Goal: Task Accomplishment & Management: Manage account settings

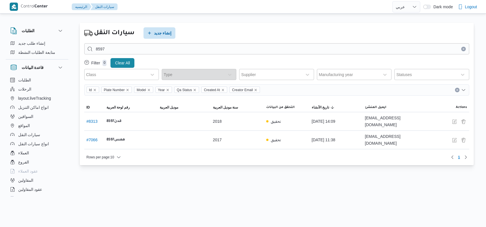
select select "ar"
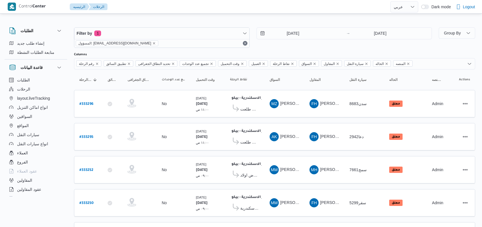
select select "ar"
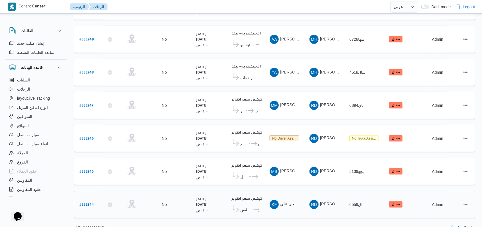
scroll to position [197, 0]
click at [469, 224] on link "Next page, 2" at bounding box center [472, 227] width 7 height 7
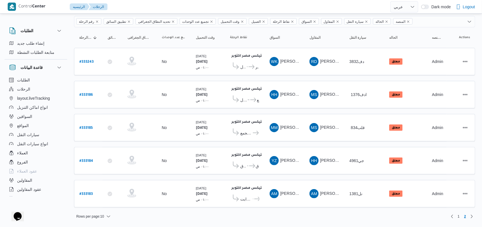
scroll to position [36, 0]
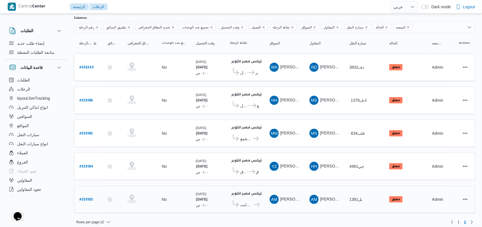
click at [84, 198] on b "# 333183" at bounding box center [85, 200] width 13 height 4
select select "ar"
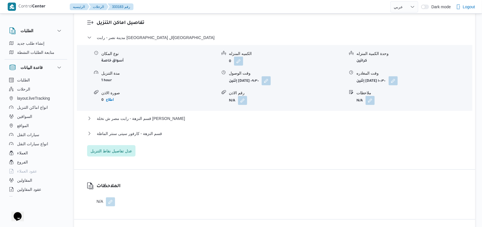
scroll to position [494, 0]
click at [151, 130] on span "قسم النزهة - كارفور سيتى سنتر الماظة" at bounding box center [129, 133] width 65 height 7
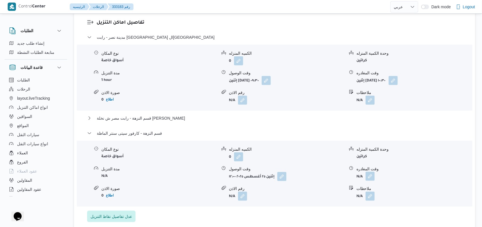
click at [369, 172] on button "button" at bounding box center [370, 176] width 9 height 9
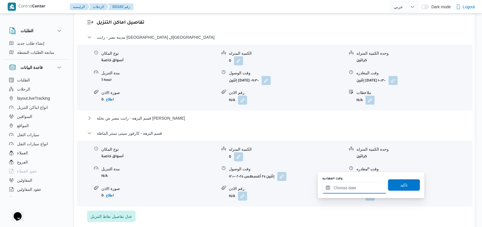
click at [361, 183] on input "وقت المغادره" at bounding box center [354, 187] width 65 height 11
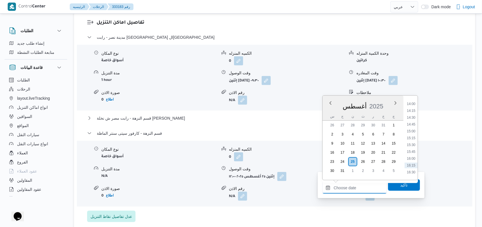
scroll to position [367, 0]
click at [412, 105] on li "13:30" at bounding box center [411, 105] width 13 height 6
type input "[DATE] ١٣:٣٠"
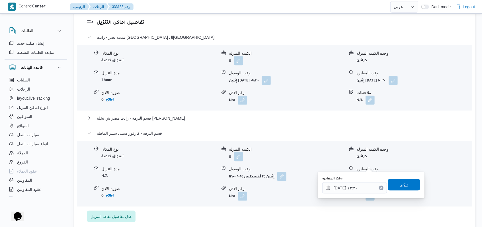
click at [403, 186] on span "تاكيد" at bounding box center [404, 184] width 7 height 7
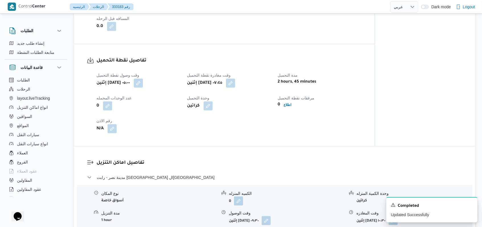
scroll to position [228, 0]
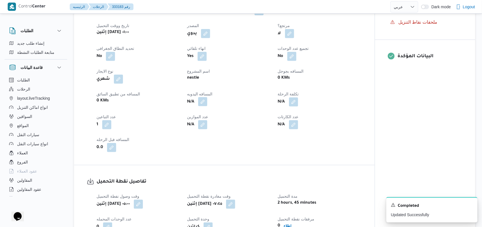
click at [202, 97] on button "button" at bounding box center [202, 101] width 9 height 9
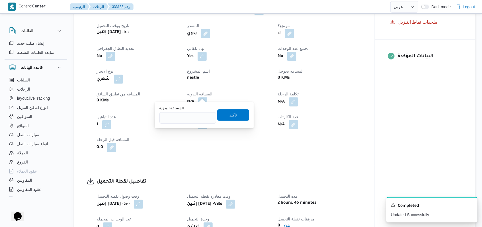
click at [178, 125] on div "You are in a dialog. To close this dialog, hit escape. المسافه اليدويه تاكيد" at bounding box center [204, 115] width 99 height 26
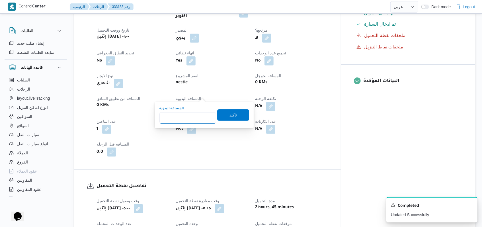
click at [185, 117] on input "المسافه اليدويه" at bounding box center [188, 117] width 57 height 11
type input "156"
click at [234, 114] on span "تاكيد" at bounding box center [233, 114] width 32 height 11
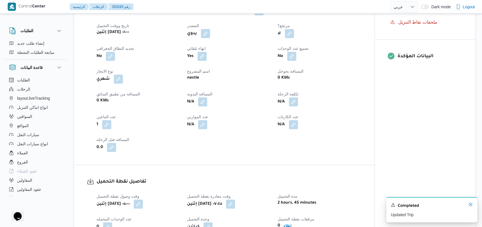
click at [471, 206] on icon "Dismiss toast" at bounding box center [471, 204] width 5 height 5
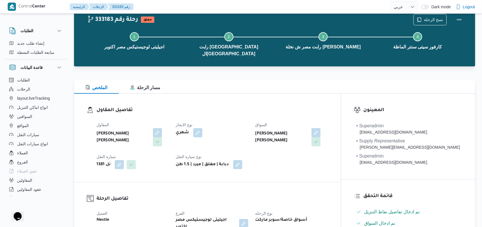
scroll to position [0, 0]
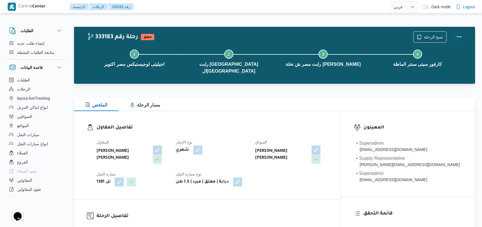
click at [460, 39] on button "Actions" at bounding box center [459, 36] width 11 height 11
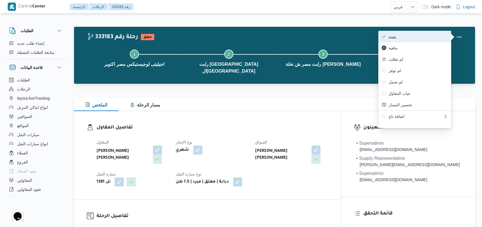
click at [430, 36] on span "تمت" at bounding box center [418, 36] width 59 height 5
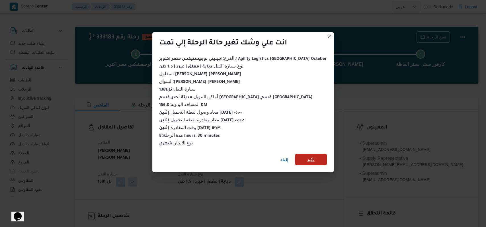
click at [303, 154] on span "تأكيد" at bounding box center [311, 159] width 32 height 11
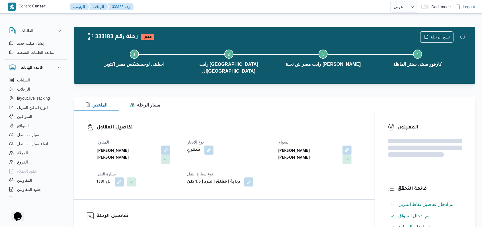
click at [239, 139] on dt "نوع الايجار" at bounding box center [229, 142] width 84 height 7
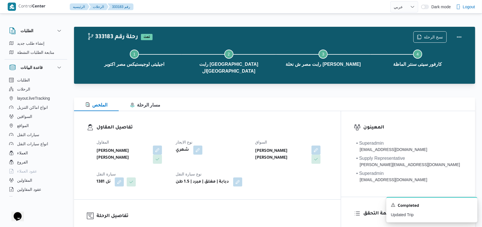
scroll to position [34, 0]
select select "ar"
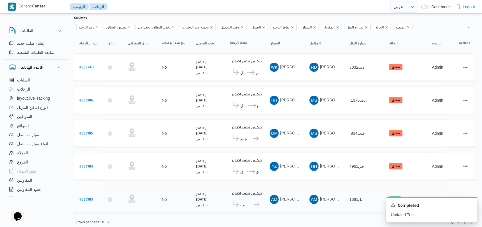
scroll to position [36, 0]
click at [87, 165] on b "# 333184" at bounding box center [86, 167] width 14 height 4
select select "ar"
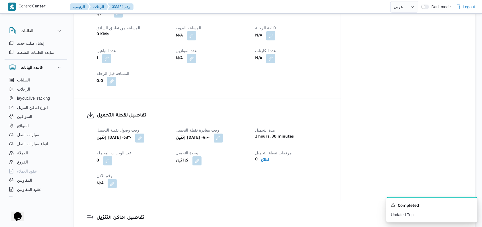
scroll to position [380, 0]
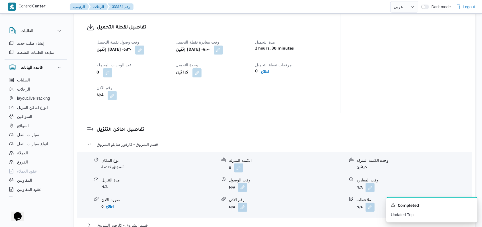
click at [243, 183] on button "button" at bounding box center [242, 187] width 9 height 9
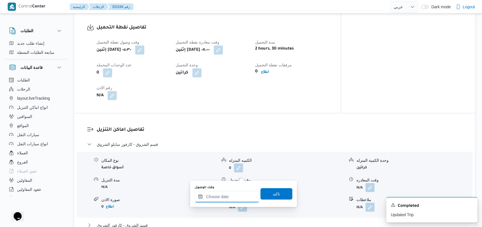
click at [231, 198] on input "وقت الوصول" at bounding box center [227, 196] width 65 height 11
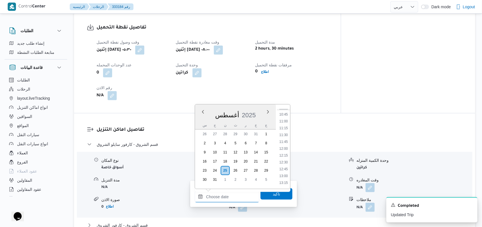
scroll to position [253, 0]
click at [285, 122] on li "09:45" at bounding box center [283, 125] width 13 height 6
type input "[DATE] ٠٩:٤٥"
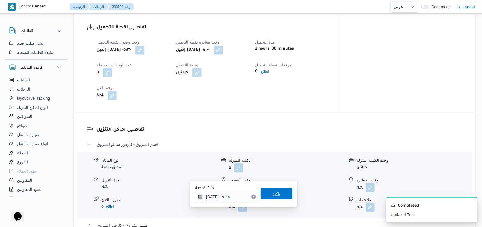
click at [273, 196] on span "تاكيد" at bounding box center [276, 193] width 7 height 7
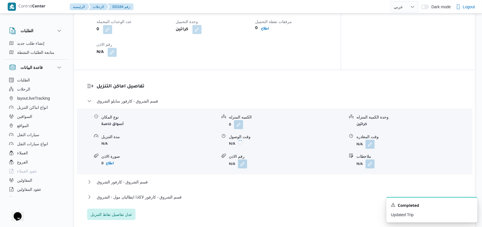
scroll to position [456, 0]
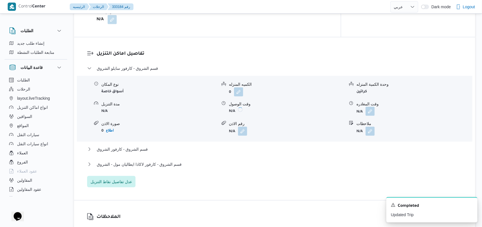
click at [369, 107] on button "button" at bounding box center [370, 111] width 9 height 9
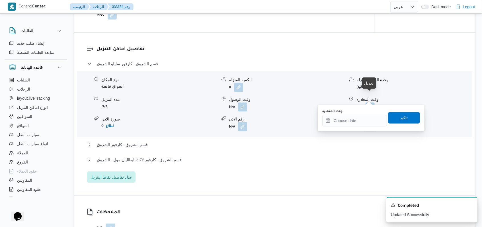
click at [352, 130] on div "You are in a dialog. To close this dialog, hit escape. وقت المغادره تاكيد" at bounding box center [371, 118] width 107 height 26
click at [352, 125] on input "وقت المغادره" at bounding box center [354, 120] width 65 height 11
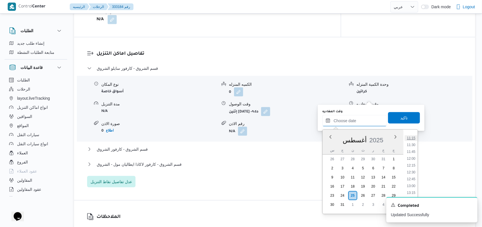
scroll to position [291, 0]
click at [411, 149] on li "11:00" at bounding box center [411, 147] width 13 height 6
type input "[DATE] ١١:٠٠"
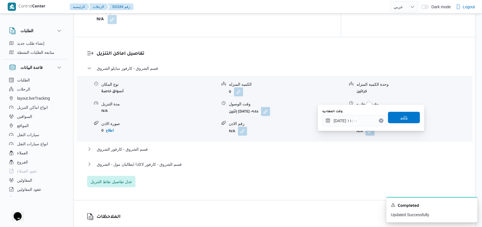
click at [397, 123] on span "تاكيد" at bounding box center [404, 117] width 32 height 11
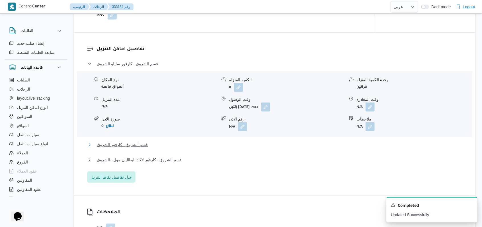
click at [120, 141] on span "قسم الشروق - كارفور الشروق" at bounding box center [122, 144] width 51 height 7
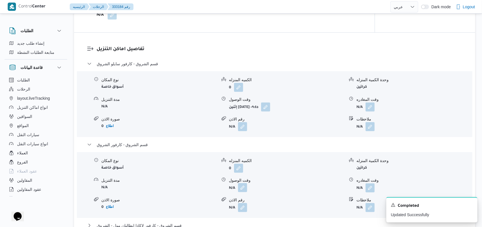
click at [244, 183] on button "button" at bounding box center [242, 187] width 9 height 9
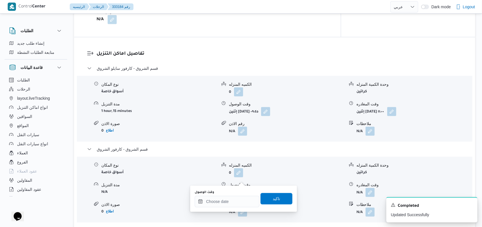
click at [238, 195] on div "وقت الوصول" at bounding box center [227, 192] width 65 height 5
click at [238, 198] on div at bounding box center [227, 201] width 65 height 11
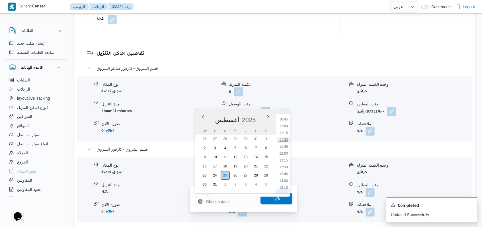
click at [287, 140] on li "11:30" at bounding box center [283, 140] width 13 height 6
type input "[DATE] ١١:٣٠"
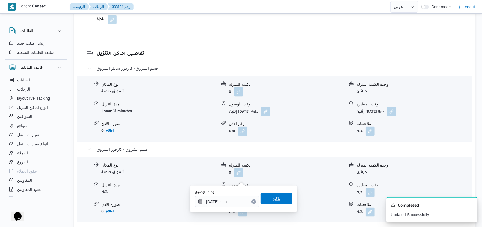
click at [278, 200] on span "تاكيد" at bounding box center [277, 198] width 32 height 11
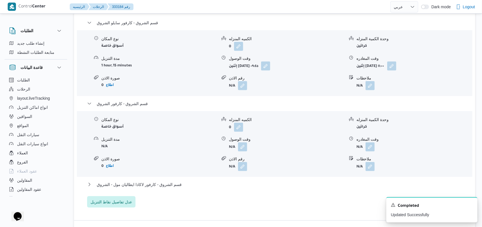
scroll to position [570, 0]
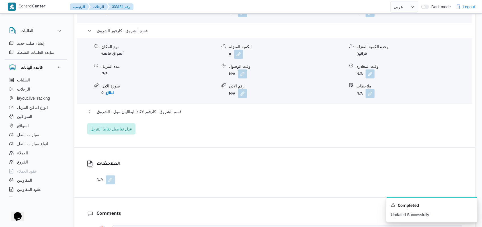
click at [372, 70] on div "نوع المكان أسواق خاصة الكميه المنزله 0 وحدة الكمية المنزله كراتين مدة التنزيل N…" at bounding box center [275, 71] width 400 height 65
click at [371, 69] on button "button" at bounding box center [370, 73] width 9 height 9
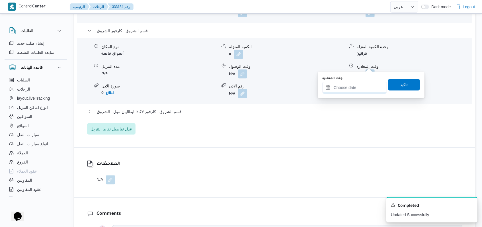
click at [353, 93] on div at bounding box center [354, 87] width 65 height 11
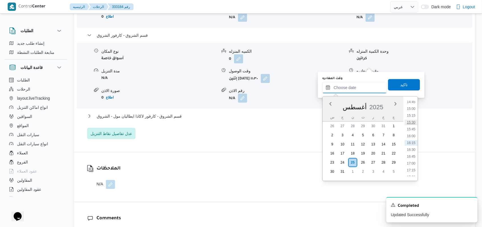
scroll to position [367, 0]
click at [413, 125] on li "14:15" at bounding box center [411, 127] width 13 height 6
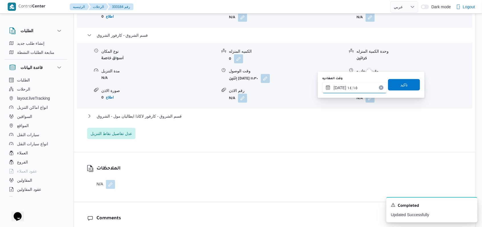
click at [362, 91] on input "[DATE] ١٤:١٥" at bounding box center [354, 87] width 65 height 11
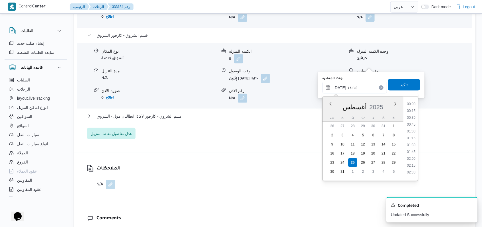
scroll to position [351, 0]
click at [414, 143] on li "14:15" at bounding box center [411, 143] width 13 height 6
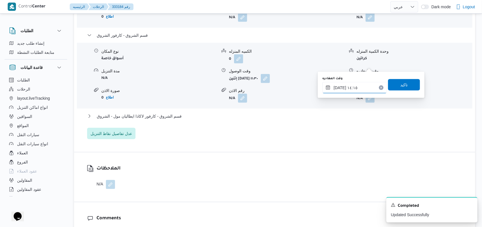
click at [364, 89] on input "[DATE] ١٤:١٥" at bounding box center [354, 87] width 65 height 11
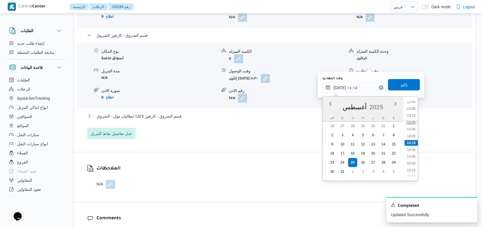
click at [412, 124] on li "13:30" at bounding box center [411, 123] width 13 height 6
type input "[DATE] ١٣:٣٠"
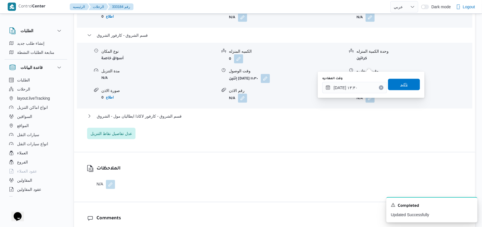
click at [404, 88] on span "تاكيد" at bounding box center [404, 84] width 32 height 11
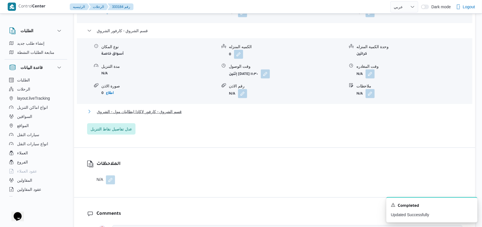
click at [178, 108] on button "قسم الشروق - كارفور لاكاذا ايطاليان مول - الشروق" at bounding box center [274, 111] width 375 height 7
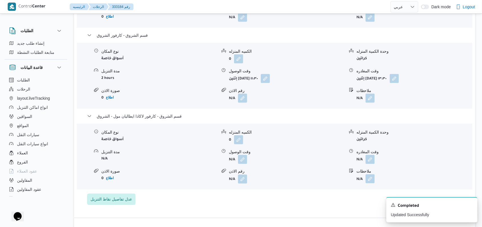
click at [372, 174] on button "button" at bounding box center [370, 178] width 9 height 9
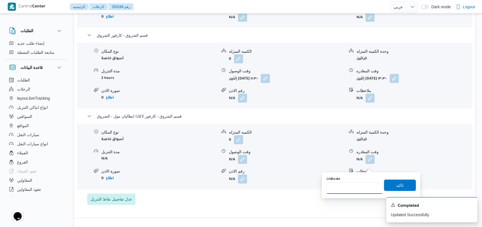
click at [353, 187] on input "ملاحظات" at bounding box center [354, 188] width 57 height 11
type input "الفرع لم يحمل"
click at [387, 185] on span "تاكيد" at bounding box center [400, 184] width 32 height 11
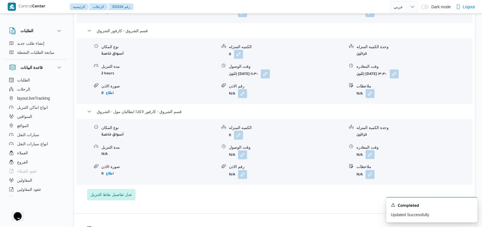
click at [370, 150] on button "button" at bounding box center [370, 154] width 9 height 9
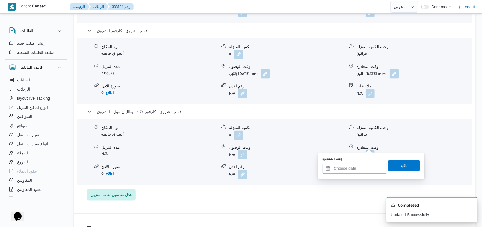
click at [359, 170] on input "وقت المغادره" at bounding box center [354, 168] width 65 height 11
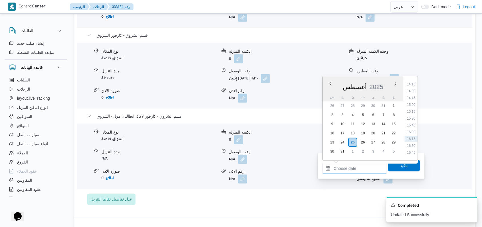
scroll to position [367, 0]
click at [414, 87] on li "13:30" at bounding box center [411, 86] width 13 height 6
type input "[DATE] ١٣:٣٠"
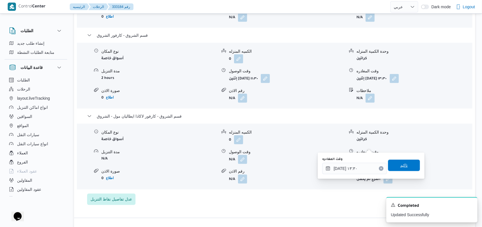
click at [401, 167] on span "تاكيد" at bounding box center [404, 165] width 7 height 7
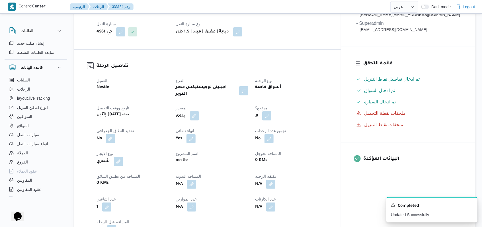
scroll to position [228, 0]
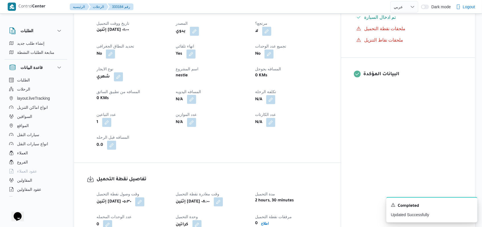
click at [196, 95] on button "button" at bounding box center [191, 99] width 9 height 9
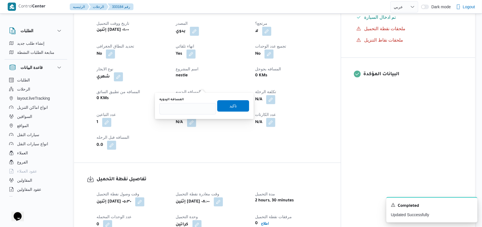
click at [175, 115] on div "المسافه اليدويه تاكيد" at bounding box center [204, 106] width 91 height 18
click at [181, 110] on input "المسافه اليدويه" at bounding box center [188, 108] width 57 height 11
type input "224"
click at [245, 103] on div "المسافه اليدويه 224 تاكيد" at bounding box center [204, 106] width 91 height 18
click at [232, 104] on span "تاكيد" at bounding box center [233, 105] width 32 height 11
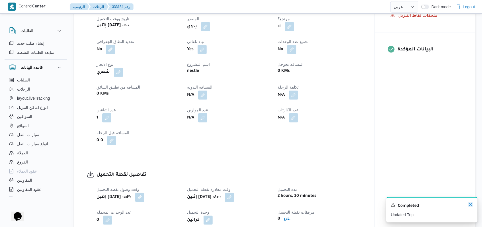
click at [469, 205] on icon "Dismiss toast" at bounding box center [471, 204] width 5 height 5
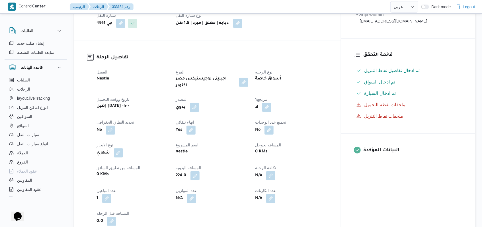
scroll to position [0, 0]
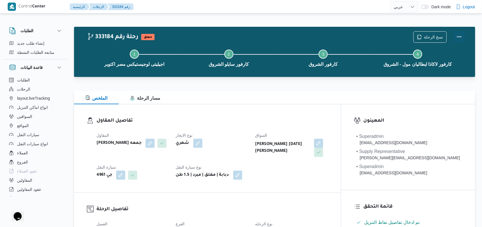
click at [457, 38] on button "Actions" at bounding box center [459, 36] width 11 height 11
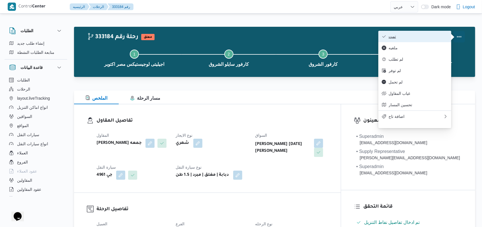
click at [418, 37] on span "تمت" at bounding box center [418, 36] width 59 height 5
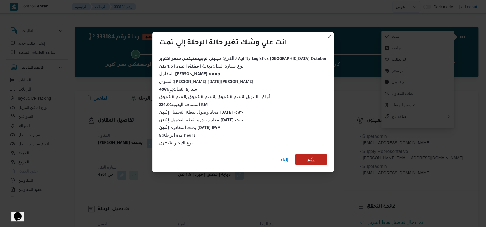
click at [302, 158] on span "تأكيد" at bounding box center [311, 159] width 32 height 11
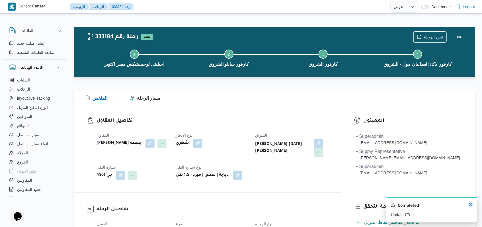
click at [472, 206] on icon "Dismiss toast" at bounding box center [471, 204] width 5 height 5
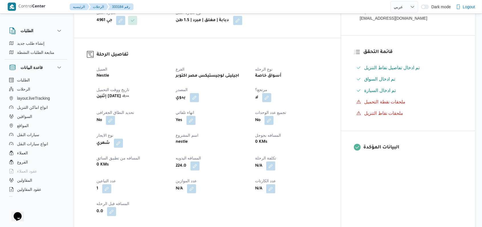
scroll to position [228, 0]
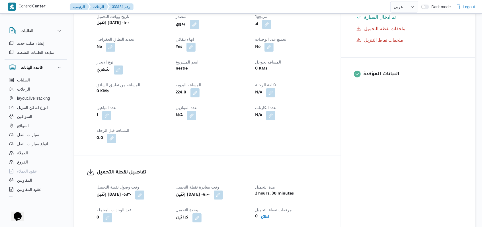
select select "ar"
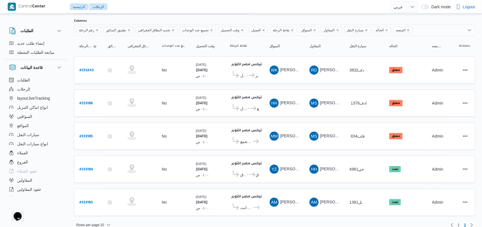
scroll to position [36, 0]
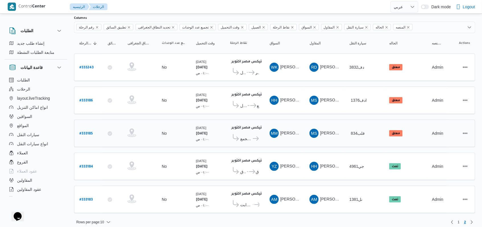
click at [89, 130] on link "# 333185" at bounding box center [85, 134] width 13 height 8
select select "ar"
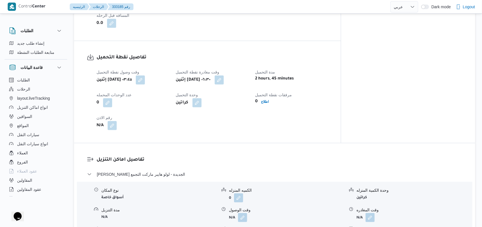
scroll to position [380, 0]
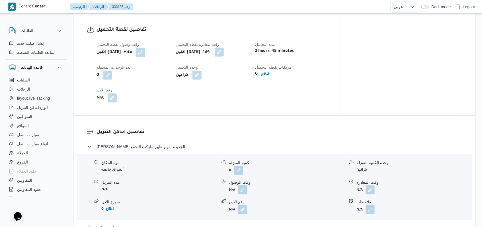
click at [224, 48] on button "button" at bounding box center [219, 52] width 9 height 9
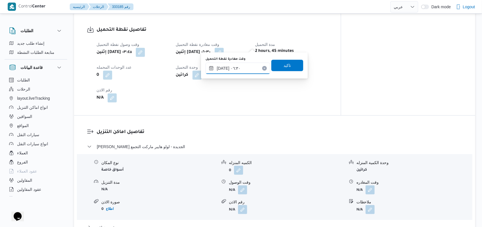
click at [248, 71] on input "[DATE] ٠٦:٣٠" at bounding box center [238, 68] width 65 height 11
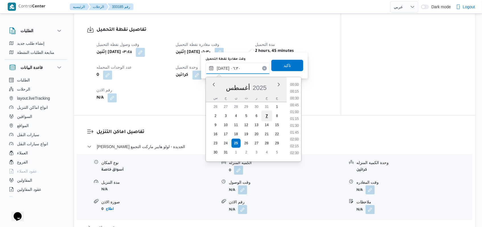
scroll to position [139, 0]
click at [297, 89] on li "05:15" at bounding box center [294, 90] width 13 height 6
type input "[DATE] ٠٥:١٥"
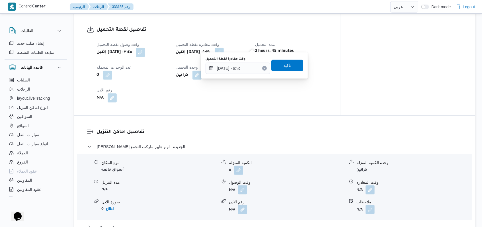
click at [294, 72] on div "وقت مغادرة نقطة التحميل [DATE] ٠٥:١٥ تاكيد" at bounding box center [254, 65] width 99 height 18
click at [292, 66] on span "تاكيد" at bounding box center [287, 65] width 32 height 11
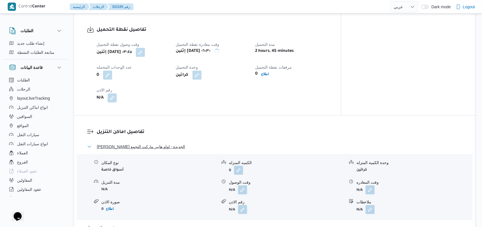
click at [175, 143] on button "[PERSON_NAME] الجديدة - لولو هايبر ماركت التجمع" at bounding box center [274, 146] width 375 height 7
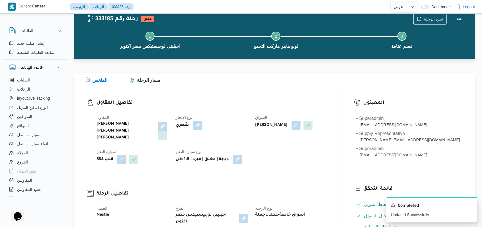
scroll to position [0, 0]
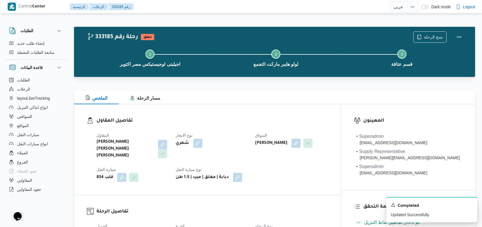
scroll to position [34, 0]
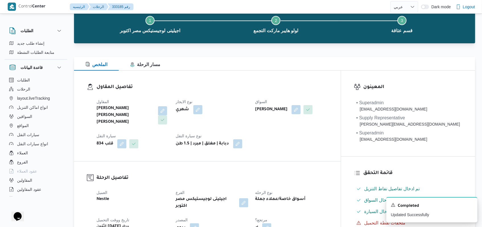
select select "ar"
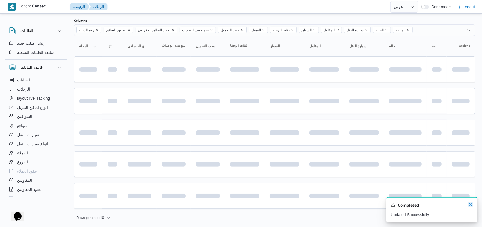
click at [471, 207] on icon "Dismiss toast" at bounding box center [471, 204] width 5 height 5
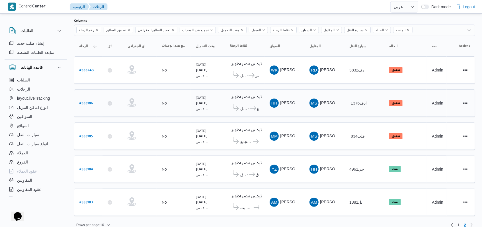
click at [87, 102] on b "# 333186" at bounding box center [85, 104] width 13 height 4
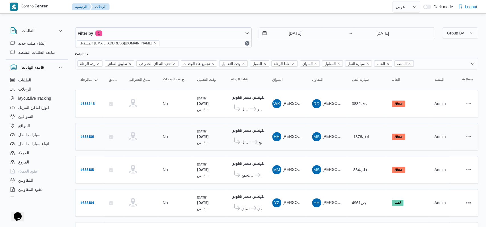
select select "ar"
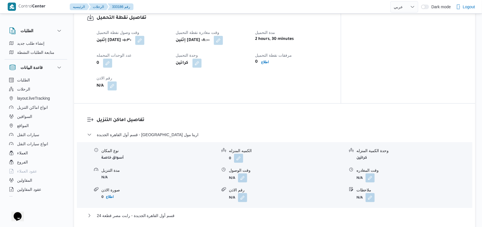
scroll to position [380, 0]
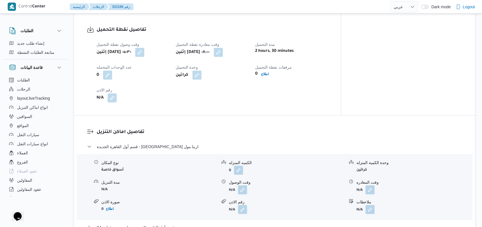
click at [242, 191] on div "نوع المكان أسواق خاصة الكميه المنزله 0 وحدة الكمية المنزله كراتين مدة التنزيل N…" at bounding box center [275, 187] width 400 height 65
click at [242, 185] on button "button" at bounding box center [242, 189] width 9 height 9
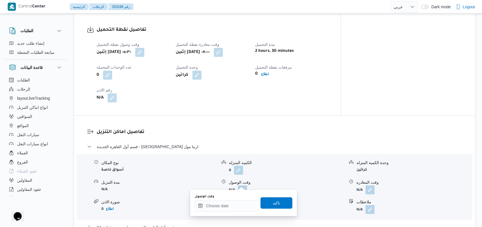
click at [232, 199] on div "وقت الوصول" at bounding box center [227, 203] width 65 height 17
click at [232, 201] on div at bounding box center [227, 205] width 65 height 11
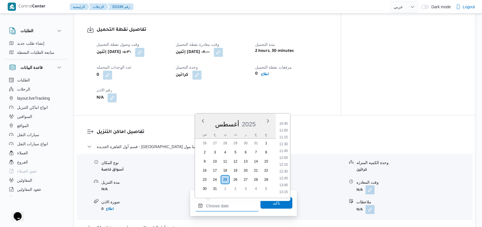
scroll to position [215, 0]
click at [285, 152] on li "09:00" at bounding box center [283, 152] width 13 height 6
type input "[DATE] ٠٩:٠٠"
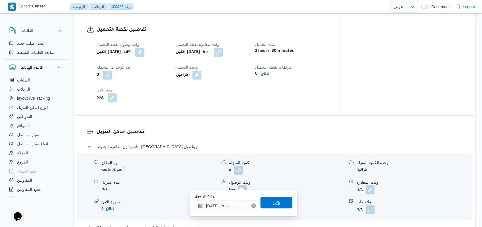
click at [269, 199] on span "تاكيد" at bounding box center [277, 202] width 32 height 11
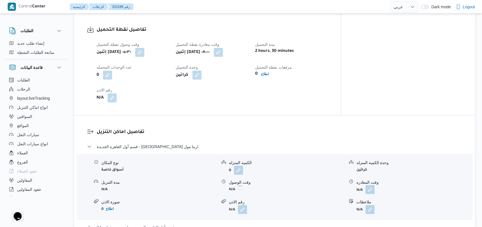
click at [369, 185] on button "button" at bounding box center [370, 189] width 9 height 9
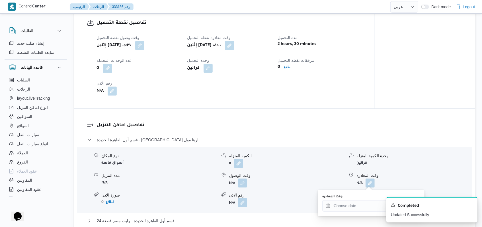
click at [359, 207] on body "Control Center الرئيسيه الرحلات 333186 رقم English عربي Dark mode Logout الطلبا…" at bounding box center [241, 147] width 482 height 1055
click at [359, 207] on input "وقت المغادره" at bounding box center [354, 205] width 65 height 11
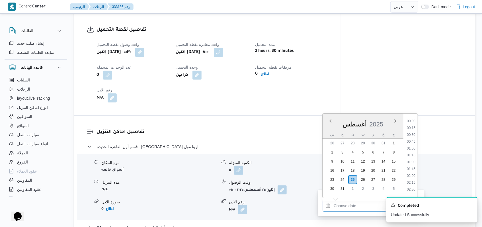
scroll to position [291, 0]
click at [414, 122] on li "10:45" at bounding box center [411, 124] width 13 height 6
type input "[DATE] ١٠:٤٥"
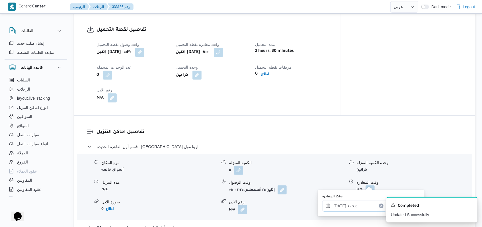
scroll to position [418, 0]
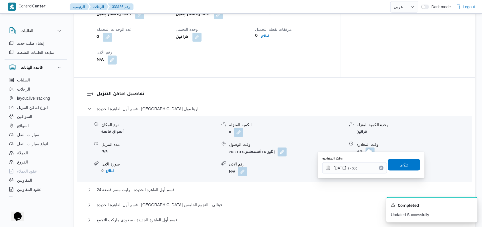
click at [401, 166] on span "تاكيد" at bounding box center [404, 165] width 7 height 7
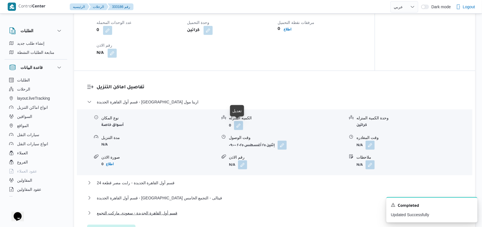
scroll to position [532, 0]
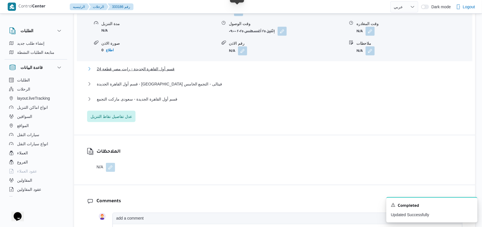
click at [166, 66] on span "قسم أول القاهرة الجديدة - رابت مصر قطعة 24" at bounding box center [136, 69] width 78 height 7
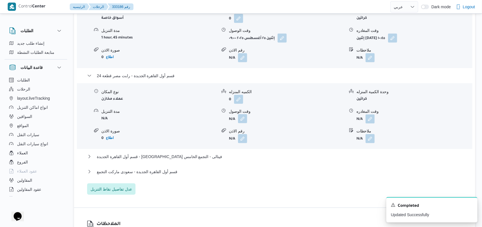
click at [240, 114] on button "button" at bounding box center [242, 118] width 9 height 9
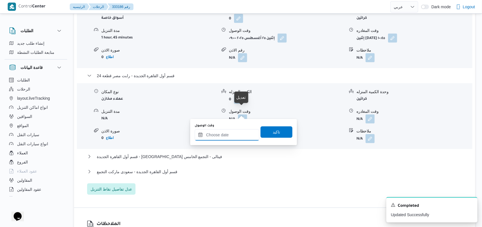
click at [230, 137] on input "وقت الوصول" at bounding box center [227, 134] width 65 height 11
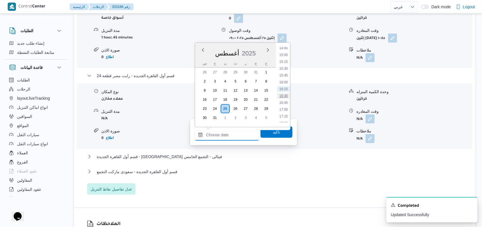
scroll to position [253, 0]
click at [285, 104] on li "11:15" at bounding box center [283, 105] width 13 height 6
type input "[DATE] ١١:١٥"
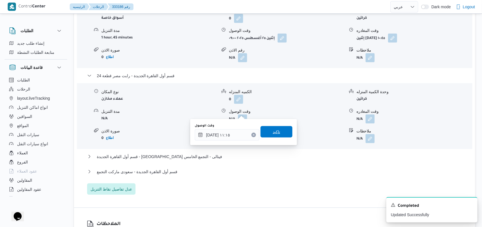
click at [275, 135] on span "تاكيد" at bounding box center [276, 131] width 7 height 7
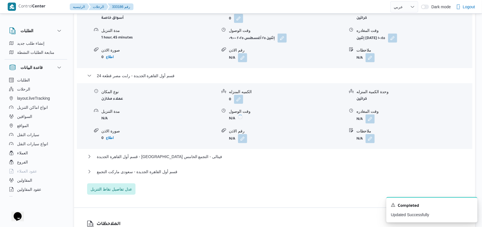
click at [366, 115] on button "button" at bounding box center [370, 119] width 9 height 9
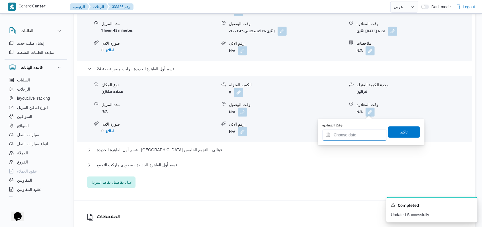
click at [359, 131] on input "وقت المغادره" at bounding box center [354, 134] width 65 height 11
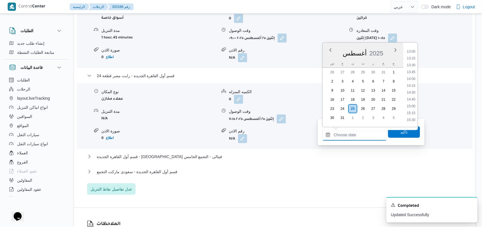
scroll to position [329, 0]
click at [414, 50] on li "12:00" at bounding box center [411, 49] width 13 height 6
type input "[DATE] ١٢:٠٠"
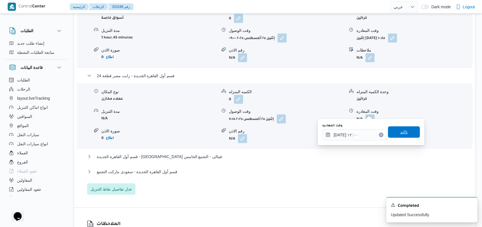
click at [401, 128] on span "تاكيد" at bounding box center [404, 131] width 32 height 11
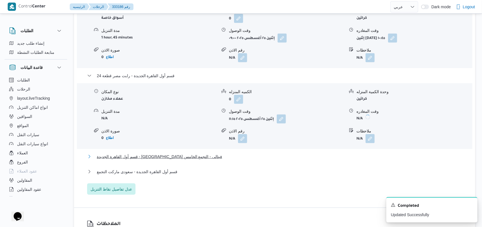
click at [156, 153] on span "قسم أول القاهرة الجديدة - [GEOGRAPHIC_DATA] فيتالى - التجمع الخامس" at bounding box center [159, 156] width 125 height 7
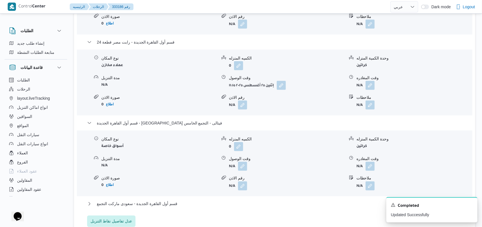
scroll to position [570, 0]
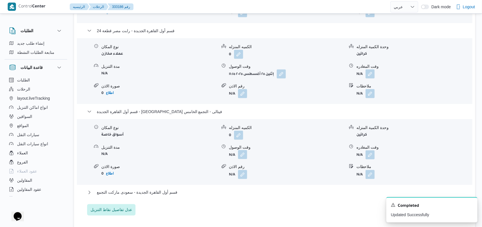
click at [246, 158] on button "button" at bounding box center [242, 154] width 9 height 9
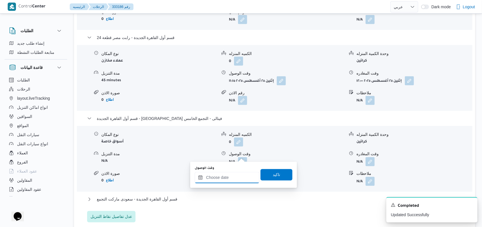
click at [225, 181] on input "وقت الوصول" at bounding box center [227, 177] width 65 height 11
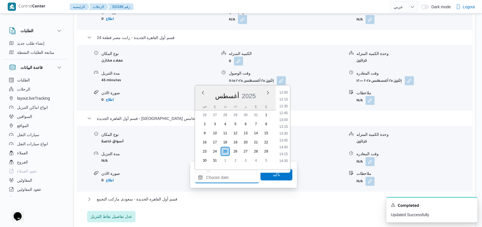
scroll to position [291, 0]
click at [288, 136] on li "12:15" at bounding box center [283, 137] width 13 height 6
type input "[DATE] ١٢:١٥"
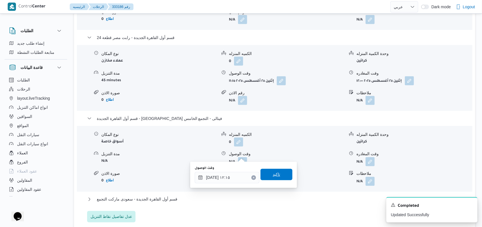
click at [277, 171] on span "تاكيد" at bounding box center [277, 174] width 32 height 11
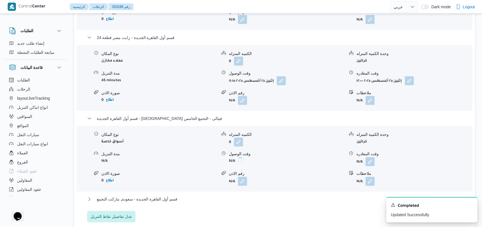
click at [376, 157] on form "N/A" at bounding box center [415, 161] width 116 height 9
click at [372, 157] on button "button" at bounding box center [370, 161] width 9 height 9
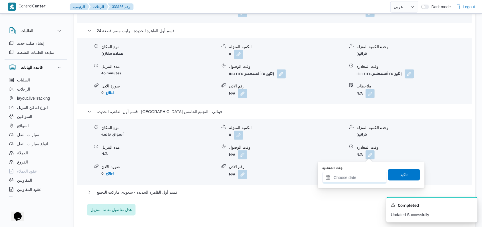
click at [360, 174] on input "وقت المغادره" at bounding box center [354, 177] width 65 height 11
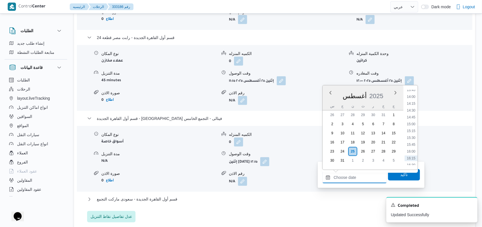
scroll to position [367, 0]
click at [412, 108] on li "14:00" at bounding box center [411, 109] width 13 height 6
type input "[DATE] ١٤:٠٠"
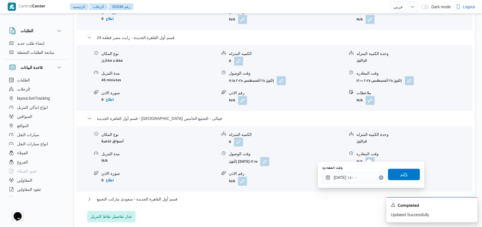
click at [401, 171] on span "تاكيد" at bounding box center [404, 174] width 7 height 7
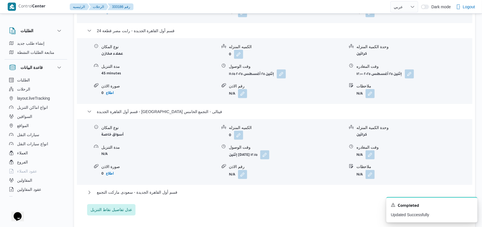
scroll to position [645, 0]
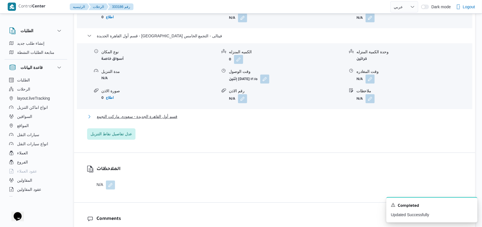
click at [169, 114] on span "قسم أول القاهرة الجديدة - سعودى ماركت التجمع" at bounding box center [137, 116] width 81 height 7
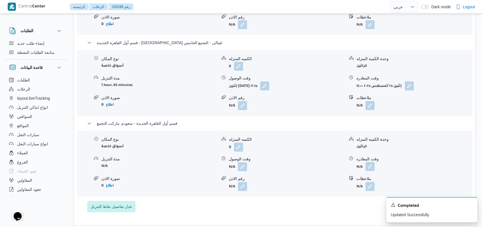
click at [374, 162] on button "button" at bounding box center [370, 166] width 9 height 9
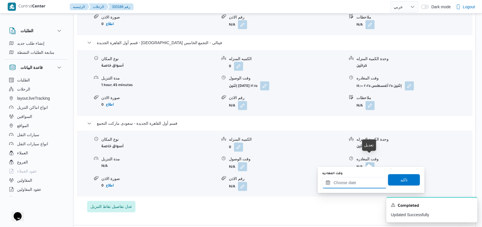
click at [354, 186] on input "وقت المغادره" at bounding box center [354, 182] width 65 height 11
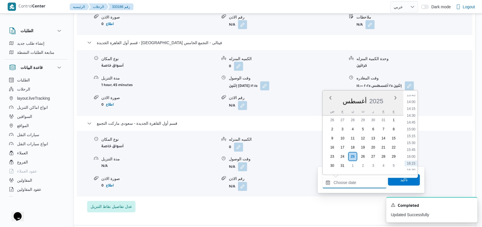
scroll to position [367, 0]
click at [414, 114] on li "14:00" at bounding box center [411, 114] width 13 height 6
type input "[DATE] ١٤:٠٠"
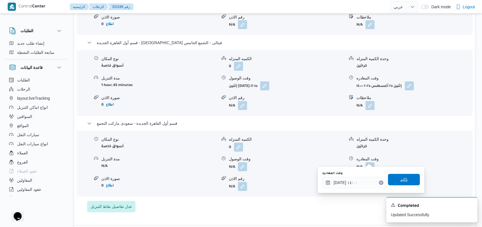
click at [403, 182] on span "تاكيد" at bounding box center [404, 179] width 7 height 7
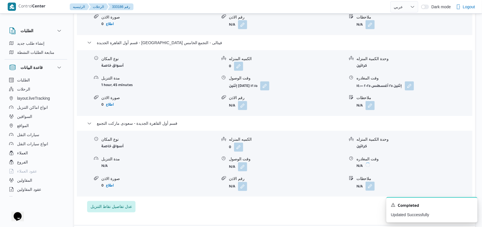
click at [366, 182] on button "button" at bounding box center [370, 186] width 9 height 9
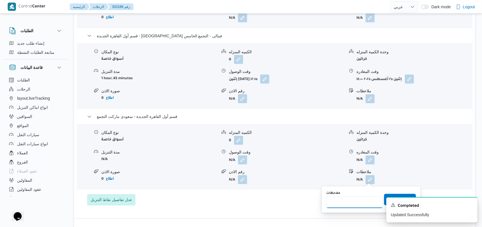
click at [346, 204] on input "ملاحظات" at bounding box center [354, 202] width 57 height 11
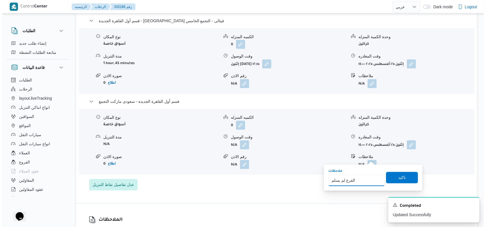
scroll to position [684, 0]
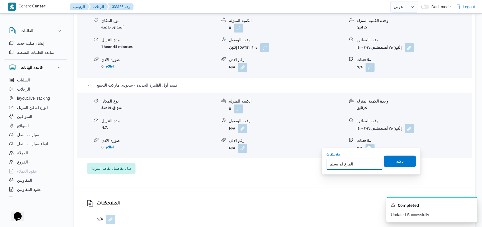
type input "الفرع لم يسلم"
click at [392, 153] on div "ملاحظات الفرع لم يسلم تاكيد" at bounding box center [371, 161] width 91 height 18
click at [397, 164] on span "تاكيد" at bounding box center [400, 161] width 7 height 7
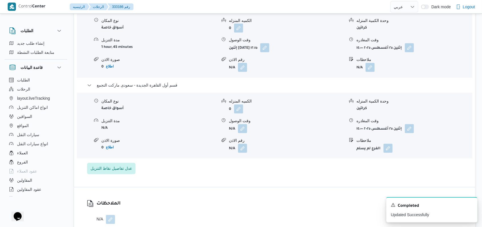
click at [119, 165] on span "عدل تفاصيل نقاط التنزيل" at bounding box center [112, 168] width 42 height 7
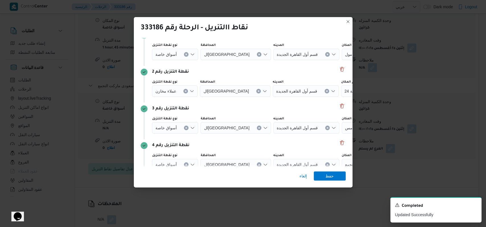
scroll to position [73, 0]
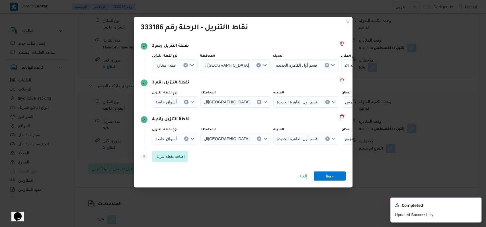
click at [345, 135] on span "سعودى ماركت التجمع" at bounding box center [363, 138] width 36 height 6
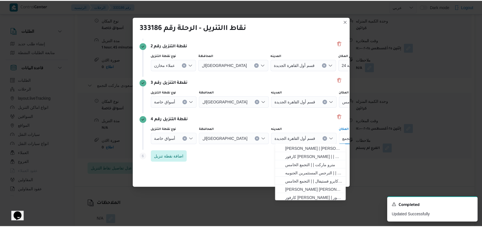
scroll to position [73, 35]
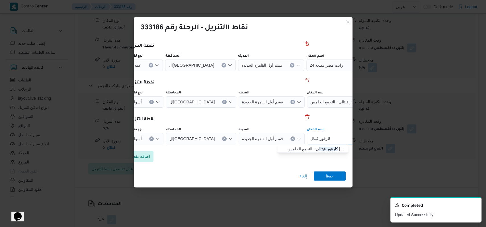
type input "كارفور فيتال"
click at [307, 146] on span "كارفور فيتال ى - التجمع الخامس | Carrefour Market Vitali Mall | null" at bounding box center [317, 148] width 58 height 7
click at [313, 103] on span "كارفور فيتالى - التجمع الخامس" at bounding box center [333, 102] width 46 height 6
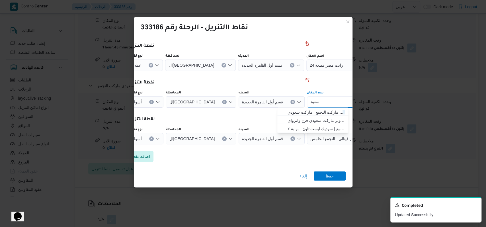
type input "سعود"
click at [315, 111] on span "سعود ى ماركت التجمع | ماركت سعودي | null" at bounding box center [317, 112] width 58 height 7
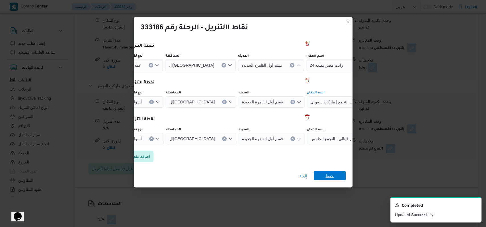
click at [329, 177] on span "حفظ" at bounding box center [330, 175] width 8 height 9
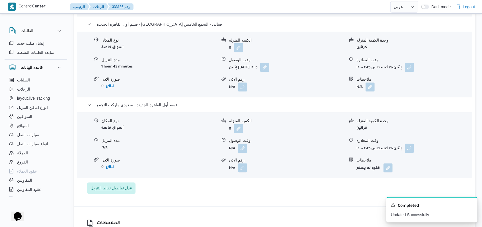
scroll to position [645, 0]
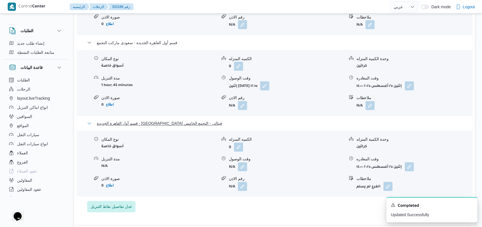
click at [147, 120] on span "قسم أول القاهرة الجديدة - [GEOGRAPHIC_DATA] فيتالى - التجمع الخامس" at bounding box center [159, 123] width 125 height 7
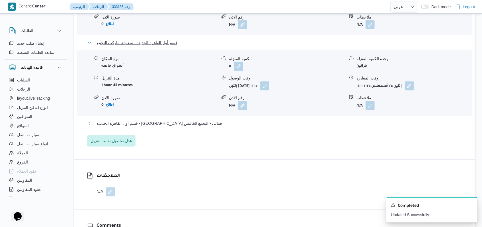
click at [149, 39] on span "قسم أول القاهرة الجديدة - سعودى ماركت التجمع" at bounding box center [137, 42] width 81 height 7
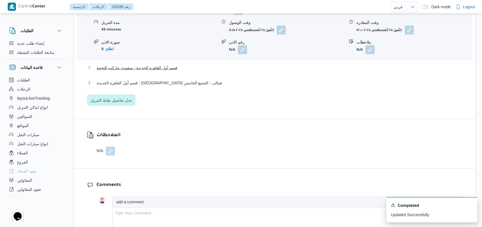
scroll to position [456, 0]
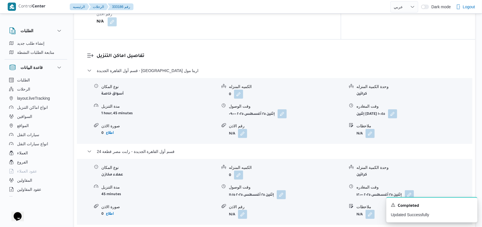
click at [165, 60] on dl "تفاصيل اماكن التنزيل قسم أول القاهرة الجديدة - سبينس ارينا مول نوع المكان أسواق…" at bounding box center [280, 161] width 366 height 218
click at [165, 67] on span "قسم أول القاهرة الجديدة - [GEOGRAPHIC_DATA] ارينا مول" at bounding box center [148, 70] width 102 height 7
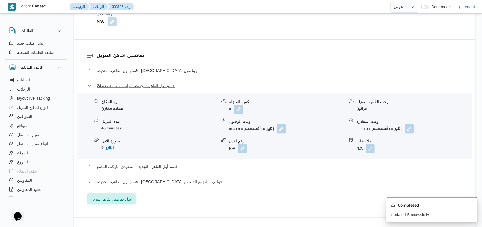
click at [163, 82] on span "قسم أول القاهرة الجديدة - رابت مصر قطعة 24" at bounding box center [136, 85] width 78 height 7
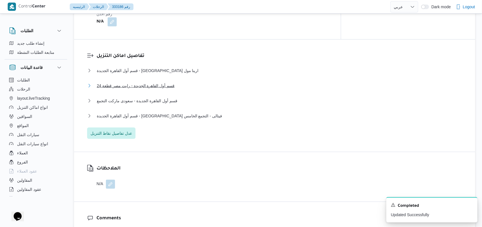
scroll to position [228, 0]
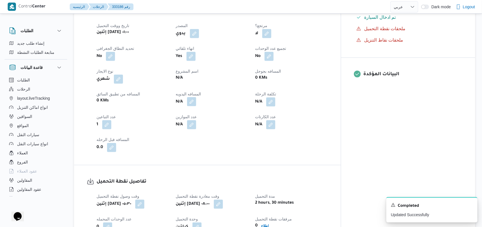
click at [196, 97] on button "button" at bounding box center [191, 101] width 9 height 9
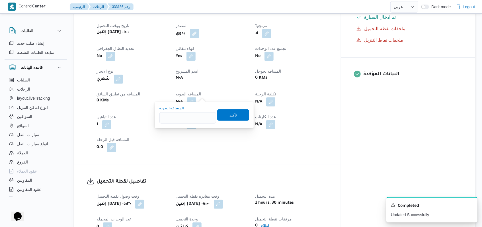
click at [185, 119] on input "المسافه اليدويه" at bounding box center [188, 117] width 57 height 11
type input "166"
click at [224, 117] on span "تاكيد" at bounding box center [233, 114] width 32 height 11
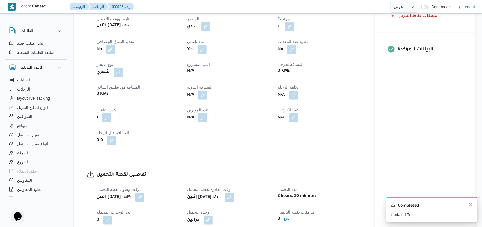
click at [473, 205] on div "A new notification appears Completed Updated Trip" at bounding box center [432, 209] width 91 height 25
click at [471, 205] on icon "Dismiss toast" at bounding box center [471, 204] width 5 height 5
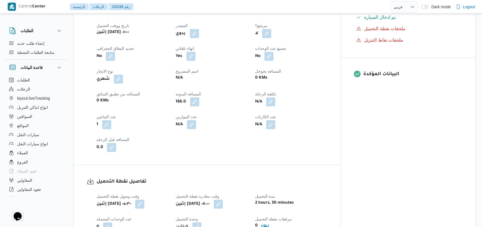
scroll to position [0, 0]
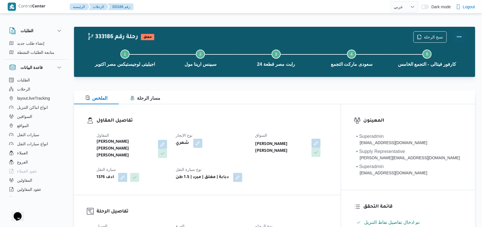
click at [463, 36] on button "Actions" at bounding box center [459, 36] width 11 height 11
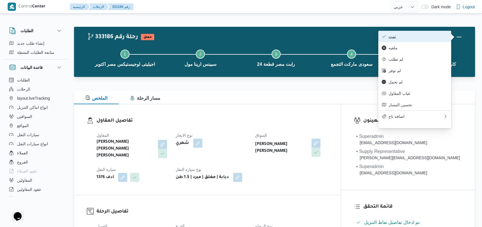
click at [419, 33] on button "تمت" at bounding box center [415, 36] width 73 height 11
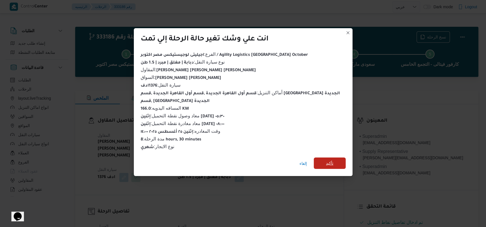
click at [328, 161] on span "تأكيد" at bounding box center [329, 163] width 7 height 7
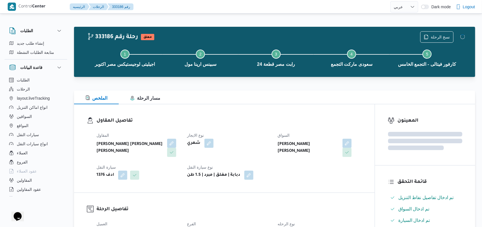
click at [276, 133] on div "المقاول [PERSON_NAME] [PERSON_NAME] [PERSON_NAME] نوع الايجار شهري السواق [PERS…" at bounding box center [229, 155] width 272 height 55
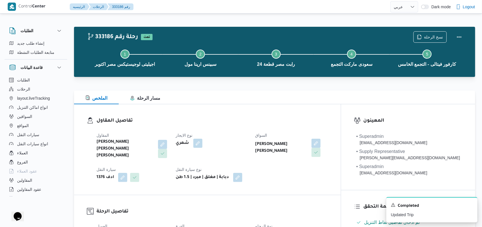
select select "ar"
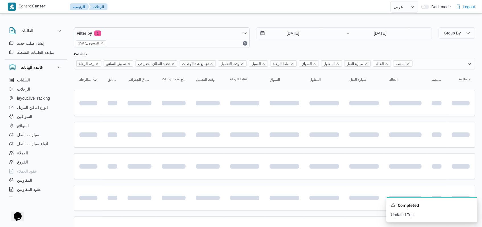
scroll to position [34, 0]
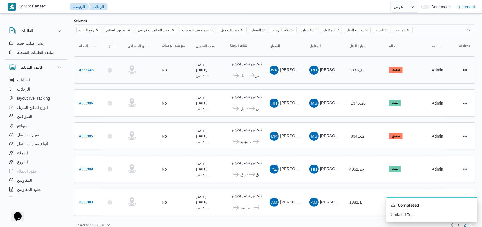
click at [91, 70] on b "# 333243" at bounding box center [86, 71] width 14 height 4
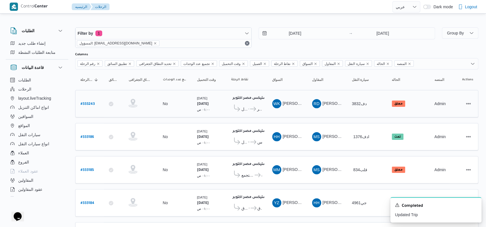
select select "ar"
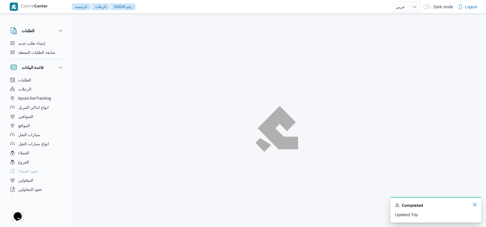
click at [474, 205] on icon "Dismiss toast" at bounding box center [475, 204] width 5 height 5
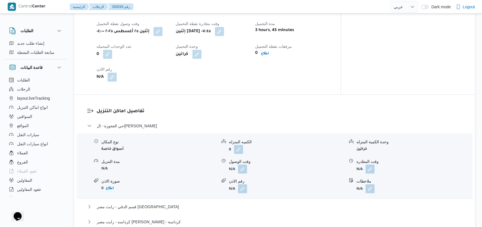
scroll to position [418, 0]
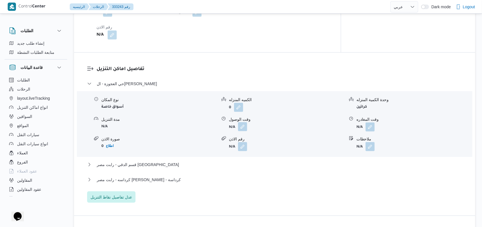
click at [243, 125] on button "button" at bounding box center [242, 126] width 9 height 9
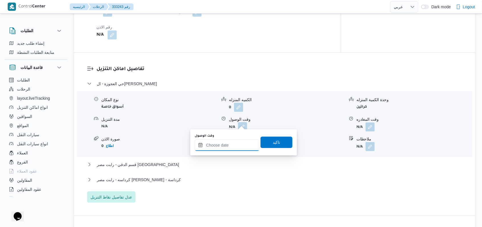
click at [228, 148] on input "وقت الوصول" at bounding box center [227, 145] width 65 height 11
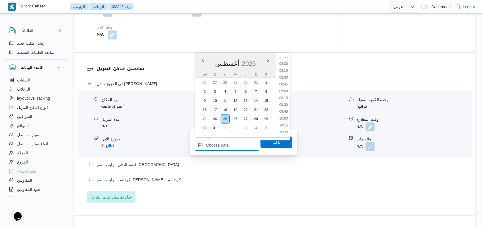
scroll to position [380, 0]
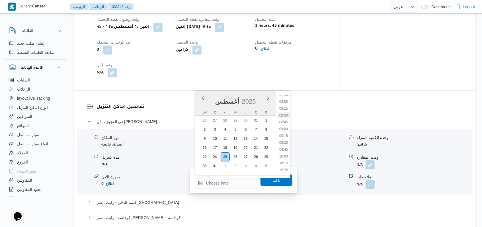
click at [284, 115] on li "08:30" at bounding box center [283, 116] width 13 height 6
type input "[DATE] ٠٨:٣٠"
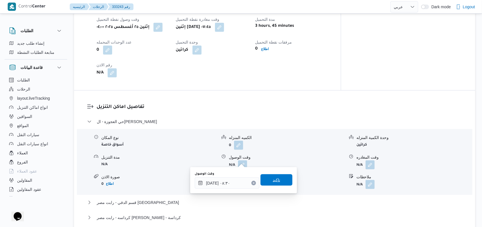
click at [277, 174] on span "تاكيد" at bounding box center [277, 179] width 32 height 11
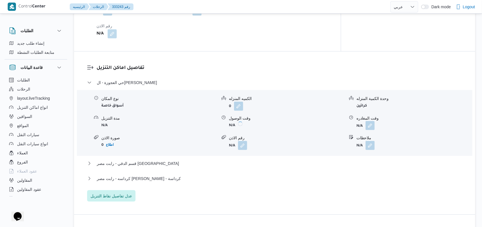
scroll to position [456, 0]
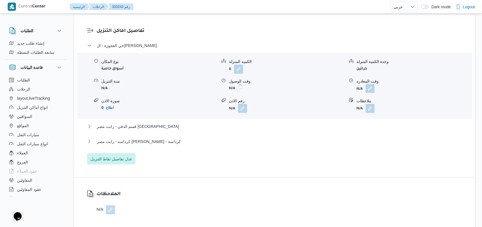
click at [371, 84] on button "button" at bounding box center [370, 88] width 9 height 9
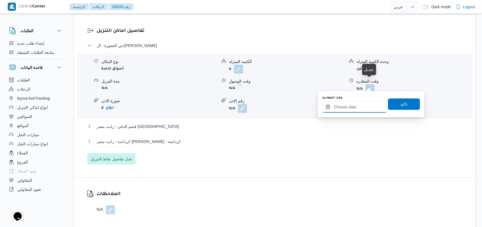
click at [361, 109] on input "وقت المغادره" at bounding box center [354, 106] width 65 height 11
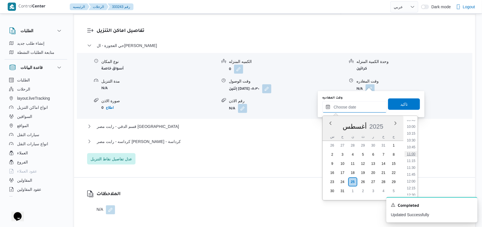
scroll to position [253, 0]
click at [409, 105] on span "تاكيد" at bounding box center [404, 103] width 32 height 11
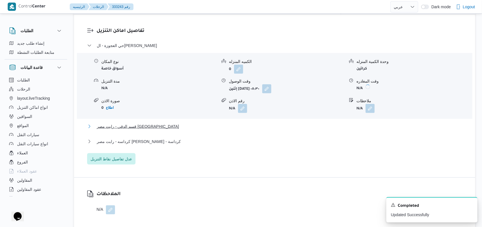
click at [161, 125] on button "قسم الدقي - رابت مصر [GEOGRAPHIC_DATA]" at bounding box center [274, 126] width 375 height 7
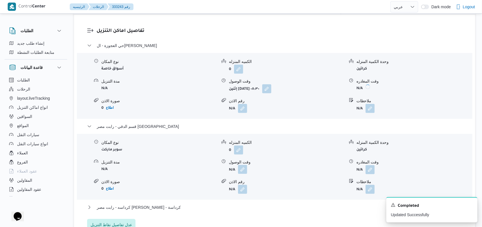
click at [242, 165] on button "button" at bounding box center [242, 169] width 9 height 9
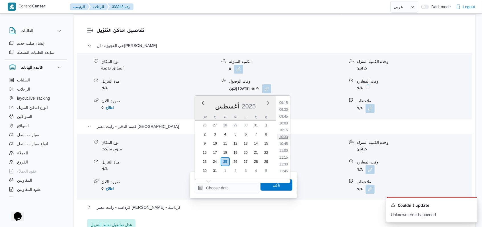
click at [287, 134] on li "10:30" at bounding box center [283, 137] width 13 height 6
type input "[DATE] ١٠:٣٠"
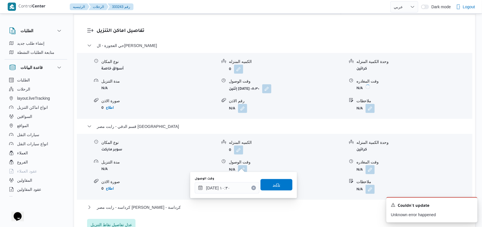
click at [266, 186] on span "تاكيد" at bounding box center [277, 184] width 32 height 11
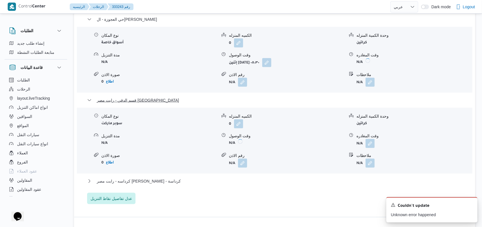
scroll to position [494, 0]
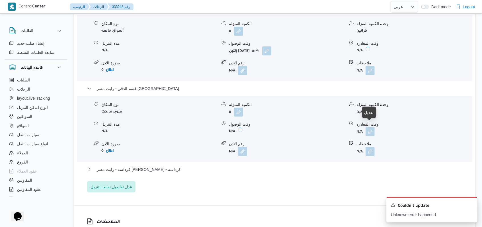
click at [370, 128] on button "button" at bounding box center [370, 131] width 9 height 9
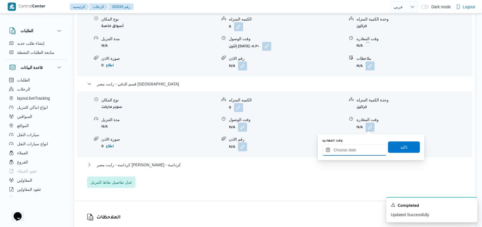
click at [356, 151] on input "وقت المغادره" at bounding box center [354, 149] width 65 height 11
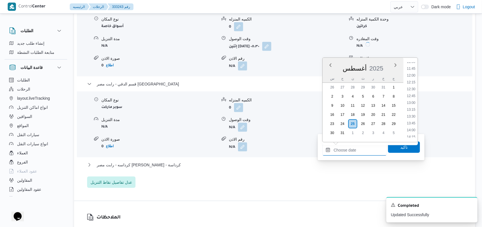
scroll to position [291, 0]
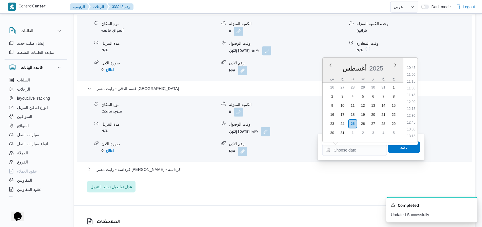
click at [412, 84] on ul "00:00 00:15 00:30 00:45 01:00 01:15 01:30 01:45 02:00 02:15 02:30 02:45 03:00 0…" at bounding box center [411, 99] width 13 height 75
click at [411, 87] on li "11:30" at bounding box center [411, 88] width 13 height 6
type input "[DATE] ١١:٣٠"
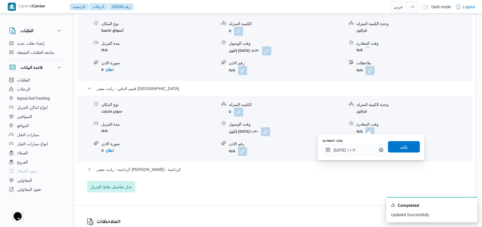
click at [402, 145] on span "تاكيد" at bounding box center [404, 147] width 7 height 7
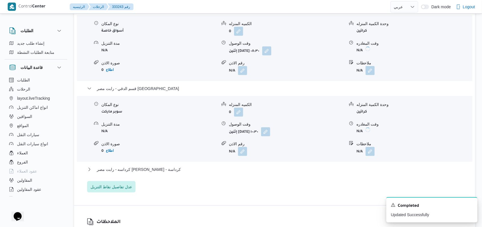
click at [161, 160] on div "حي العجوزة - الهواري ماركت نوع المكان أسواق خاصة الكميه المنزله 0 وحدة الكمية ا…" at bounding box center [274, 98] width 375 height 188
click at [159, 166] on span "كرداسه - رابت مصر [PERSON_NAME] - كرداسة" at bounding box center [139, 169] width 84 height 7
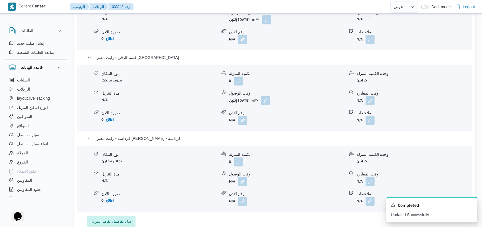
scroll to position [532, 0]
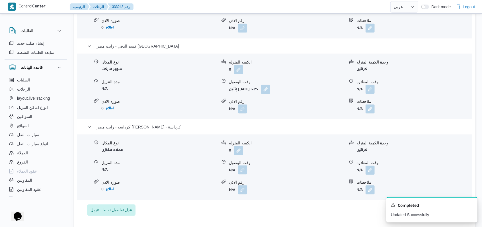
click at [244, 171] on button "button" at bounding box center [242, 170] width 9 height 9
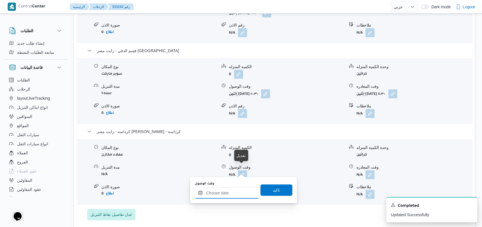
click at [230, 194] on input "وقت الوصول" at bounding box center [227, 192] width 65 height 11
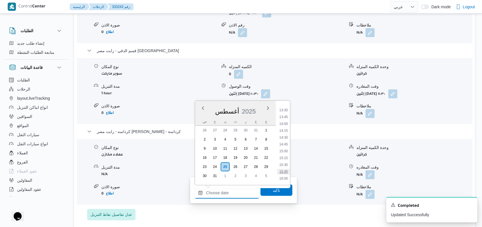
scroll to position [291, 0]
click at [286, 149] on li "12:15" at bounding box center [283, 152] width 13 height 6
type input "[DATE] ١٢:١٥"
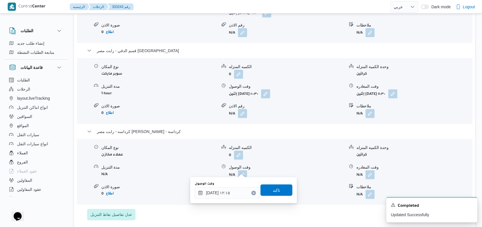
click at [277, 198] on div "وقت الوصول [DATE] ١٢:١٥ تاكيد" at bounding box center [243, 190] width 99 height 18
click at [279, 188] on span "تاكيد" at bounding box center [277, 189] width 32 height 11
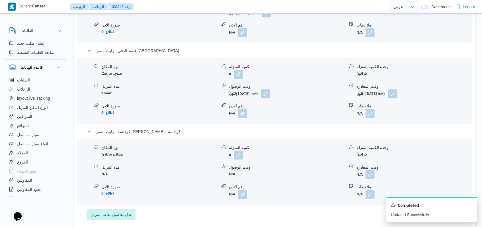
click at [370, 171] on button "button" at bounding box center [370, 174] width 9 height 9
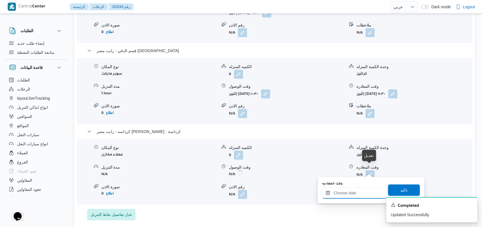
click at [354, 193] on input "وقت المغادره" at bounding box center [354, 192] width 65 height 11
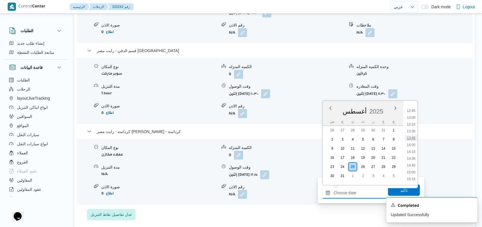
scroll to position [329, 0]
click at [412, 130] on li "12:45" at bounding box center [411, 128] width 13 height 6
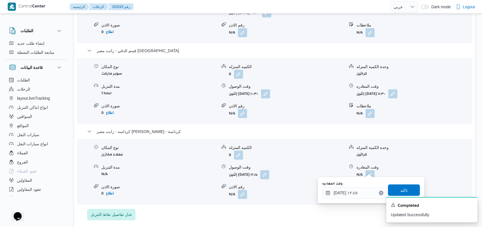
click at [365, 187] on div "وقت المغادره [DATE] ١٢:٤٥" at bounding box center [354, 190] width 65 height 17
click at [355, 198] on input "[DATE] ١٢:٤٥" at bounding box center [354, 192] width 65 height 11
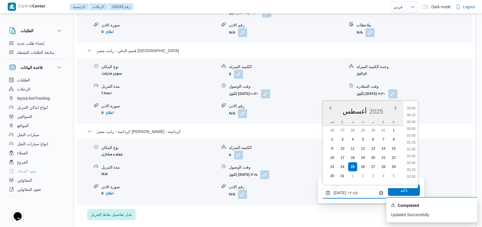
scroll to position [310, 0]
click at [412, 153] on li "13:00" at bounding box center [411, 154] width 13 height 6
type input "[DATE] ١٣:٠٠"
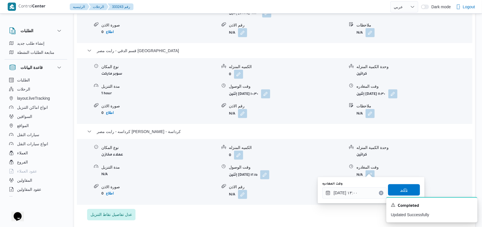
click at [401, 188] on span "تاكيد" at bounding box center [404, 190] width 7 height 7
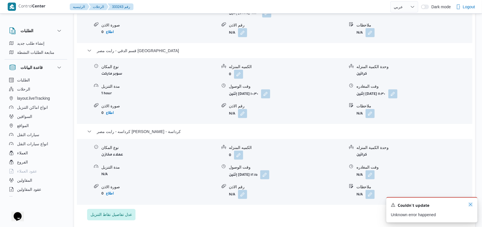
click at [469, 205] on icon "Dismiss toast" at bounding box center [471, 204] width 5 height 5
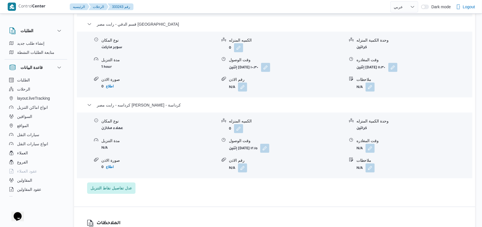
scroll to position [570, 0]
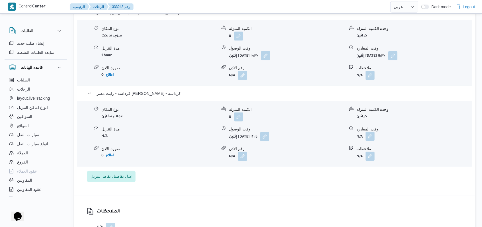
click at [370, 132] on button "button" at bounding box center [370, 136] width 9 height 9
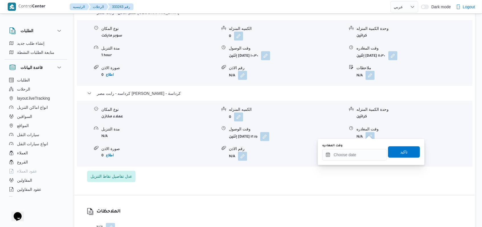
click at [360, 149] on div "وقت المغادره" at bounding box center [354, 152] width 65 height 17
click at [361, 155] on input "وقت المغادره" at bounding box center [354, 154] width 65 height 11
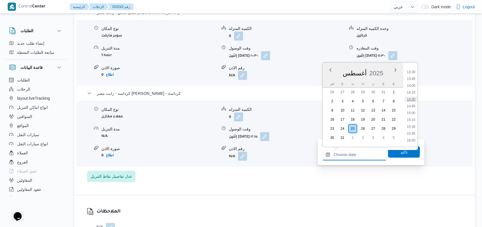
scroll to position [329, 0]
click at [412, 94] on li "13:00" at bounding box center [411, 96] width 13 height 6
type input "[DATE] ١٣:٠٠"
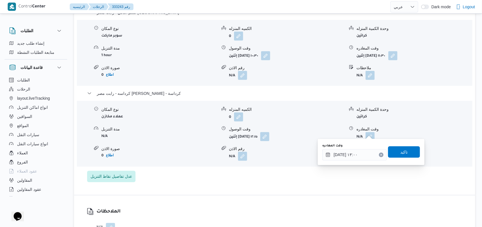
click at [396, 162] on div "You are in a dialog. To close this dialog, hit escape. وقت المغادره [DATE] ١٣:٠…" at bounding box center [371, 152] width 107 height 26
click at [401, 154] on span "تاكيد" at bounding box center [404, 151] width 7 height 7
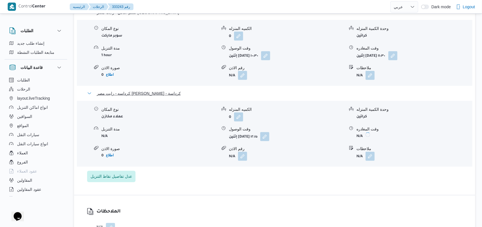
click at [142, 90] on span "كرداسه - رابت مصر [PERSON_NAME] - كرداسة" at bounding box center [139, 93] width 84 height 7
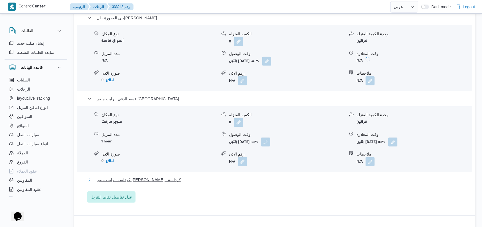
scroll to position [456, 0]
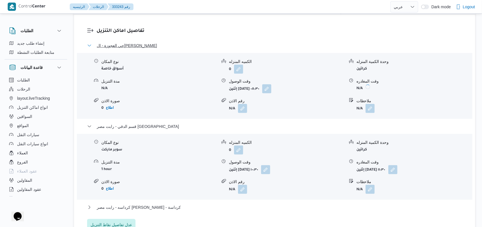
click at [137, 42] on span "حي العجوزة - ال[PERSON_NAME]" at bounding box center [127, 45] width 60 height 7
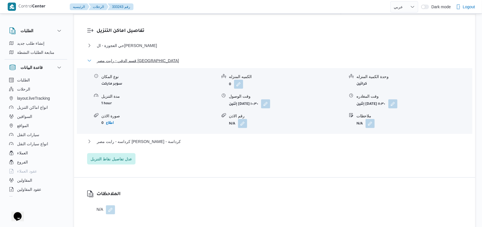
click at [138, 57] on span "قسم الدقي - رابت مصر [GEOGRAPHIC_DATA]" at bounding box center [138, 60] width 82 height 7
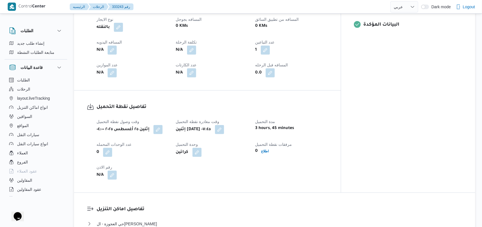
scroll to position [266, 0]
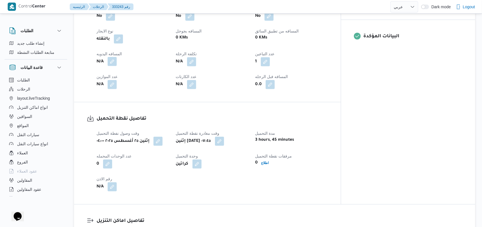
click at [110, 57] on button "button" at bounding box center [112, 61] width 9 height 9
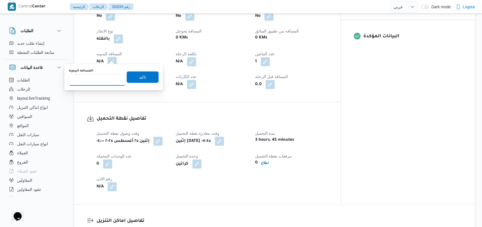
click at [97, 78] on input "المسافه اليدويه" at bounding box center [97, 79] width 57 height 11
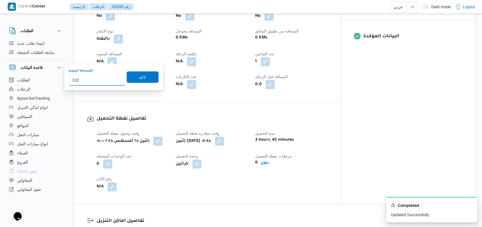
type input "111"
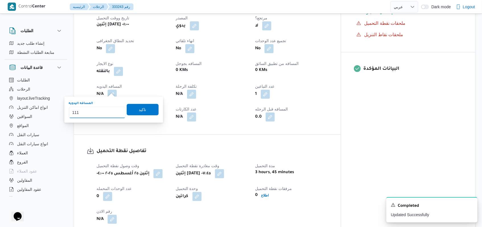
scroll to position [228, 0]
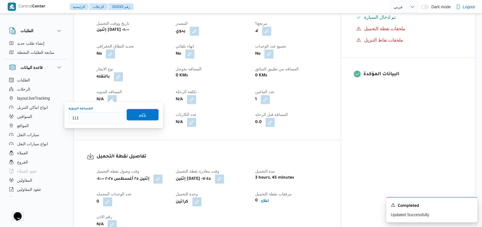
click at [133, 117] on span "تاكيد" at bounding box center [143, 114] width 32 height 11
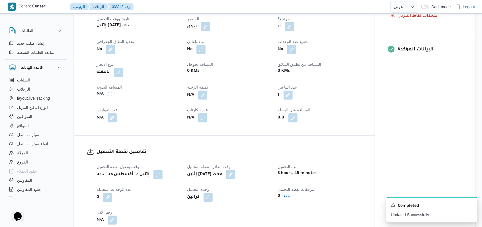
scroll to position [456, 0]
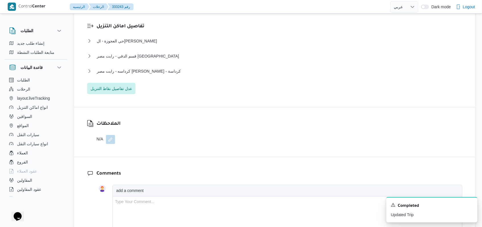
click at [140, 79] on div "حي العجوزة - الهواري ماركت نوع المكان أسواق خاصة الكميه المنزله 0 وحدة الكمية ا…" at bounding box center [274, 66] width 375 height 57
click at [146, 67] on div "حي العجوزة - الهواري ماركت نوع المكان أسواق خاصة الكميه المنزله 0 وحدة الكمية ا…" at bounding box center [274, 66] width 375 height 57
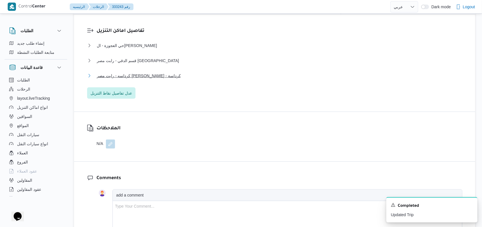
click at [147, 72] on span "كرداسه - رابت مصر [PERSON_NAME] - كرداسة" at bounding box center [139, 75] width 84 height 7
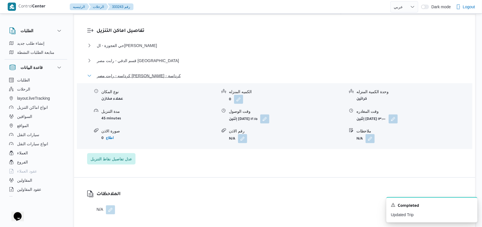
click at [147, 72] on span "كرداسه - رابت مصر [PERSON_NAME] - كرداسة" at bounding box center [139, 75] width 84 height 7
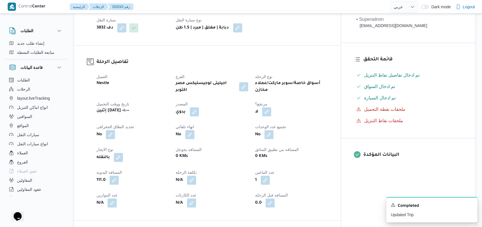
scroll to position [152, 0]
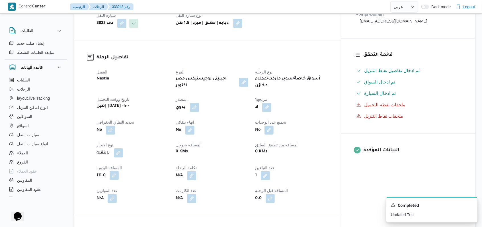
click at [115, 172] on button "button" at bounding box center [114, 175] width 9 height 9
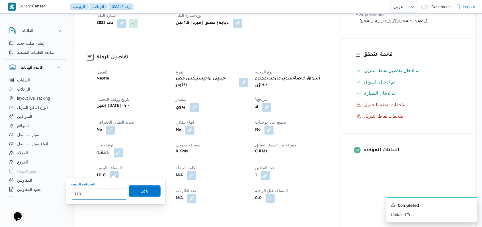
click at [117, 195] on input "110" at bounding box center [99, 193] width 57 height 11
click at [117, 195] on input "109" at bounding box center [99, 193] width 57 height 11
type input "110"
click at [117, 193] on input "110" at bounding box center [99, 193] width 57 height 11
click at [140, 195] on span "تاكيد" at bounding box center [145, 190] width 32 height 11
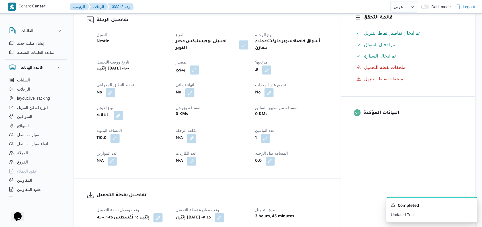
scroll to position [190, 0]
click at [119, 133] on button "button" at bounding box center [115, 137] width 9 height 9
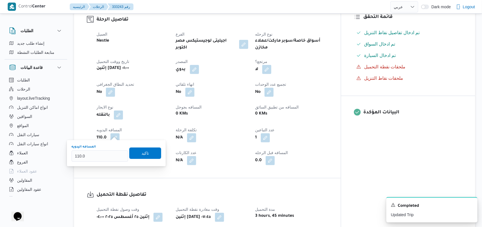
click at [67, 162] on div "You are in a dialog. To close this dialog, hit escape. المسافه اليدويه 110.0 تا…" at bounding box center [116, 153] width 99 height 26
type input "86"
click at [148, 152] on span "تاكيد" at bounding box center [145, 152] width 32 height 11
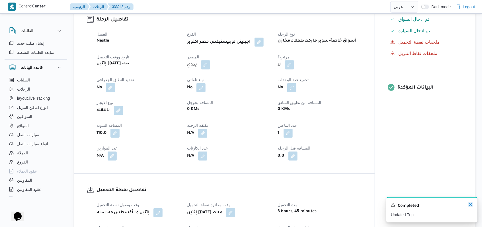
click at [469, 205] on icon "Dismiss toast" at bounding box center [471, 204] width 5 height 5
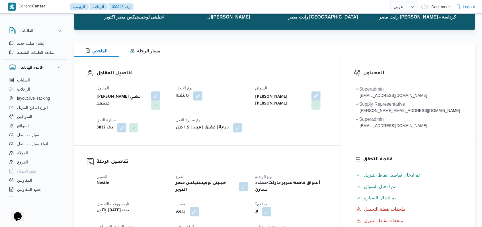
scroll to position [0, 0]
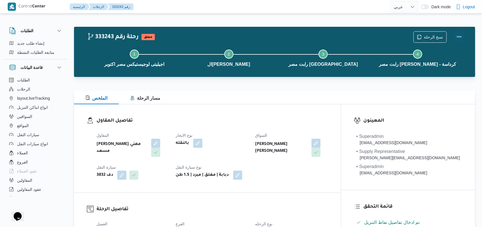
click at [460, 35] on button "Actions" at bounding box center [459, 36] width 11 height 11
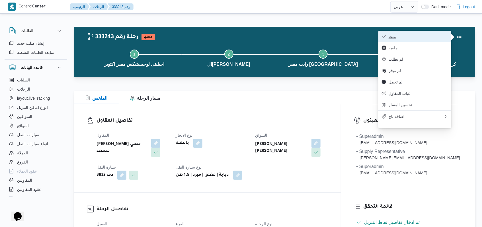
click at [431, 36] on span "تمت" at bounding box center [418, 36] width 59 height 5
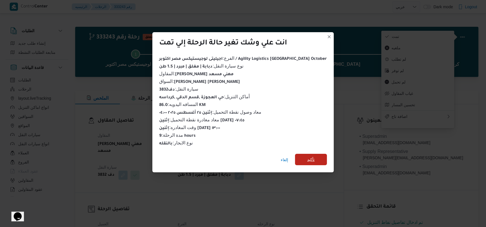
click at [307, 156] on span "تأكيد" at bounding box center [310, 159] width 7 height 7
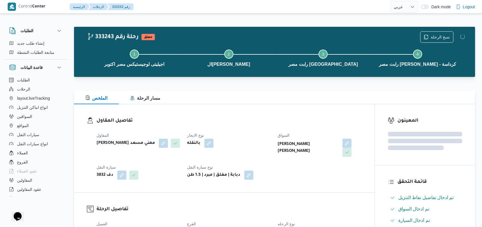
click at [248, 145] on div "بالنقله" at bounding box center [229, 143] width 85 height 10
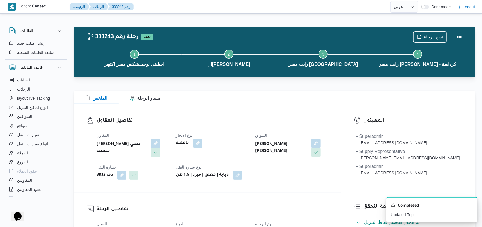
select select "ar"
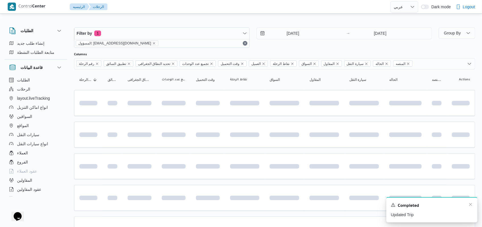
scroll to position [34, 0]
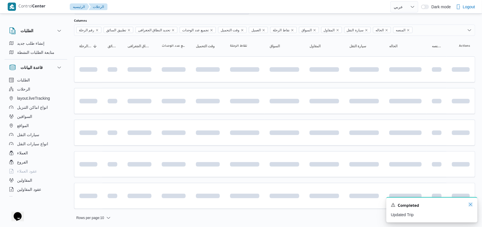
click at [470, 206] on icon "Dismiss toast" at bounding box center [471, 204] width 5 height 5
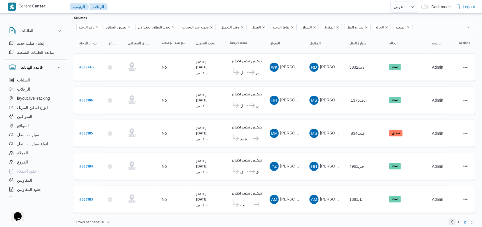
click at [454, 218] on link "Previous page, 1" at bounding box center [452, 221] width 7 height 7
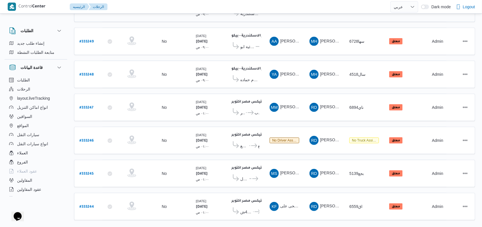
scroll to position [197, 0]
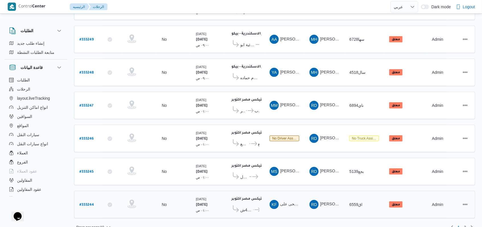
click at [84, 203] on b "# 333244" at bounding box center [86, 205] width 15 height 4
select select "ar"
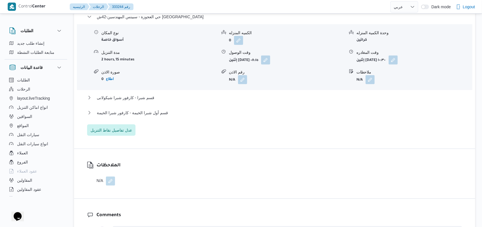
scroll to position [494, 0]
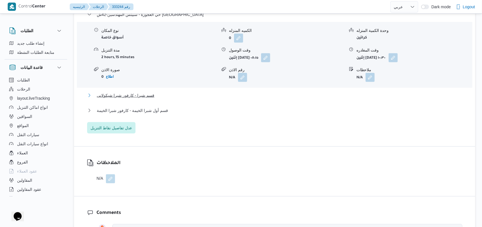
click at [141, 92] on span "قسم شبرا - كارفور شبرا شيكولانى" at bounding box center [126, 95] width 58 height 7
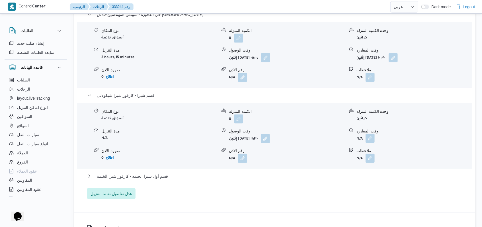
click at [371, 134] on button "button" at bounding box center [370, 138] width 9 height 9
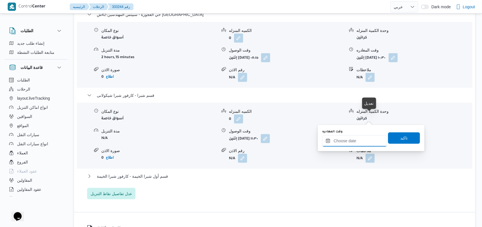
click at [359, 140] on input "وقت المغادره" at bounding box center [354, 140] width 65 height 11
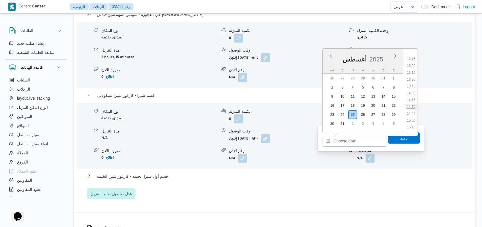
scroll to position [329, 0]
click at [413, 90] on li "13:15" at bounding box center [411, 89] width 13 height 6
type input "[DATE] ١٣:١٥"
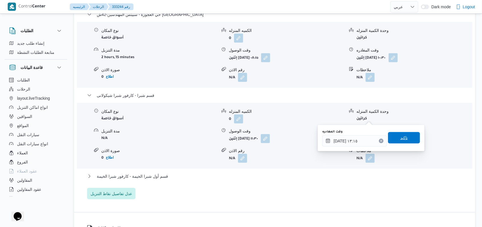
click at [401, 135] on span "تاكيد" at bounding box center [404, 137] width 7 height 7
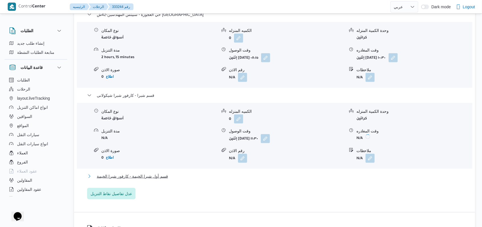
click at [147, 173] on span "قسم أول شبرا الخيمة - كارفور شبرا الخيمة" at bounding box center [132, 176] width 71 height 7
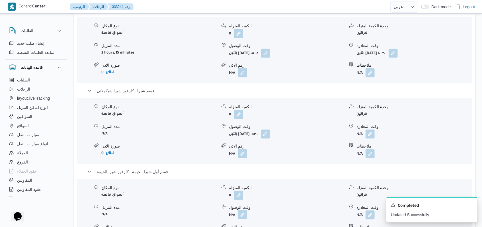
click at [243, 210] on button "button" at bounding box center [242, 214] width 9 height 9
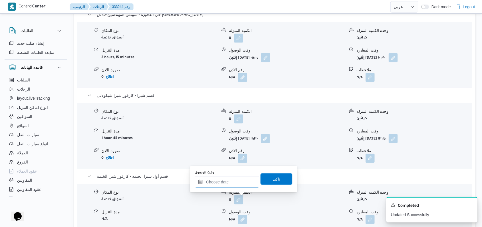
click at [236, 180] on input "وقت الوصول" at bounding box center [227, 181] width 65 height 11
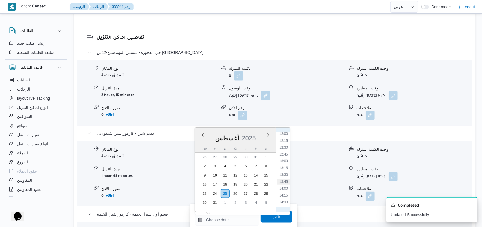
click at [286, 181] on li "13:45" at bounding box center [283, 182] width 13 height 6
type input "[DATE] ١٣:٤٥"
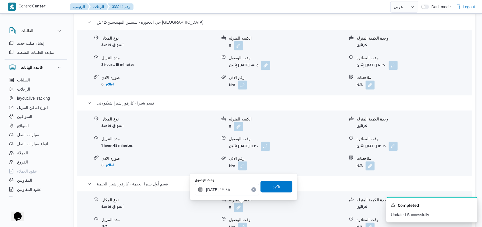
scroll to position [532, 0]
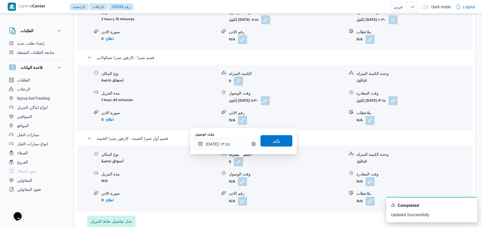
click at [278, 141] on span "تاكيد" at bounding box center [277, 140] width 32 height 11
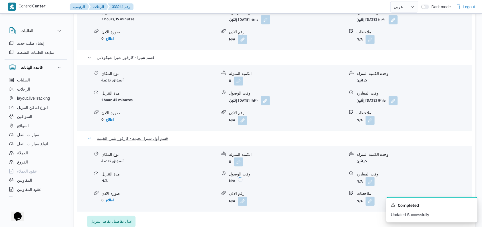
click at [138, 135] on span "قسم أول شبرا الخيمة - كارفور شبرا الخيمة" at bounding box center [132, 138] width 71 height 7
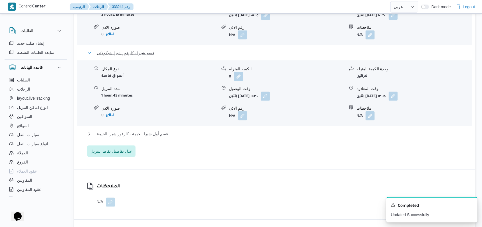
click at [134, 50] on span "قسم شبرا - كارفور شبرا شيكولانى" at bounding box center [126, 53] width 58 height 7
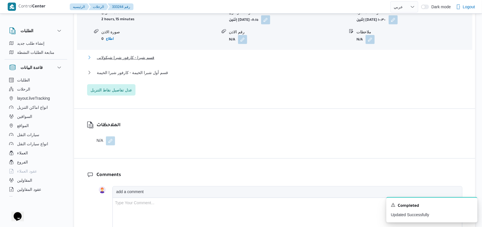
scroll to position [418, 0]
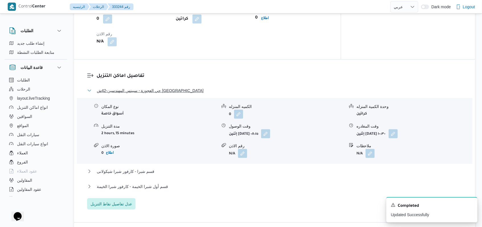
click at [148, 87] on span "حي العجوزة - سبينس المهندسين-42ش [GEOGRAPHIC_DATA]" at bounding box center [150, 90] width 107 height 7
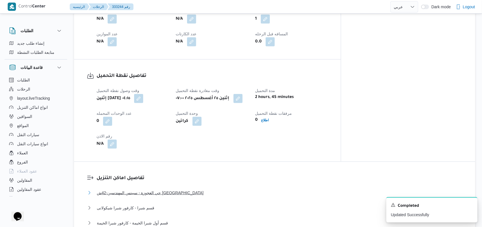
scroll to position [228, 0]
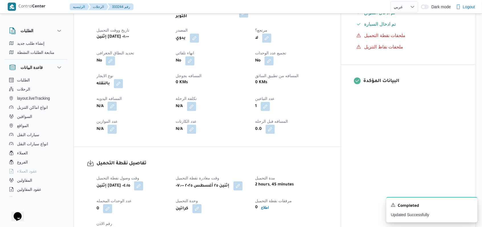
click at [109, 102] on button "button" at bounding box center [112, 106] width 9 height 9
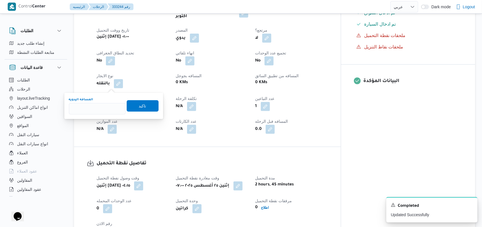
type input "9"
type input "84"
click at [139, 105] on span "تاكيد" at bounding box center [142, 105] width 7 height 7
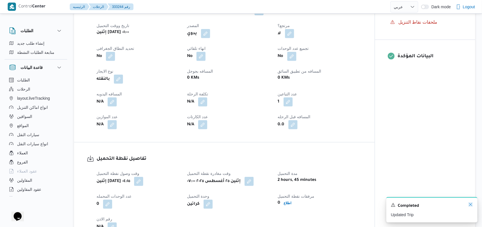
click at [470, 205] on icon "Dismiss toast" at bounding box center [471, 204] width 5 height 5
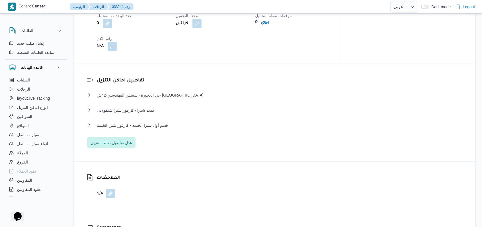
scroll to position [418, 0]
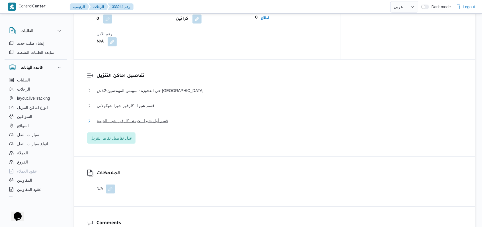
click at [146, 117] on span "قسم أول شبرا الخيمة - كارفور شبرا الخيمة" at bounding box center [132, 120] width 71 height 7
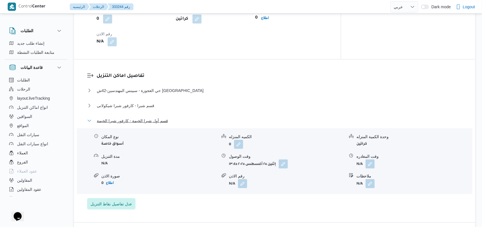
click at [146, 117] on span "قسم أول شبرا الخيمة - كارفور شبرا الخيمة" at bounding box center [132, 120] width 71 height 7
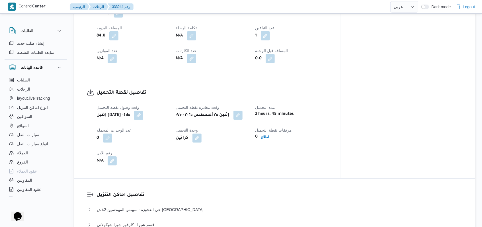
scroll to position [266, 0]
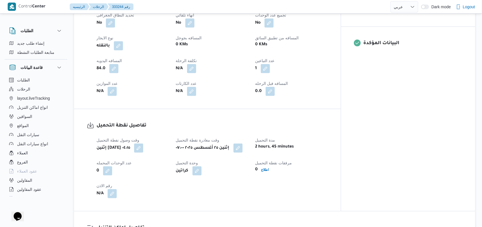
select select "ar"
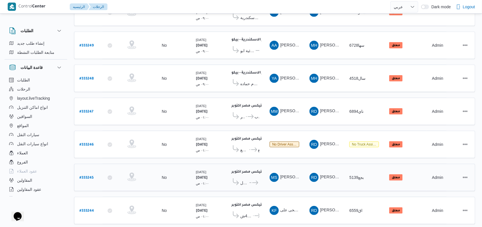
scroll to position [197, 0]
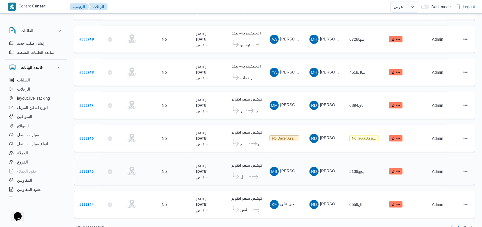
click at [86, 170] on b "# 333245" at bounding box center [86, 172] width 14 height 4
select select "ar"
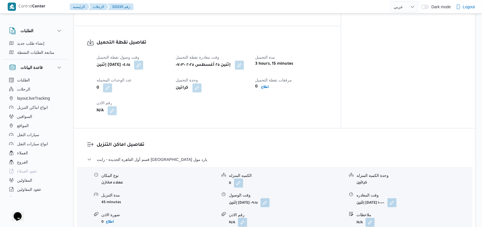
scroll to position [418, 0]
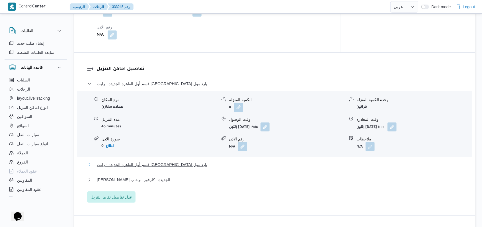
click at [150, 161] on span "قسم أول القاهرة الجديدة - رابت [GEOGRAPHIC_DATA] يارد مول" at bounding box center [152, 164] width 111 height 7
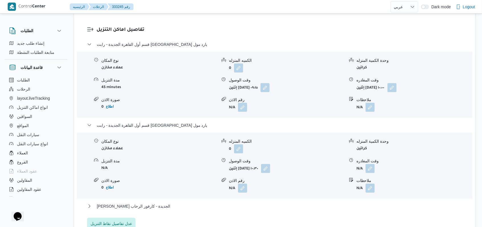
scroll to position [494, 0]
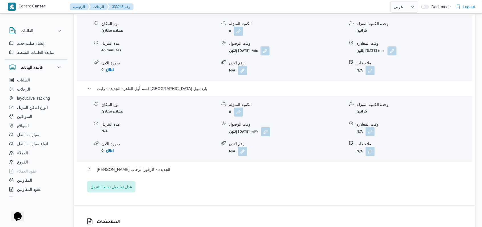
click at [371, 130] on button "button" at bounding box center [370, 131] width 9 height 9
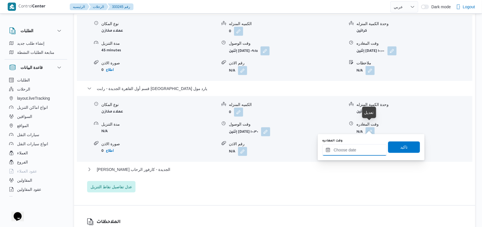
click at [361, 152] on input "وقت المغادره" at bounding box center [354, 149] width 65 height 11
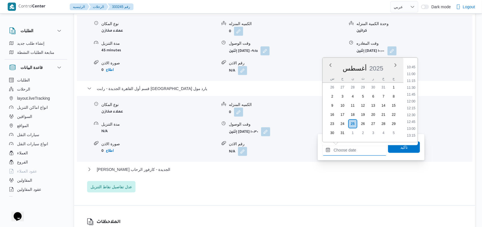
scroll to position [291, 0]
click at [412, 84] on li "11:15" at bounding box center [411, 82] width 13 height 6
type input "[DATE] ١١:١٥"
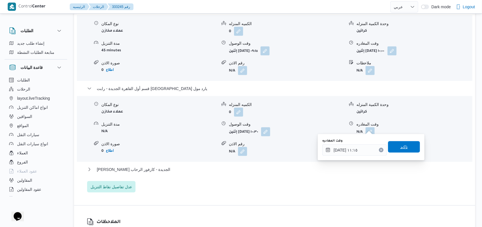
click at [401, 147] on span "تاكيد" at bounding box center [404, 147] width 7 height 7
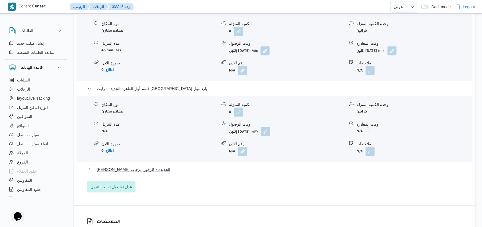
click at [144, 166] on span "[PERSON_NAME] الجديدة - كارفور الرحاب" at bounding box center [133, 169] width 73 height 7
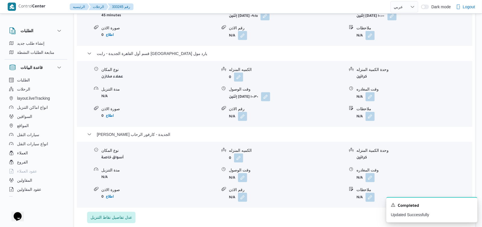
scroll to position [570, 0]
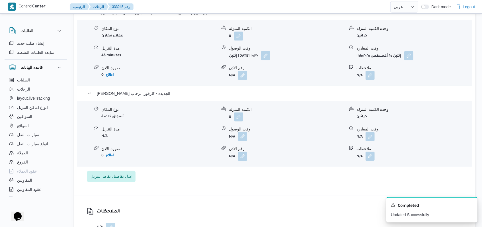
click at [244, 132] on button "button" at bounding box center [242, 136] width 9 height 9
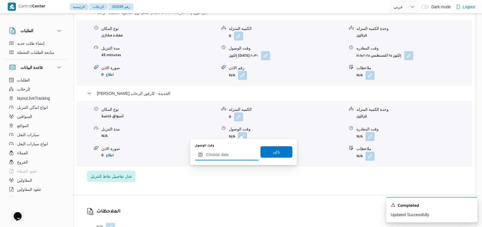
click at [226, 155] on input "وقت الوصول" at bounding box center [227, 154] width 65 height 11
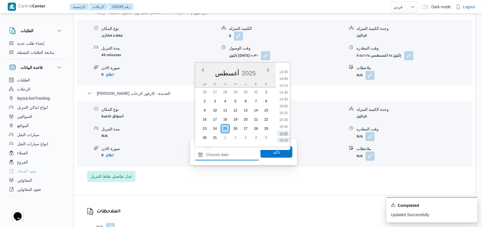
scroll to position [329, 0]
click at [287, 71] on li "12:00" at bounding box center [283, 69] width 13 height 6
type input "[DATE] ١٢:٠٠"
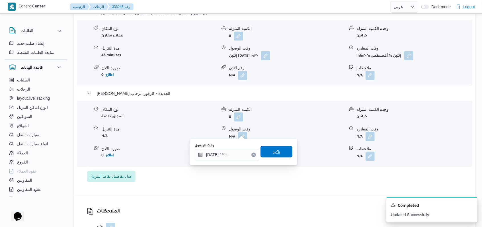
click at [274, 153] on span "تاكيد" at bounding box center [276, 151] width 7 height 7
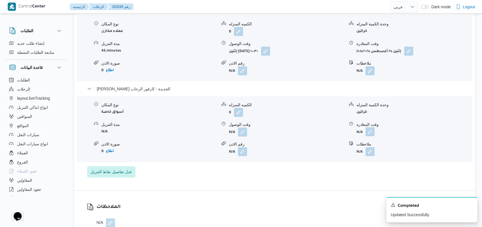
click at [371, 130] on button "button" at bounding box center [370, 131] width 9 height 9
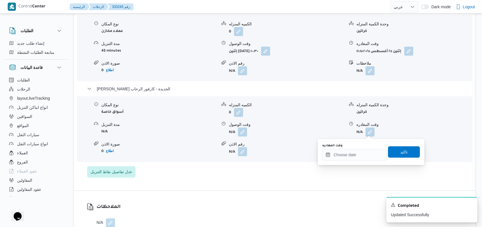
click at [353, 162] on div "You are in a dialog. To close this dialog, hit escape. وقت المغادره تاكيد" at bounding box center [371, 152] width 107 height 26
click at [357, 156] on input "وقت المغادره" at bounding box center [354, 154] width 65 height 11
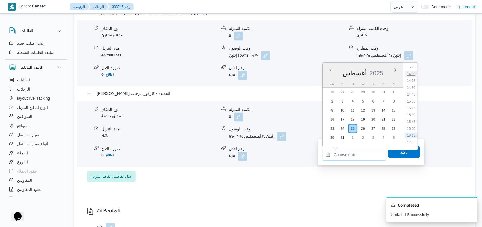
scroll to position [367, 0]
click at [416, 99] on li "14:30" at bounding box center [411, 100] width 13 height 6
type input "[DATE] ١٤:٣٠"
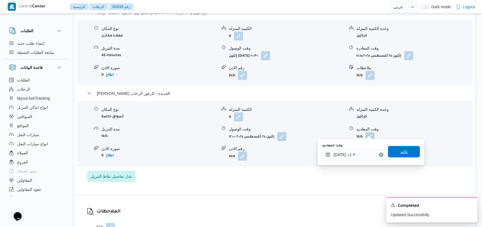
click at [404, 151] on span "تاكيد" at bounding box center [404, 151] width 32 height 11
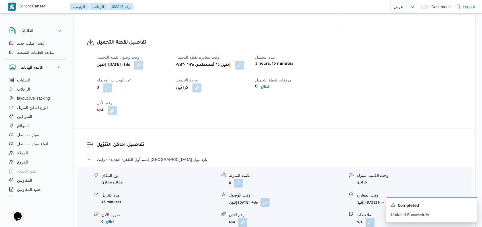
scroll to position [228, 0]
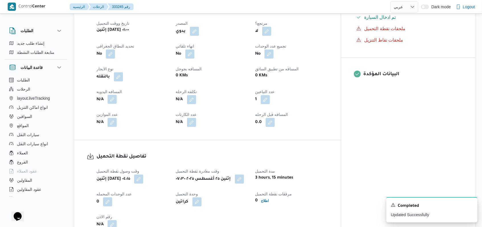
click at [112, 95] on button "button" at bounding box center [112, 99] width 9 height 9
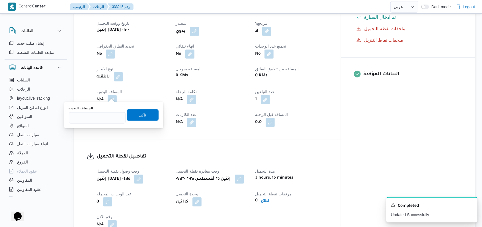
click at [97, 126] on div "You are in a dialog. To close this dialog, hit escape. المسافه اليدويه تاكيد" at bounding box center [113, 115] width 99 height 26
click at [99, 117] on input "المسافه اليدويه" at bounding box center [97, 117] width 57 height 11
type input "95"
click at [138, 118] on span "تاكيد" at bounding box center [143, 114] width 32 height 11
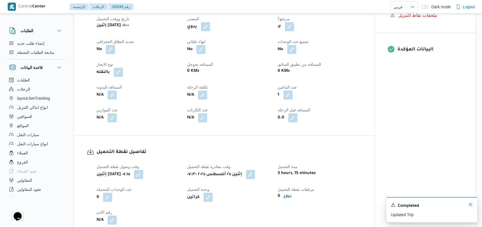
click at [470, 206] on icon "Dismiss toast" at bounding box center [471, 204] width 5 height 5
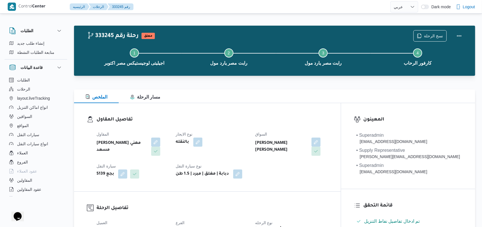
scroll to position [0, 0]
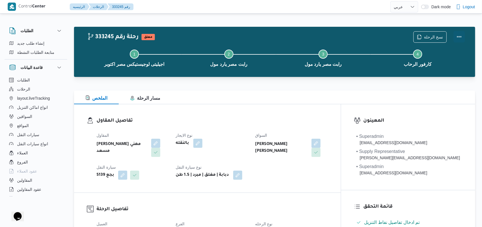
click at [463, 34] on button "Actions" at bounding box center [459, 36] width 11 height 11
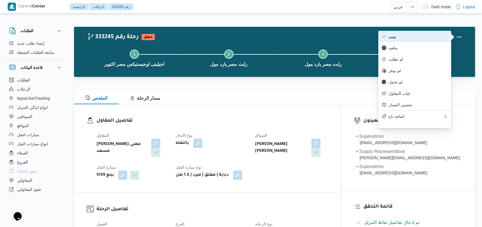
click at [420, 36] on span "تمت" at bounding box center [418, 36] width 59 height 5
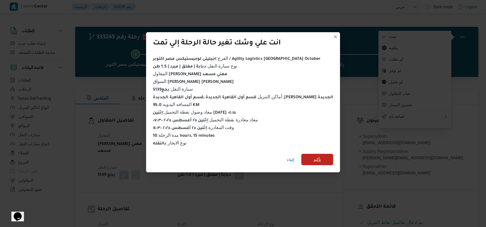
click at [314, 156] on span "تأكيد" at bounding box center [317, 159] width 7 height 7
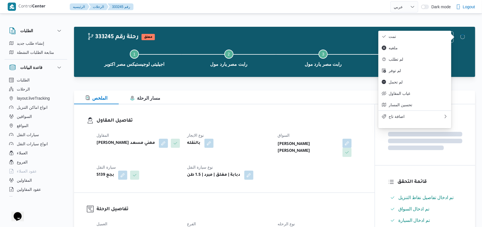
click at [312, 180] on div "المقاول [PERSON_NAME] مهني مسعد نوع الايجار بالنقله السواق [PERSON_NAME] [PERSO…" at bounding box center [229, 155] width 272 height 55
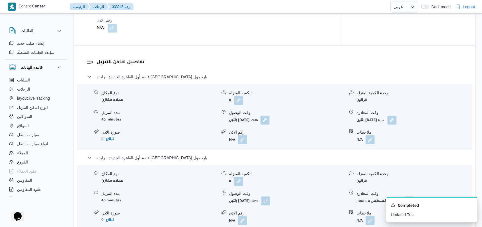
scroll to position [570, 0]
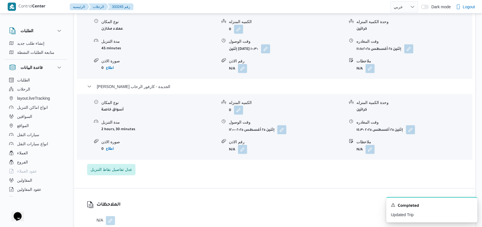
select select "ar"
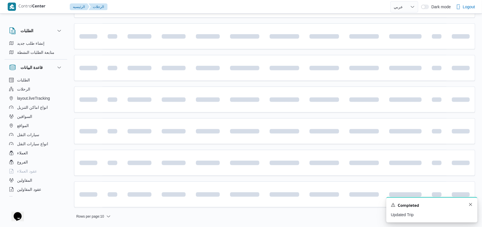
scroll to position [191, 0]
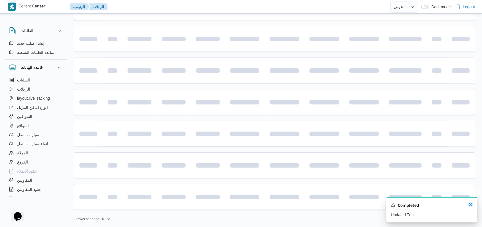
click at [472, 206] on icon "Dismiss toast" at bounding box center [470, 204] width 3 height 3
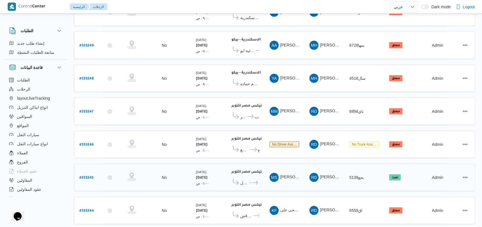
scroll to position [191, 0]
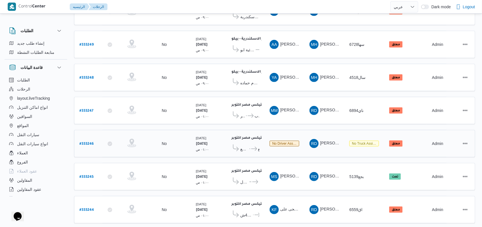
click at [90, 142] on b "# 333246" at bounding box center [86, 144] width 14 height 4
select select "ar"
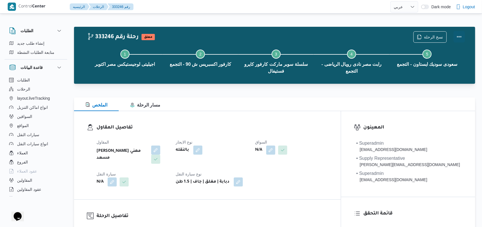
click at [457, 36] on button "Actions" at bounding box center [459, 36] width 11 height 11
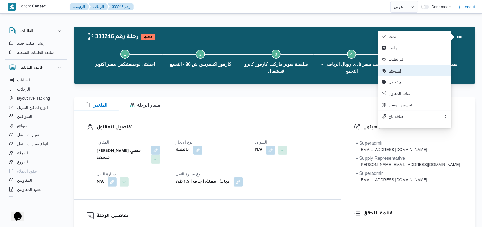
click at [406, 73] on span "لم توفر" at bounding box center [418, 70] width 59 height 5
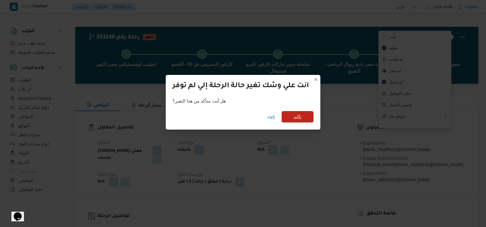
click at [304, 118] on span "تأكيد" at bounding box center [298, 116] width 32 height 11
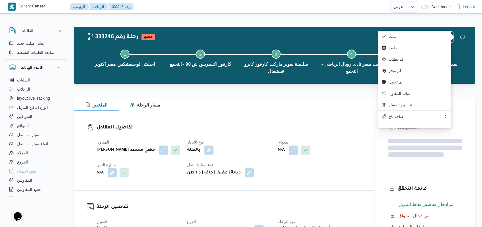
click at [310, 124] on h3 "تفاصيل المقاول" at bounding box center [229, 128] width 265 height 8
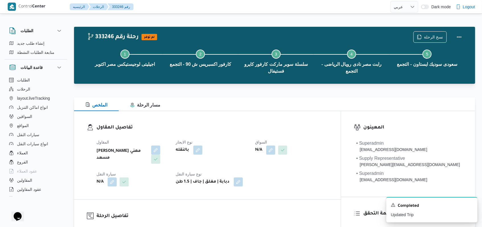
select select "ar"
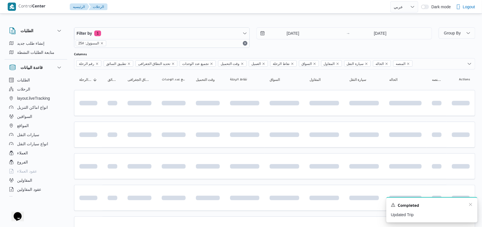
scroll to position [191, 0]
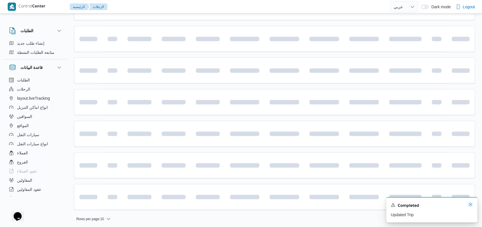
click at [470, 205] on icon "Dismiss toast" at bounding box center [471, 204] width 5 height 5
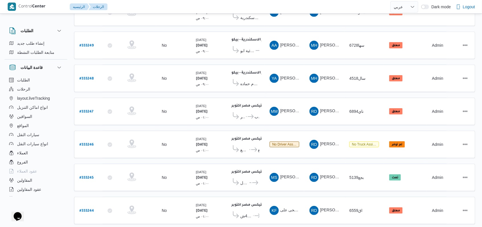
scroll to position [191, 0]
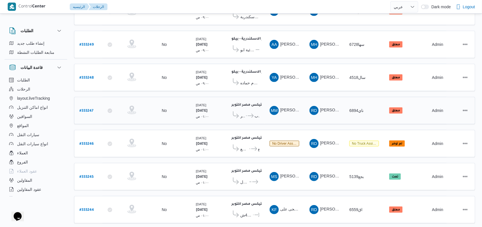
click at [82, 109] on b "# 333247" at bounding box center [86, 111] width 14 height 4
select select "ar"
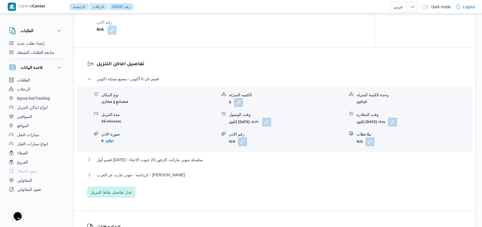
scroll to position [419, 0]
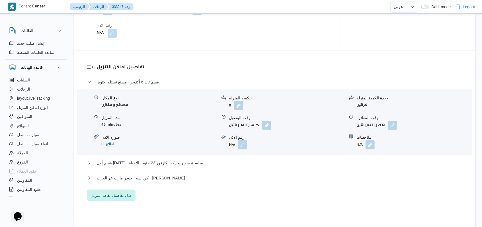
click at [158, 154] on div "قسم ثان [DATE] - مصنع نستله اكتوبر نوع المكان مصانع و مخازن الكميه المنزله 0 وح…" at bounding box center [274, 140] width 375 height 122
click at [158, 160] on span "قسم أول [DATE] - سلسلة سوبر ماركت كارفور 23 جنوب الاحياء" at bounding box center [150, 163] width 106 height 7
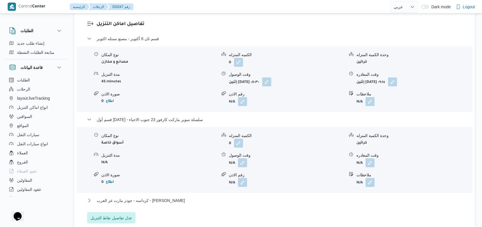
scroll to position [495, 0]
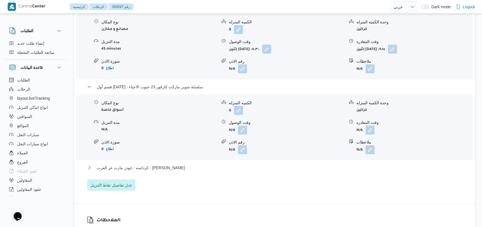
click at [242, 132] on div "نوع المكان أسواق خاصة الكميه المنزله 0 وحدة الكمية المنزله كراتين مدة التنزيل N…" at bounding box center [275, 127] width 400 height 65
click at [244, 128] on button "button" at bounding box center [242, 129] width 9 height 9
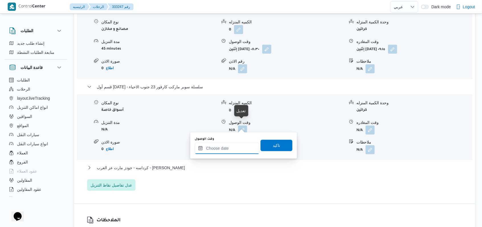
click at [235, 144] on div at bounding box center [227, 148] width 65 height 11
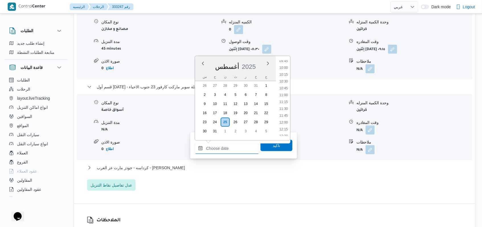
scroll to position [253, 0]
click at [287, 85] on li "10:00" at bounding box center [283, 84] width 13 height 6
type input "[DATE] ١٠:٠٠"
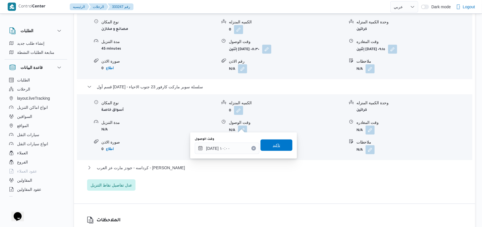
click at [280, 145] on span "تاكيد" at bounding box center [277, 145] width 32 height 11
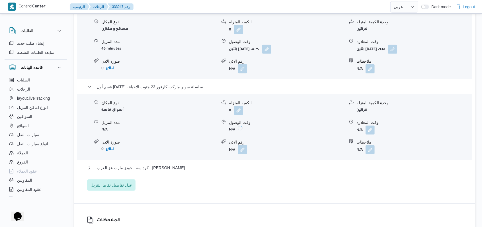
click at [365, 128] on span at bounding box center [369, 130] width 12 height 9
click at [378, 126] on form "N/A" at bounding box center [415, 130] width 116 height 9
click at [374, 125] on button "button" at bounding box center [370, 129] width 9 height 9
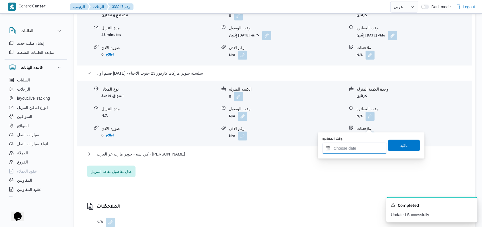
click at [362, 146] on input "وقت المغادره" at bounding box center [354, 148] width 65 height 11
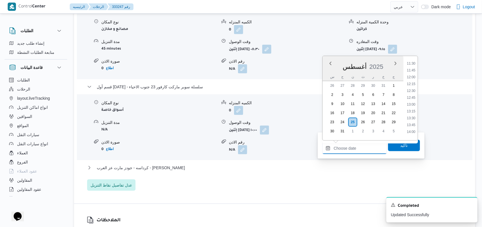
scroll to position [291, 0]
click at [415, 93] on li "11:45" at bounding box center [411, 94] width 13 height 6
type input "[DATE] ١١:٤٥"
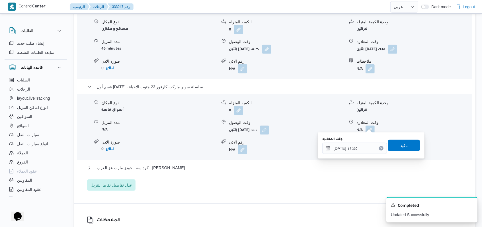
click at [408, 139] on div "وقت المغادره [DATE] ١١:٤٥ تاكيد" at bounding box center [371, 145] width 99 height 18
click at [406, 143] on span "تاكيد" at bounding box center [404, 145] width 32 height 11
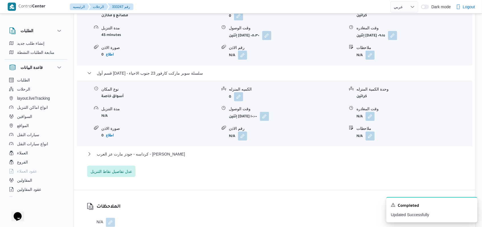
click at [153, 158] on div "قسم ثان [DATE] - مصنع نستله اكتوبر نوع المكان مصانع و مخازن الكميه المنزله 0 وح…" at bounding box center [274, 83] width 375 height 188
click at [154, 158] on span "كرداسه - جودز مارت عز العرب - [PERSON_NAME]" at bounding box center [141, 154] width 88 height 7
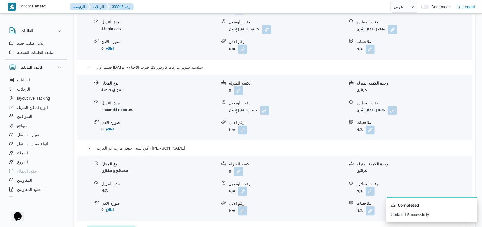
scroll to position [495, 0]
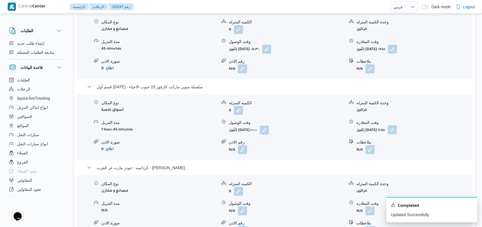
click at [397, 127] on button "button" at bounding box center [392, 129] width 9 height 9
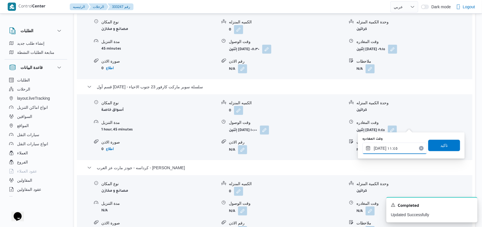
click at [403, 144] on div "[DATE] ١١:٤٥" at bounding box center [395, 148] width 65 height 11
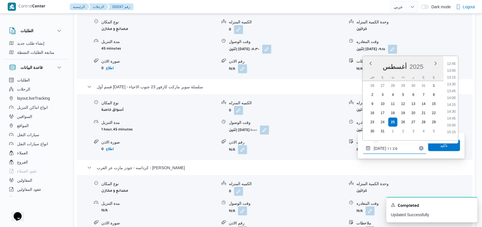
scroll to position [358, 0]
click at [455, 79] on li "13:45" at bounding box center [451, 82] width 13 height 6
type input "[DATE] ١٣:٤٥"
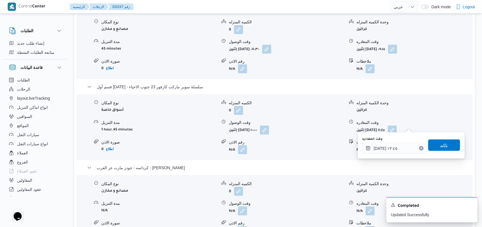
click at [444, 140] on span "تاكيد" at bounding box center [444, 145] width 32 height 11
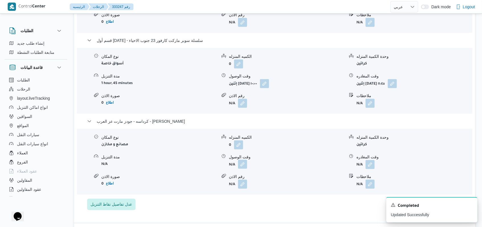
scroll to position [571, 0]
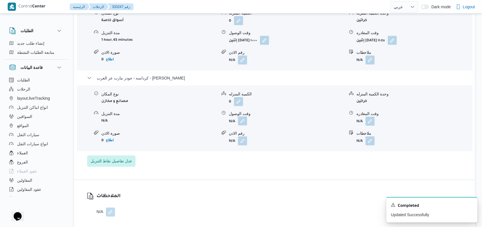
click at [243, 126] on button "button" at bounding box center [242, 121] width 9 height 9
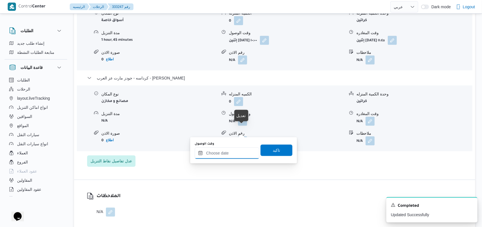
click at [232, 153] on input "وقت الوصول" at bounding box center [227, 153] width 65 height 11
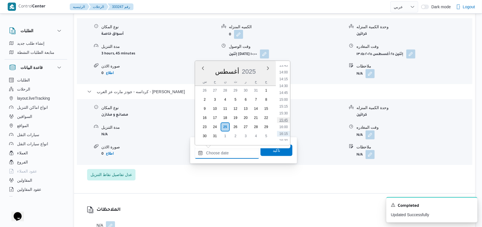
scroll to position [367, 0]
click at [286, 97] on li "14:30" at bounding box center [283, 98] width 13 height 6
type input "[DATE] ١٤:٣٠"
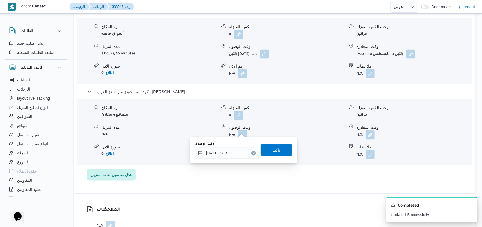
click at [278, 147] on span "تاكيد" at bounding box center [277, 149] width 32 height 11
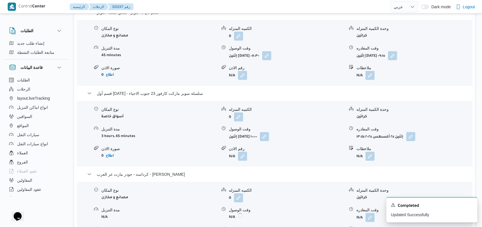
scroll to position [457, 0]
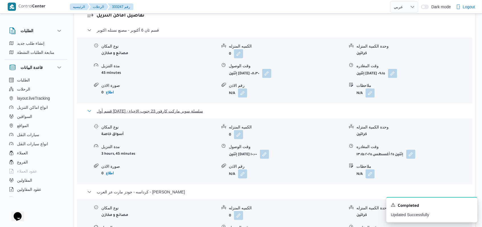
click at [160, 115] on span "قسم أول [DATE] - سلسلة سوبر ماركت كارفور 23 جنوب الاحياء" at bounding box center [150, 111] width 106 height 7
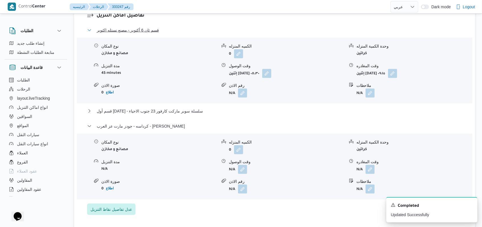
click at [144, 34] on span "قسم ثان 6 أكتوبر - مصنع نستله اكتوبر" at bounding box center [128, 30] width 62 height 7
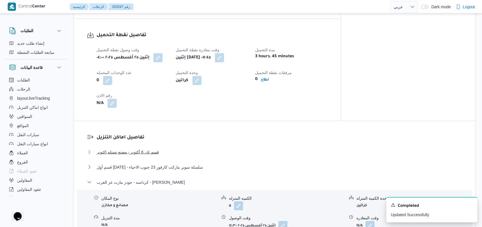
scroll to position [267, 0]
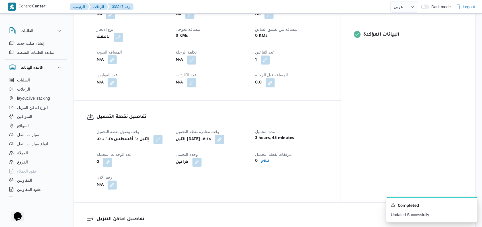
click at [111, 59] on button "button" at bounding box center [112, 59] width 9 height 9
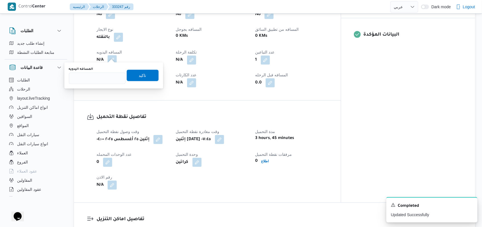
click at [107, 72] on div "المسافه اليدويه" at bounding box center [97, 75] width 57 height 17
click at [105, 78] on input "المسافه اليدويه" at bounding box center [97, 78] width 57 height 11
type input "77"
click at [138, 79] on span "تاكيد" at bounding box center [143, 75] width 32 height 11
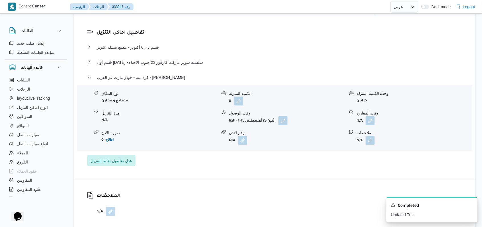
scroll to position [457, 0]
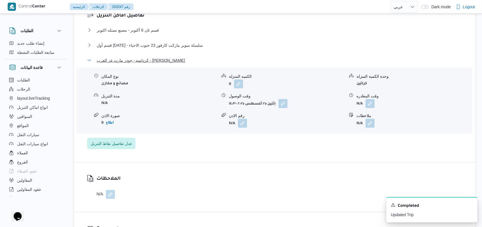
click at [150, 64] on span "كرداسه - جودز مارت عز العرب - [PERSON_NAME]" at bounding box center [141, 60] width 88 height 7
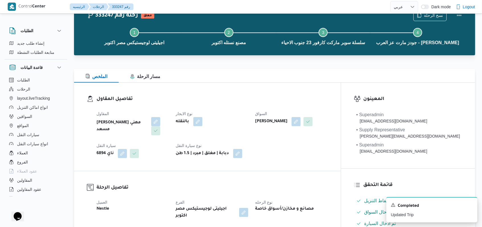
scroll to position [0, 0]
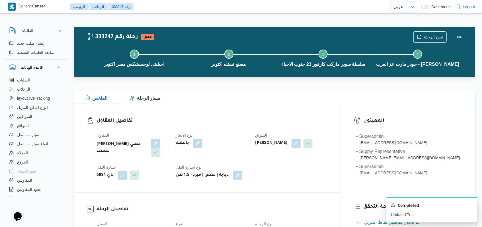
select select "ar"
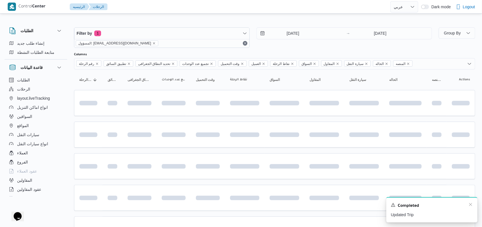
scroll to position [191, 0]
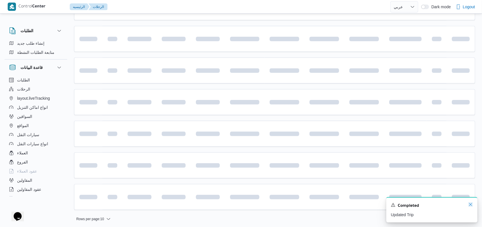
click at [471, 205] on icon "Dismiss toast" at bounding box center [470, 204] width 3 height 3
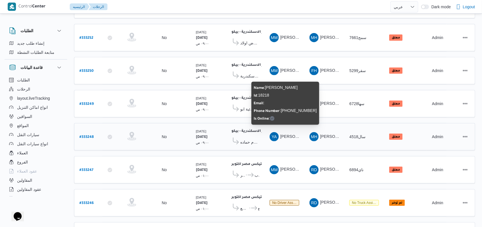
scroll to position [121, 0]
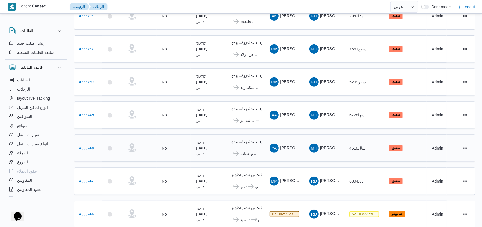
click at [247, 150] on span "شركة هلال للأجهزة الكهربائية كوم حماده" at bounding box center [249, 153] width 19 height 7
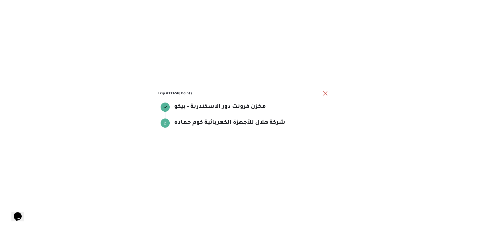
click at [322, 97] on div "Trip #333248 Points مخزن فرونت دور الاسكندرية - بيكو مخزن فرونت دور الاسكندرية …" at bounding box center [243, 113] width 171 height 47
click at [326, 91] on button "close" at bounding box center [325, 93] width 7 height 7
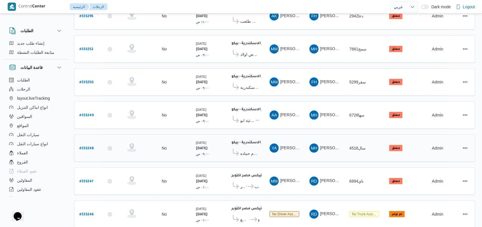
click at [90, 147] on b "# 333248" at bounding box center [86, 149] width 14 height 4
select select "ar"
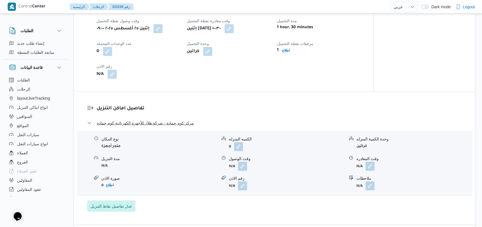
scroll to position [349, 0]
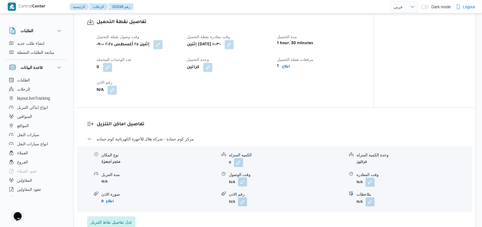
click at [246, 187] on button "button" at bounding box center [242, 181] width 9 height 9
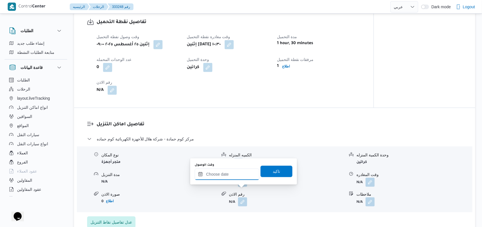
click at [216, 170] on div at bounding box center [227, 174] width 65 height 11
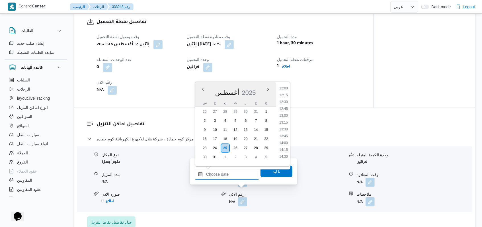
scroll to position [291, 0]
click at [287, 124] on li "12:00" at bounding box center [283, 126] width 13 height 6
type input "[DATE] ١٢:٠٠"
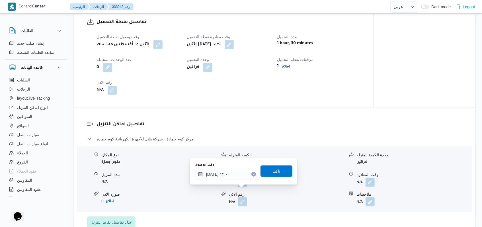
click at [273, 168] on span "تاكيد" at bounding box center [276, 171] width 7 height 7
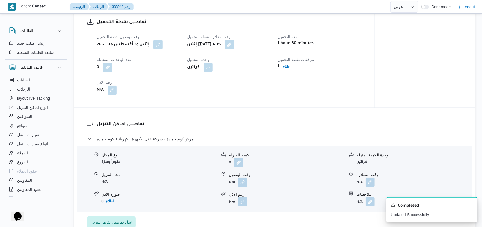
scroll to position [387, 0]
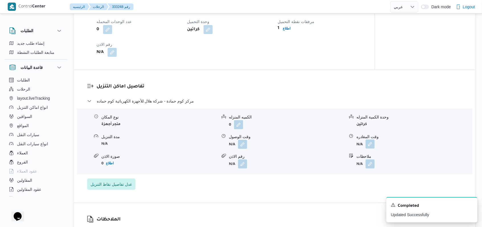
click at [372, 149] on button "button" at bounding box center [370, 144] width 9 height 9
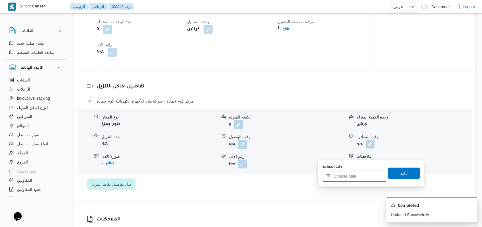
click at [357, 174] on input "وقت المغادره" at bounding box center [354, 176] width 65 height 11
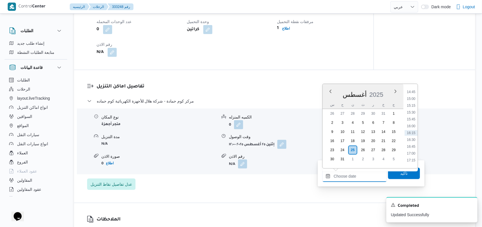
scroll to position [367, 0]
click at [414, 122] on li "14:30" at bounding box center [411, 121] width 13 height 6
type input "[DATE] ١٤:٣٠"
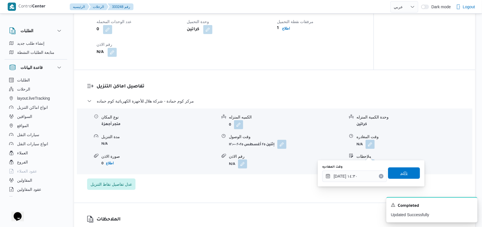
click at [403, 174] on span "تاكيد" at bounding box center [404, 173] width 7 height 7
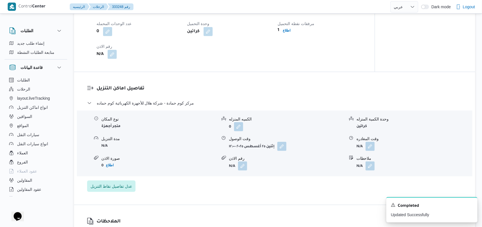
scroll to position [273, 0]
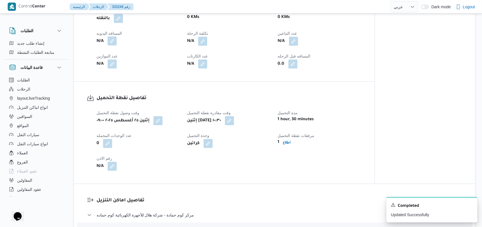
click at [113, 46] on button "button" at bounding box center [112, 40] width 9 height 9
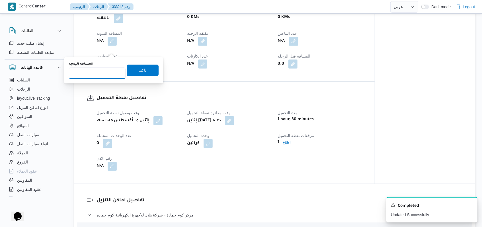
click at [101, 70] on input "المسافه اليدويه" at bounding box center [97, 73] width 57 height 11
type input "95"
click at [137, 75] on span "تاكيد" at bounding box center [143, 69] width 32 height 11
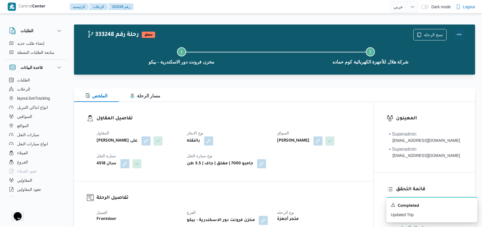
scroll to position [0, 0]
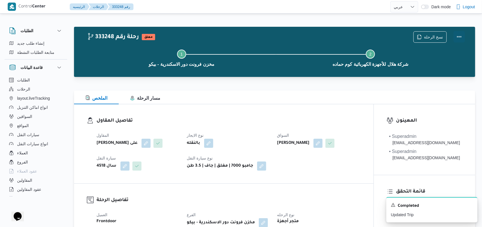
click at [463, 34] on button "Actions" at bounding box center [459, 36] width 11 height 11
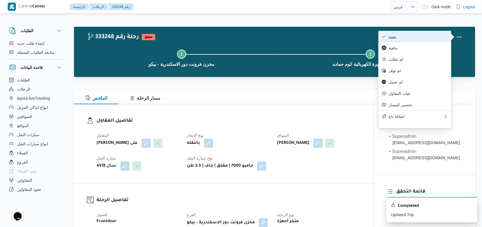
click at [411, 34] on button "تمت" at bounding box center [415, 36] width 73 height 11
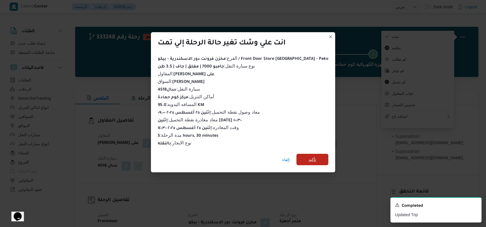
click at [306, 154] on span "تأكيد" at bounding box center [313, 159] width 32 height 11
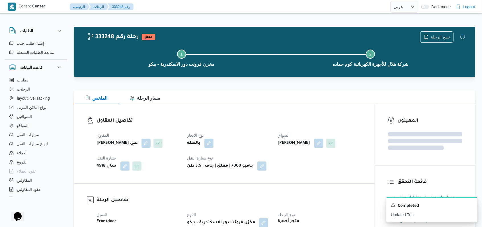
click at [322, 174] on div "المقاول [PERSON_NAME] على نوع الايجار بالنقله السواق [PERSON_NAME] [PERSON_NAME…" at bounding box center [229, 151] width 272 height 46
select select "ar"
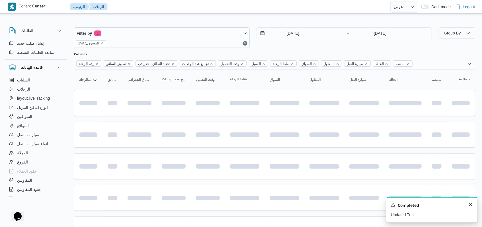
scroll to position [121, 0]
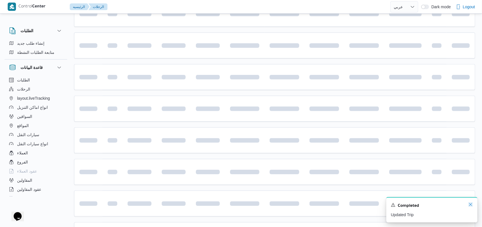
click at [472, 204] on icon "Dismiss toast" at bounding box center [471, 204] width 5 height 5
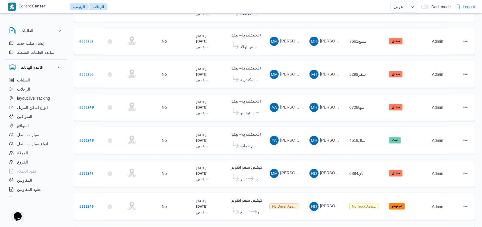
scroll to position [83, 0]
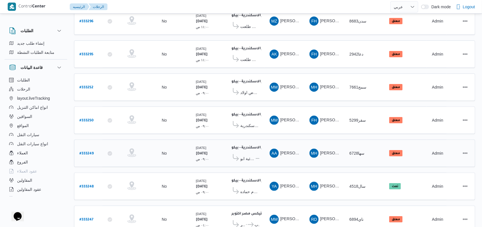
click at [241, 155] on span "شركة الاقداحى للاجهزة الكهربائية ابو [GEOGRAPHIC_DATA]" at bounding box center [247, 158] width 15 height 7
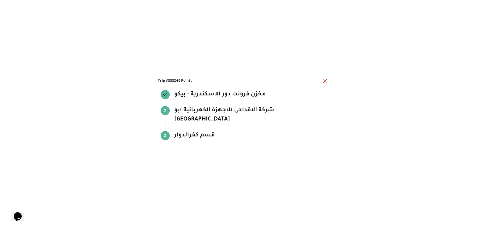
click at [321, 83] on h3 "Trip #333249 Points" at bounding box center [240, 80] width 164 height 5
click at [323, 84] on button "close" at bounding box center [325, 80] width 7 height 7
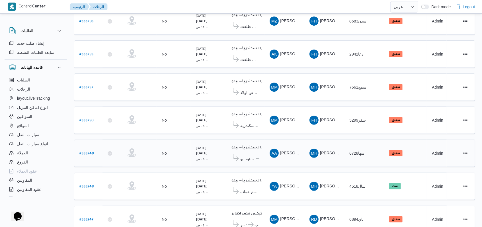
click at [92, 152] on b "# 333249" at bounding box center [86, 154] width 14 height 4
select select "ar"
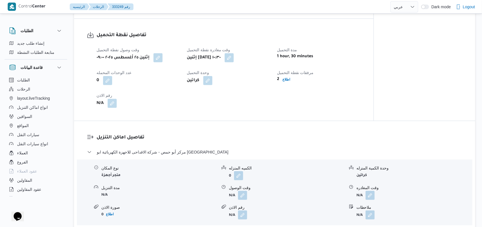
scroll to position [387, 0]
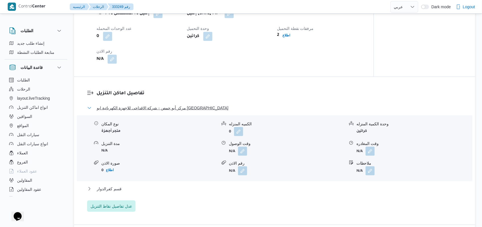
click at [191, 111] on span "مركز أبو حمص - شركة الاقداحى للاجهزة الكهربائية ابو [GEOGRAPHIC_DATA]" at bounding box center [163, 108] width 132 height 7
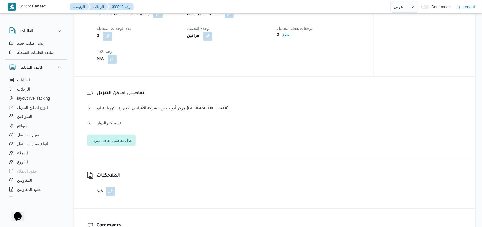
select select "ar"
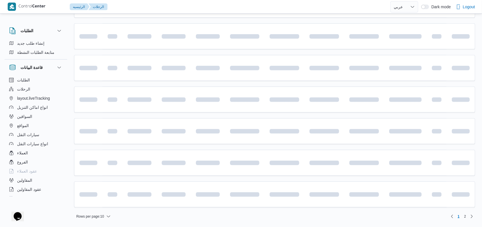
scroll to position [83, 0]
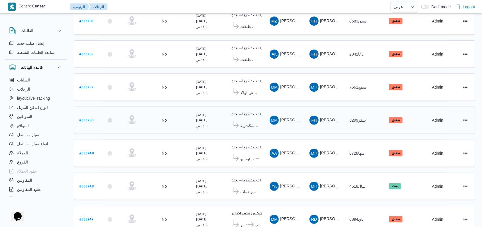
click at [87, 117] on link "# 333250" at bounding box center [86, 121] width 14 height 8
select select "ar"
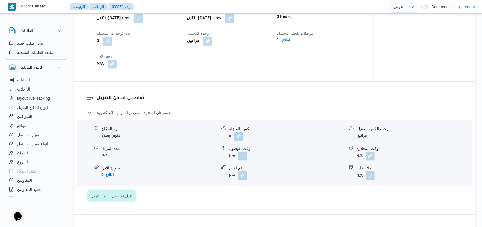
scroll to position [387, 0]
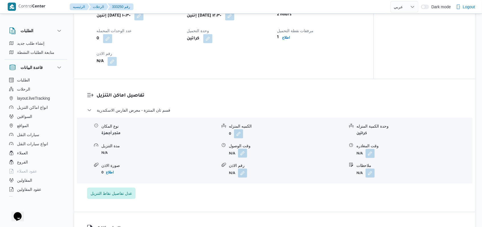
click at [242, 156] on button "button" at bounding box center [242, 153] width 9 height 9
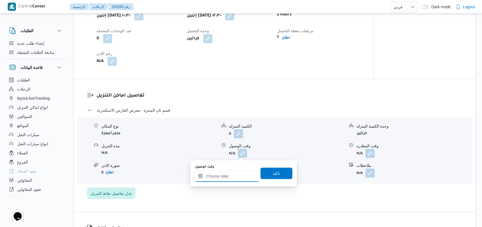
click at [232, 172] on div at bounding box center [227, 176] width 65 height 11
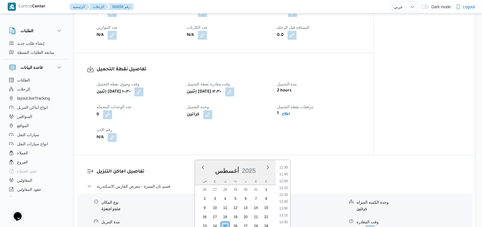
scroll to position [329, 0]
click at [287, 202] on li "13:15" at bounding box center [283, 201] width 13 height 6
type input "[DATE] ١٣:١٥"
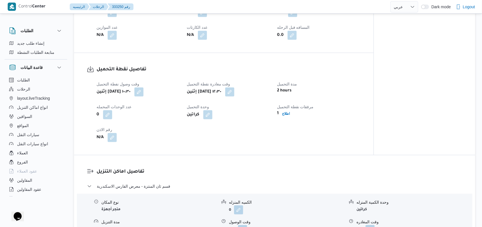
scroll to position [449, 0]
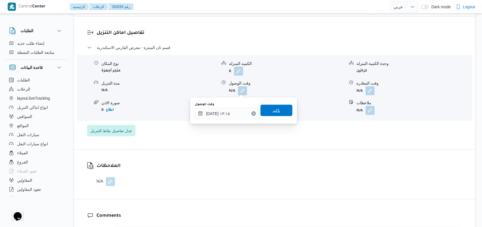
click at [276, 112] on span "تاكيد" at bounding box center [276, 110] width 7 height 7
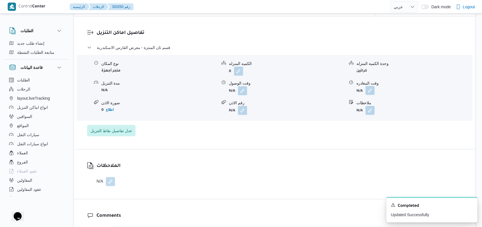
click at [369, 91] on button "button" at bounding box center [370, 90] width 9 height 9
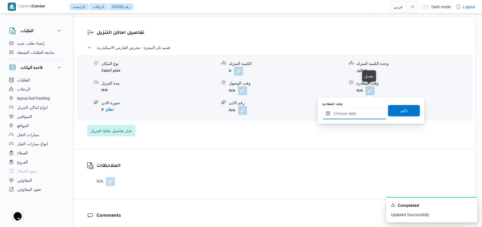
click at [357, 113] on input "وقت المغادره" at bounding box center [354, 113] width 65 height 11
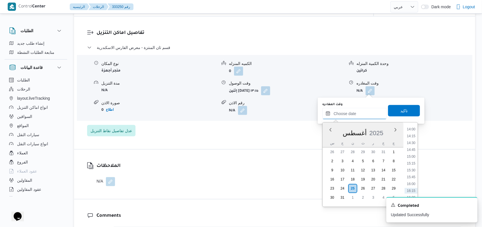
scroll to position [367, 0]
click at [415, 175] on li "15:00" at bounding box center [411, 173] width 13 height 6
type input "[DATE] ١٥:٠٠"
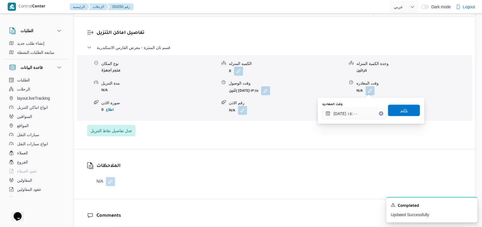
click at [403, 115] on span "تاكيد" at bounding box center [404, 110] width 32 height 11
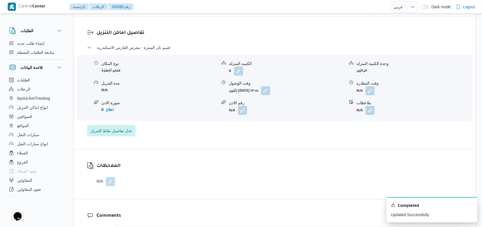
scroll to position [297, 0]
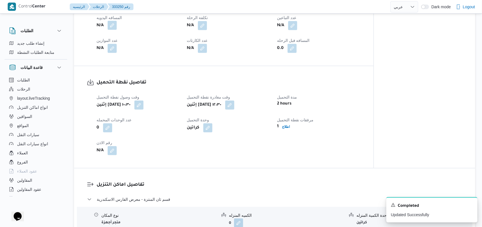
click at [113, 28] on button "button" at bounding box center [112, 25] width 9 height 9
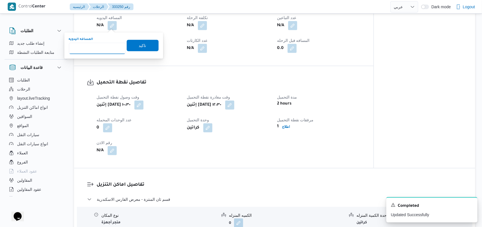
click at [98, 47] on input "المسافه اليدويه" at bounding box center [97, 48] width 57 height 11
type input "27"
click at [142, 46] on span "تاكيد" at bounding box center [143, 45] width 32 height 11
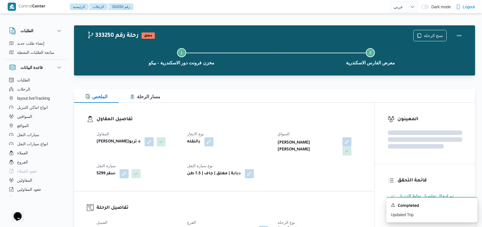
scroll to position [0, 0]
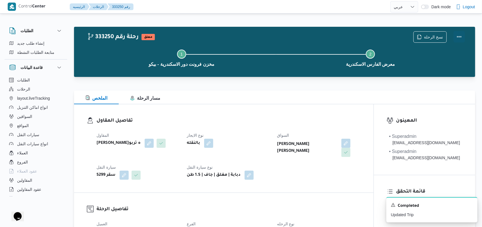
click at [463, 38] on button "Actions" at bounding box center [459, 36] width 11 height 11
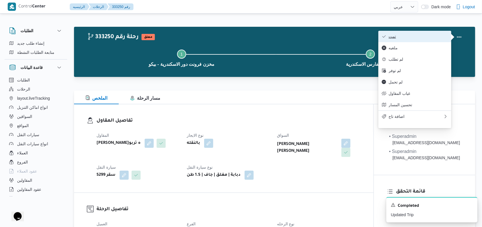
click at [421, 36] on span "تمت" at bounding box center [418, 36] width 59 height 5
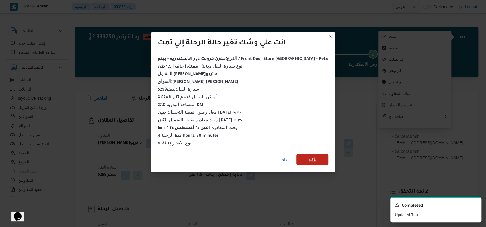
click at [309, 158] on span "تأكيد" at bounding box center [312, 159] width 7 height 7
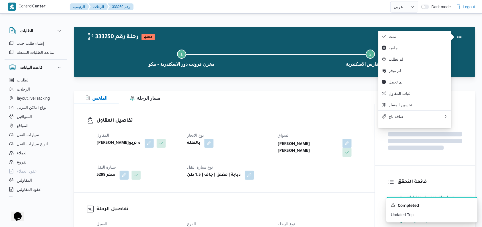
click at [247, 147] on div "بالنقله" at bounding box center [229, 143] width 85 height 10
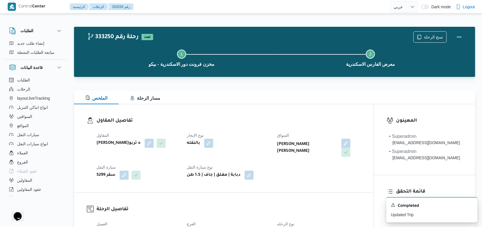
select select "ar"
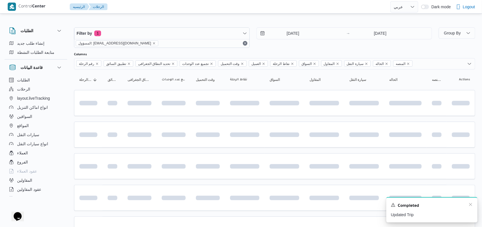
scroll to position [83, 0]
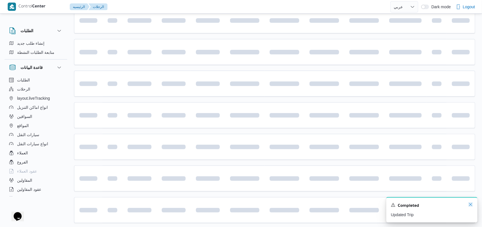
click at [469, 206] on icon "Dismiss toast" at bounding box center [471, 204] width 5 height 5
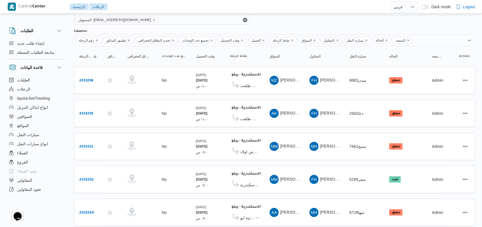
scroll to position [7, 0]
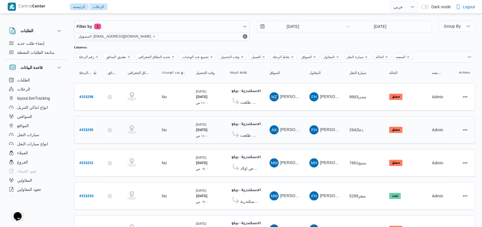
click at [251, 132] on span "معرض طلعت [PERSON_NAME][GEOGRAPHIC_DATA]" at bounding box center [249, 135] width 19 height 7
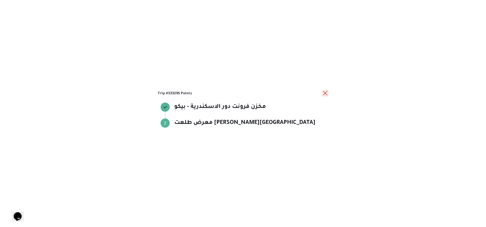
click at [325, 92] on button "close" at bounding box center [325, 93] width 7 height 7
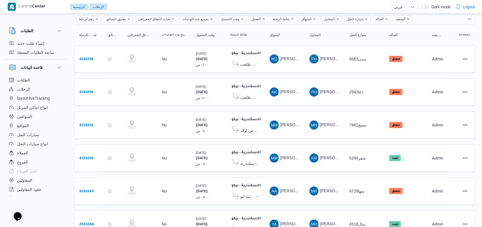
scroll to position [0, 0]
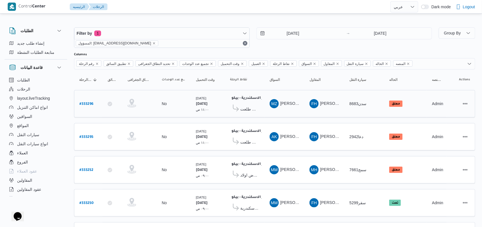
click at [258, 110] on span "معرض طلعت [PERSON_NAME][GEOGRAPHIC_DATA]" at bounding box center [249, 109] width 19 height 7
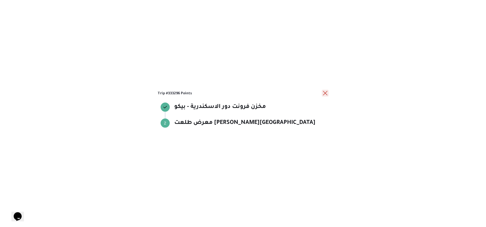
click at [325, 96] on button "close" at bounding box center [325, 93] width 7 height 7
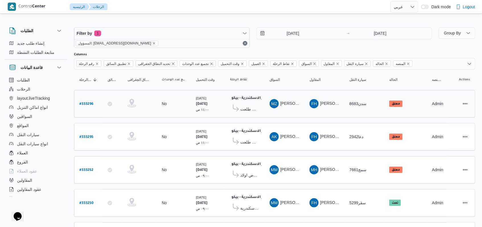
click at [90, 104] on b "# 333296" at bounding box center [86, 104] width 14 height 4
select select "ar"
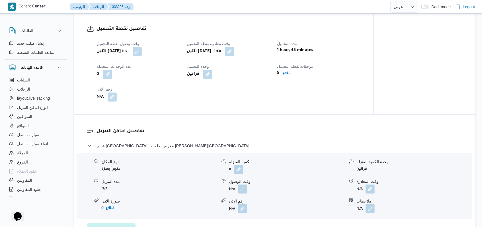
scroll to position [380, 0]
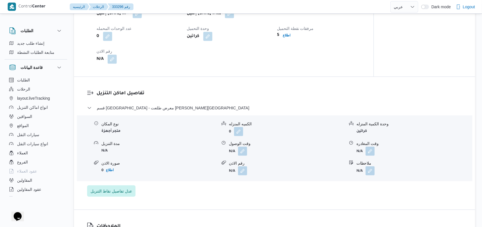
click at [236, 156] on span at bounding box center [241, 151] width 12 height 9
click at [241, 156] on button "button" at bounding box center [242, 150] width 9 height 9
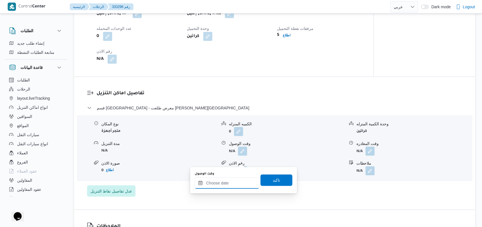
click at [228, 181] on input "وقت الوصول" at bounding box center [227, 182] width 65 height 11
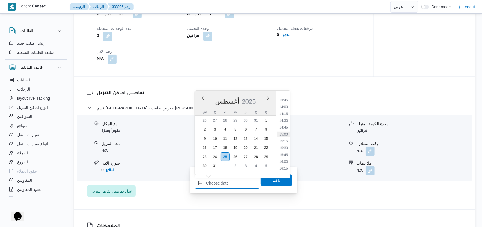
scroll to position [336, 0]
click at [286, 143] on li "14:00" at bounding box center [283, 145] width 13 height 6
type input "[DATE] ١٤:٠٠"
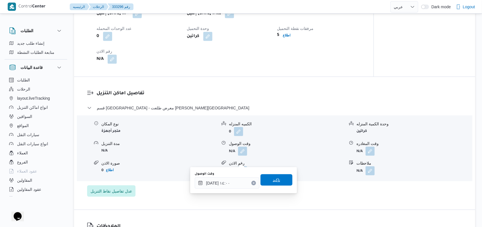
click at [279, 181] on span "تاكيد" at bounding box center [277, 179] width 32 height 11
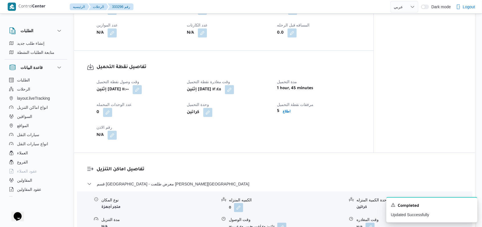
scroll to position [266, 0]
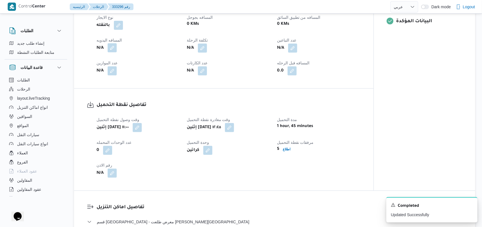
click at [114, 52] on button "button" at bounding box center [112, 47] width 9 height 9
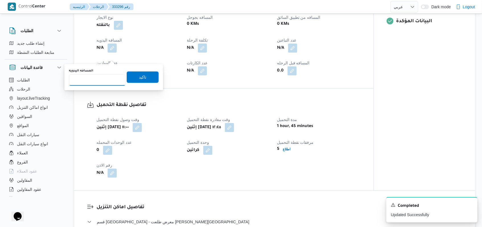
click at [96, 78] on input "المسافه اليدويه" at bounding box center [97, 79] width 57 height 11
type input "45"
click at [139, 78] on span "تاكيد" at bounding box center [142, 77] width 7 height 7
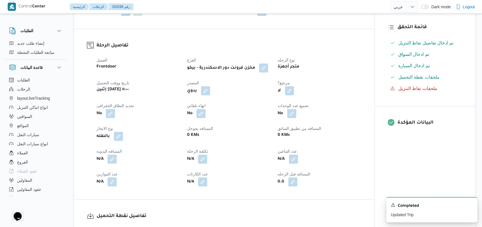
scroll to position [190, 0]
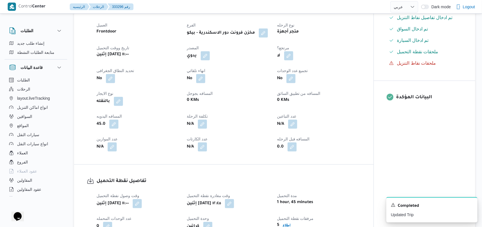
select select "ar"
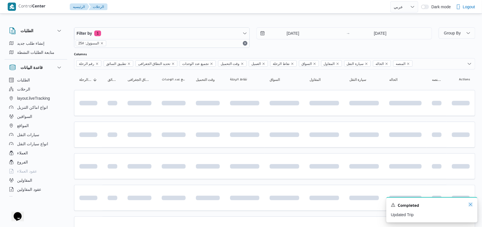
click at [472, 207] on icon "Dismiss toast" at bounding box center [471, 204] width 5 height 5
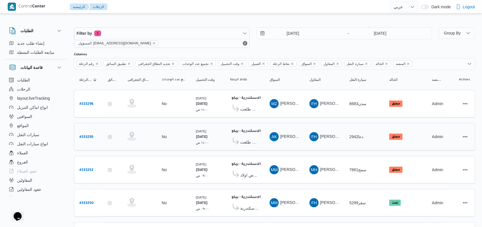
click at [87, 135] on b "# 333295" at bounding box center [86, 137] width 14 height 4
select select "ar"
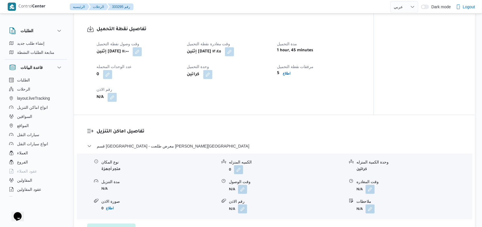
scroll to position [342, 0]
click at [244, 193] on button "button" at bounding box center [242, 188] width 9 height 9
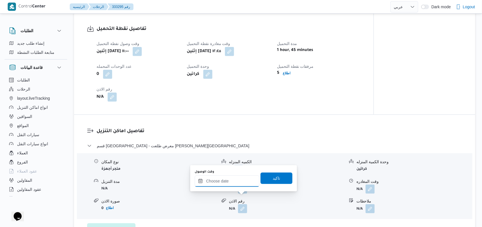
click at [224, 179] on input "وقت الوصول" at bounding box center [227, 180] width 65 height 11
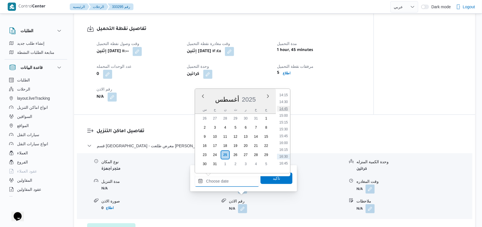
scroll to position [374, 0]
click at [285, 107] on li "14:00" at bounding box center [283, 105] width 13 height 6
type input "[DATE] ١٤:٠٠"
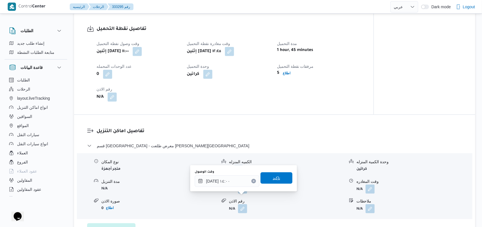
click at [273, 178] on span "تاكيد" at bounding box center [276, 178] width 7 height 7
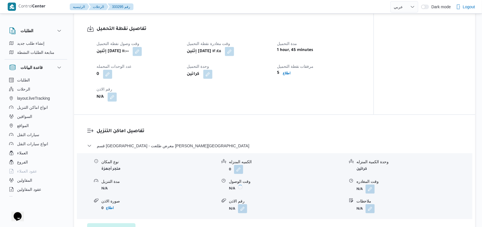
click at [252, 47] on dt "وقت مغادرة نقطة التحميل" at bounding box center [228, 43] width 83 height 7
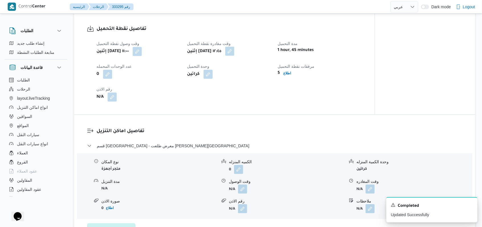
click at [234, 56] on button "button" at bounding box center [229, 51] width 9 height 9
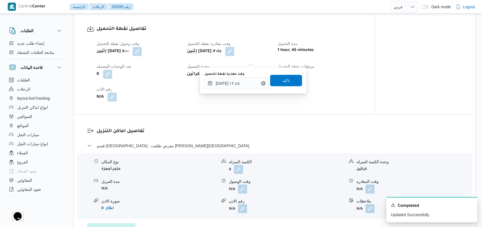
click at [312, 132] on div "تفاصيل اماكن التنزيل قسم كفر الدوار - معرض طلعت [PERSON_NAME] الدوار نوع المكان…" at bounding box center [274, 181] width 401 height 133
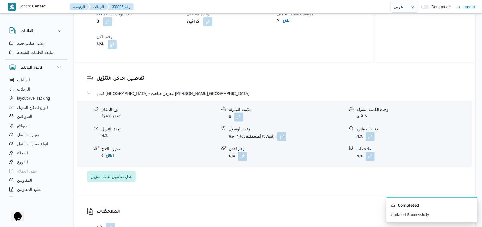
scroll to position [418, 0]
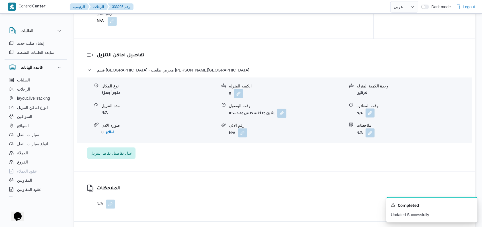
click at [370, 118] on button "button" at bounding box center [370, 113] width 9 height 9
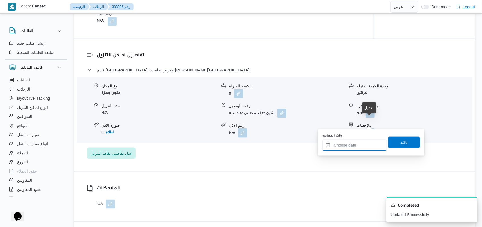
click at [359, 145] on input "وقت المغادره" at bounding box center [354, 145] width 65 height 11
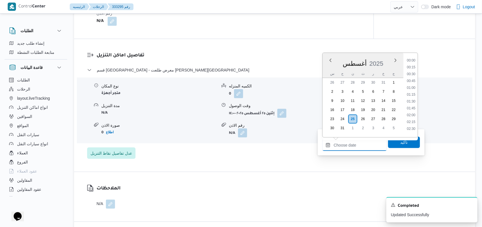
scroll to position [412, 0]
click at [412, 86] on li "16:00" at bounding box center [411, 86] width 13 height 6
type input "[DATE] ١٦:٠٠"
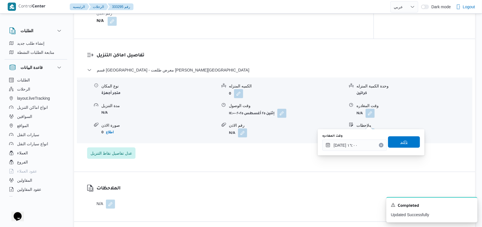
click at [404, 144] on span "تاكيد" at bounding box center [404, 141] width 32 height 11
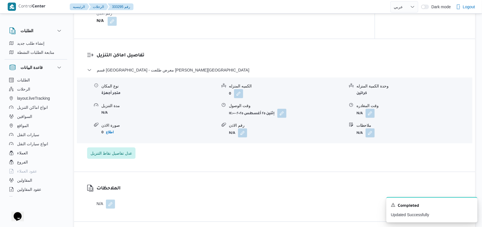
scroll to position [228, 0]
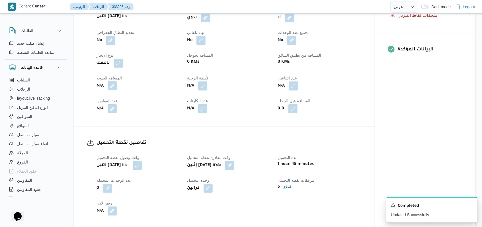
click at [115, 90] on button "button" at bounding box center [112, 85] width 9 height 9
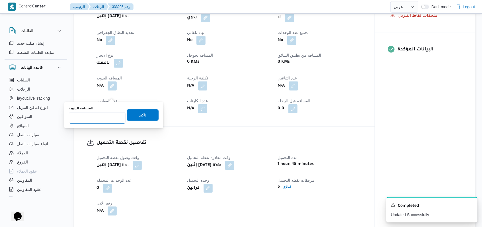
click at [105, 113] on input "المسافه اليدويه" at bounding box center [97, 117] width 57 height 11
type input "45"
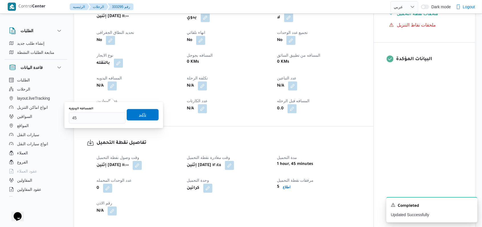
click at [128, 115] on span "تاكيد" at bounding box center [143, 114] width 32 height 11
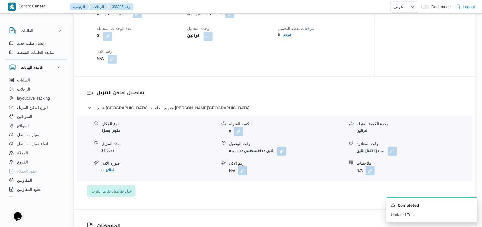
scroll to position [304, 0]
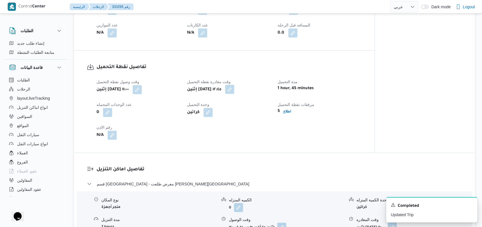
click at [234, 94] on button "button" at bounding box center [229, 89] width 9 height 9
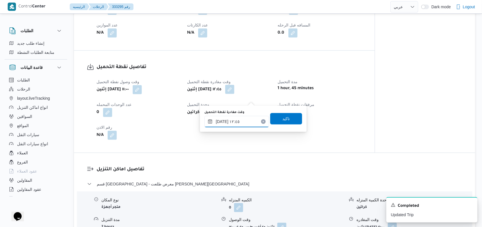
click at [244, 124] on input "[DATE] ١٢:٤٥" at bounding box center [237, 121] width 65 height 11
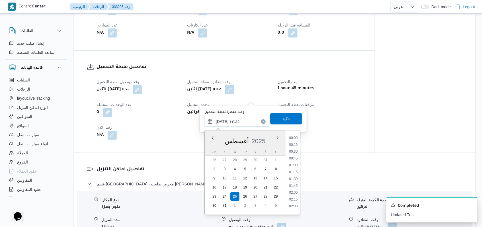
scroll to position [310, 0]
click at [296, 184] on li "13:00" at bounding box center [293, 184] width 13 height 6
type input "[DATE] ١٣:٠٠"
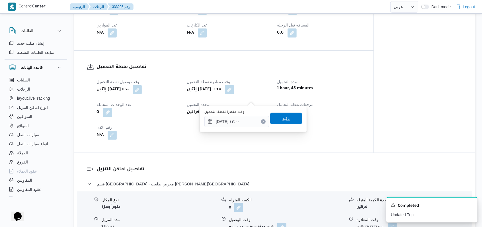
click at [287, 118] on span "تاكيد" at bounding box center [286, 118] width 32 height 11
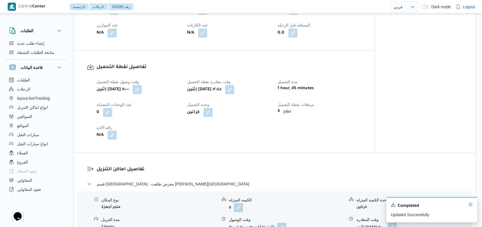
click at [472, 206] on icon "Dismiss toast" at bounding box center [471, 204] width 5 height 5
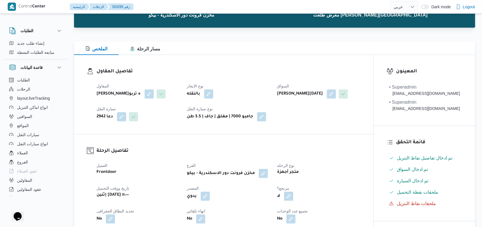
scroll to position [0, 0]
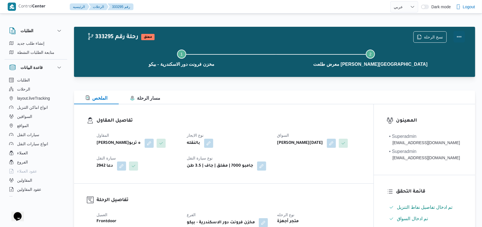
click at [458, 38] on button "Actions" at bounding box center [459, 36] width 11 height 11
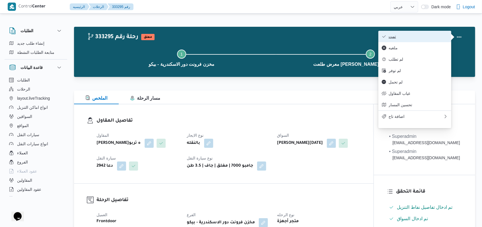
click at [421, 36] on span "تمت" at bounding box center [418, 36] width 59 height 5
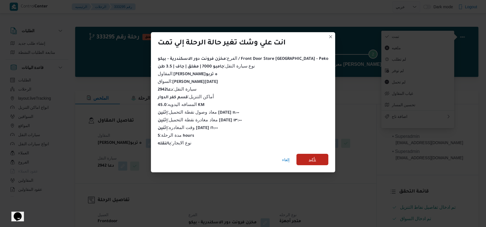
click at [309, 157] on span "تأكيد" at bounding box center [312, 159] width 7 height 7
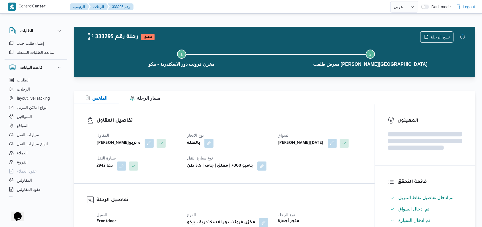
click at [249, 133] on dt "نوع الايجار" at bounding box center [229, 135] width 84 height 7
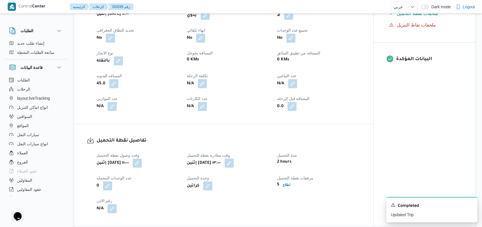
scroll to position [304, 0]
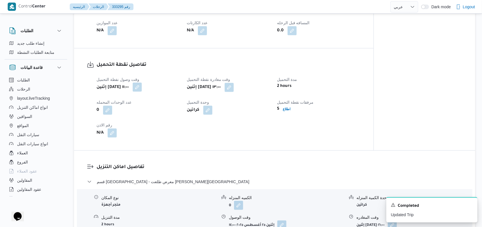
click at [142, 92] on button "button" at bounding box center [137, 87] width 9 height 9
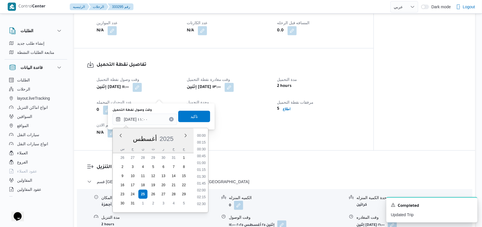
scroll to position [262, 0]
click at [203, 190] on li "11:30" at bounding box center [201, 188] width 13 height 6
type input "[DATE] ١١:٣٠"
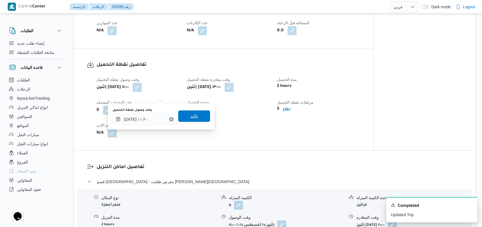
click at [191, 119] on span "تاكيد" at bounding box center [194, 116] width 7 height 7
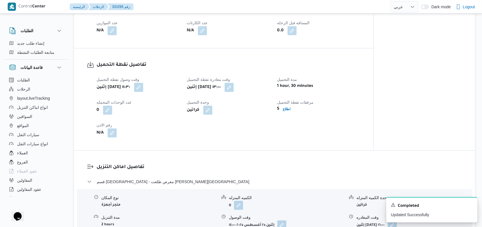
select select "ar"
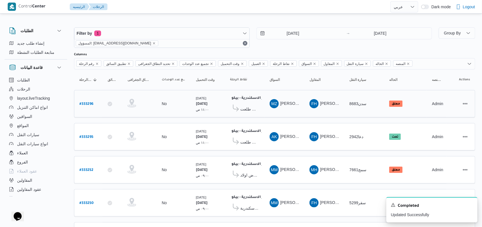
click at [92, 104] on b "# 333296" at bounding box center [86, 104] width 14 height 4
select select "ar"
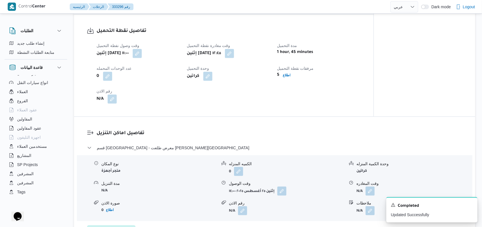
scroll to position [342, 0]
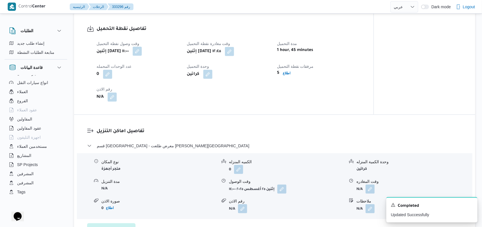
click at [142, 56] on button "button" at bounding box center [137, 51] width 9 height 9
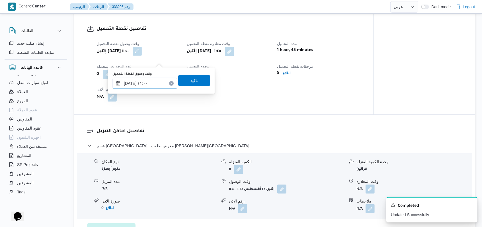
click at [154, 86] on input "[DATE] ١١:٠٠" at bounding box center [145, 83] width 65 height 11
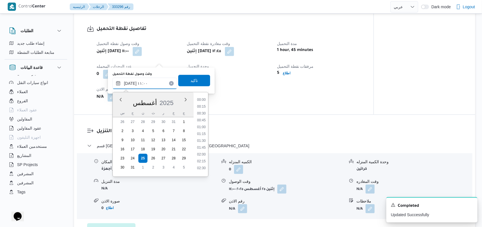
scroll to position [262, 0]
click at [205, 150] on li "11:30" at bounding box center [201, 153] width 13 height 6
type input "[DATE] ١١:٣٠"
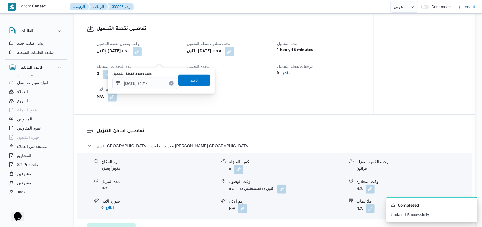
click at [194, 79] on span "تاكيد" at bounding box center [194, 80] width 7 height 7
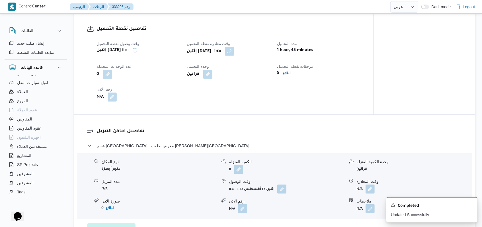
click at [234, 56] on button "button" at bounding box center [229, 51] width 9 height 9
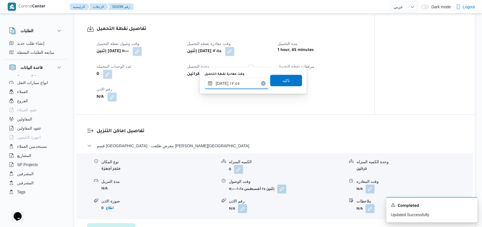
click at [244, 88] on input "[DATE] ١٢:٤٥" at bounding box center [237, 83] width 65 height 11
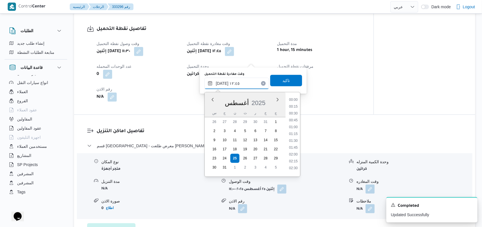
scroll to position [310, 0]
click at [294, 145] on li "13:00" at bounding box center [293, 146] width 13 height 6
type input "[DATE] ١٣:٠٠"
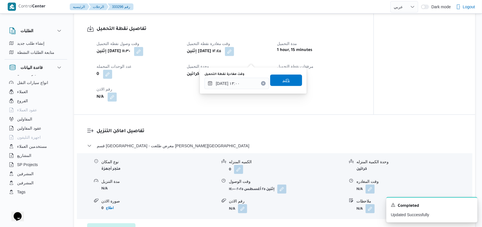
click at [283, 78] on span "تاكيد" at bounding box center [286, 80] width 7 height 7
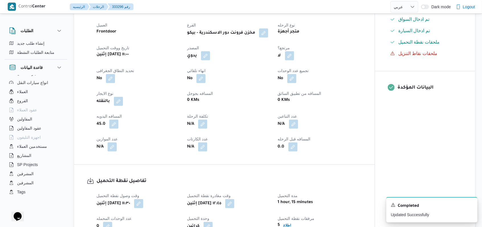
scroll to position [0, 0]
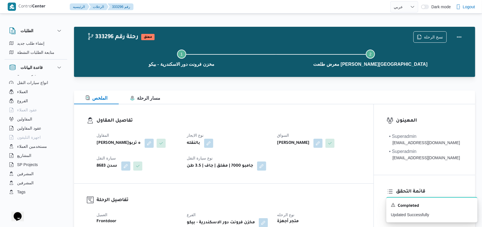
select select "ar"
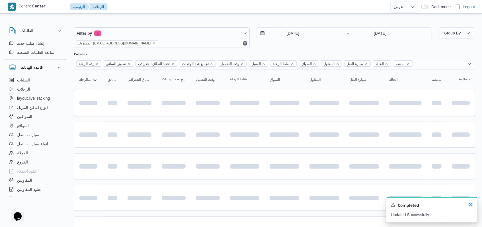
click at [470, 207] on icon "Dismiss toast" at bounding box center [471, 204] width 5 height 5
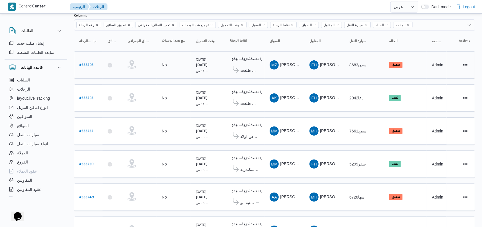
scroll to position [38, 0]
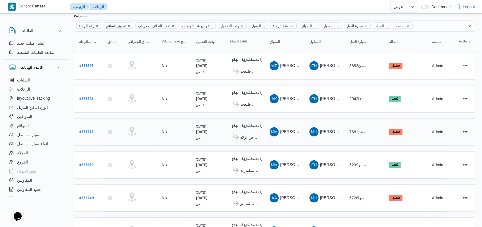
click at [92, 130] on b "# 333252" at bounding box center [86, 132] width 14 height 4
select select "ar"
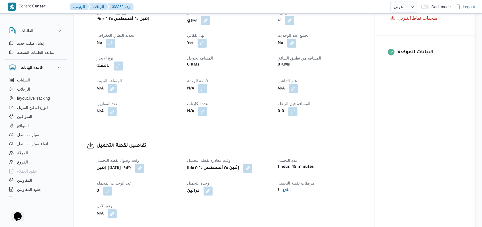
scroll to position [228, 0]
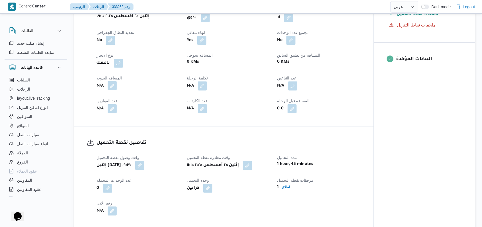
click at [113, 85] on button "button" at bounding box center [112, 85] width 9 height 9
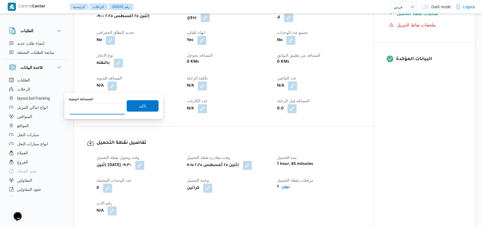
click at [97, 109] on input "المسافه اليدويه" at bounding box center [97, 108] width 57 height 11
type input "160"
click at [152, 105] on span "تاكيد" at bounding box center [143, 105] width 32 height 11
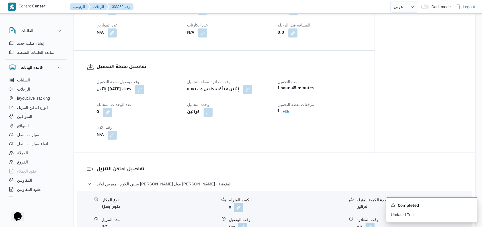
scroll to position [342, 0]
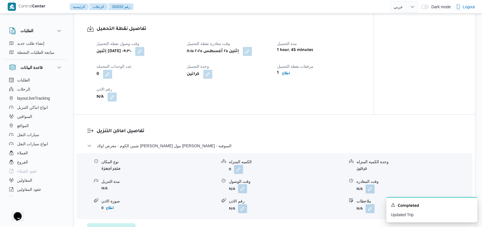
click at [242, 187] on button "button" at bounding box center [242, 188] width 9 height 9
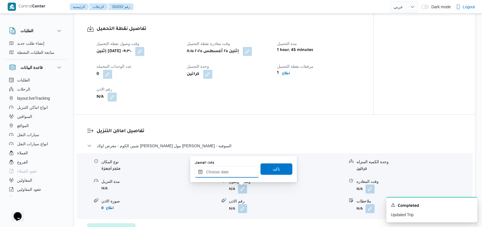
click at [228, 173] on input "وقت الوصول" at bounding box center [227, 171] width 65 height 11
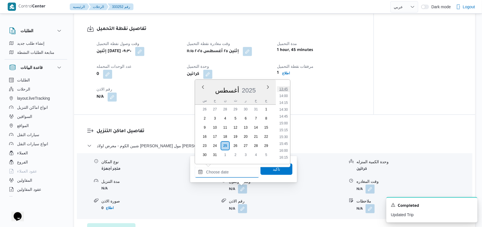
scroll to position [336, 0]
click at [285, 124] on li "13:45" at bounding box center [283, 127] width 13 height 6
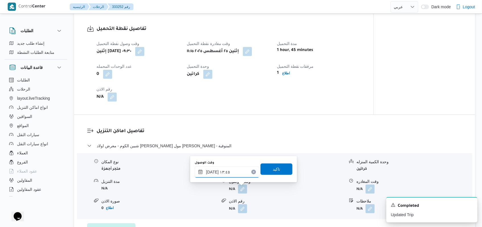
click at [236, 173] on input "[DATE] ١٣:٤٥" at bounding box center [227, 171] width 65 height 11
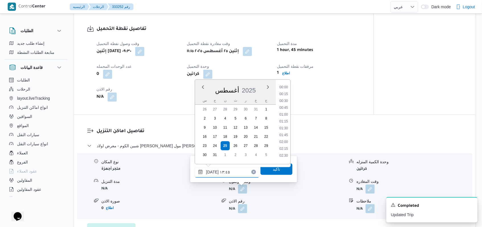
scroll to position [337, 0]
click at [279, 131] on li "14:00" at bounding box center [283, 133] width 13 height 6
type input "[DATE] ١٤:٠٠"
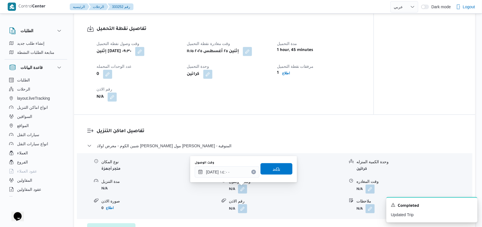
click at [281, 169] on span "تاكيد" at bounding box center [277, 168] width 32 height 11
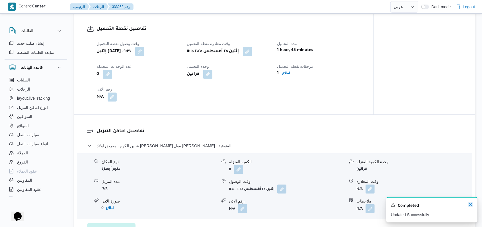
click at [470, 205] on icon "Dismiss toast" at bounding box center [471, 204] width 5 height 5
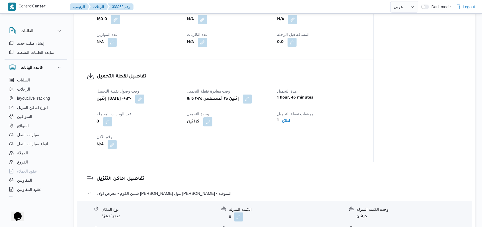
scroll to position [380, 0]
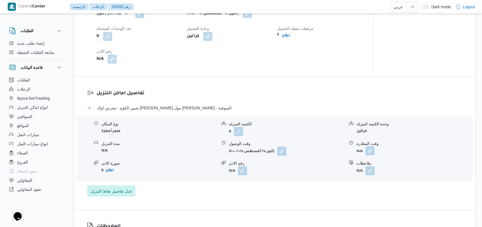
click at [369, 152] on button "button" at bounding box center [370, 150] width 9 height 9
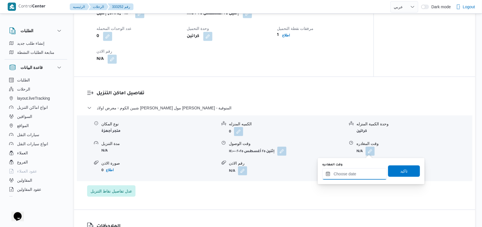
click at [348, 173] on input "وقت المغادره" at bounding box center [354, 173] width 65 height 11
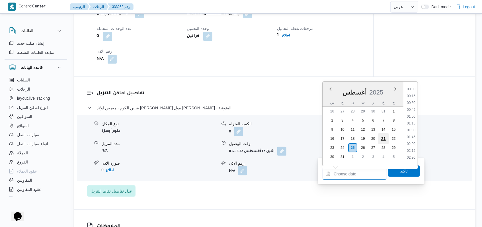
scroll to position [412, 0]
click at [280, 88] on div "تفاصيل اماكن التنزيل شبين الكوم - معرض اولاد [PERSON_NAME] مول [PERSON_NAME] - …" at bounding box center [274, 143] width 401 height 133
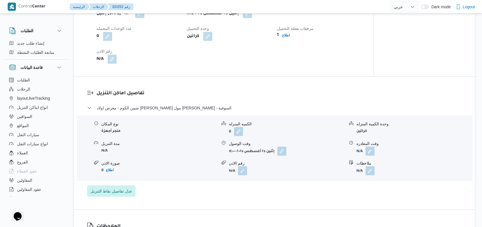
select select "ar"
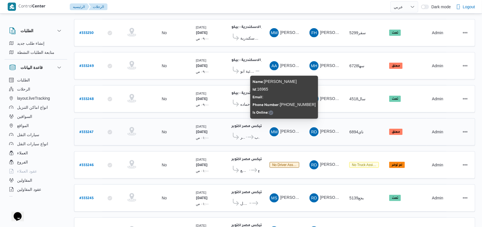
scroll to position [121, 0]
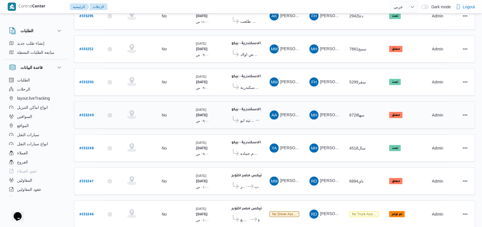
click at [244, 117] on span "شركة الاقداحى للاجهزة الكهربائية ابو [GEOGRAPHIC_DATA]" at bounding box center [247, 120] width 15 height 7
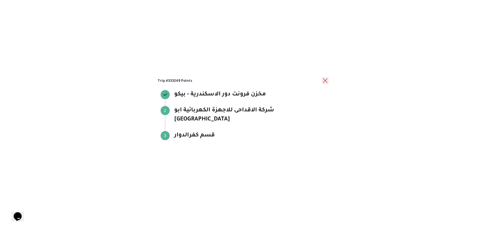
click at [322, 84] on button "close" at bounding box center [325, 80] width 7 height 7
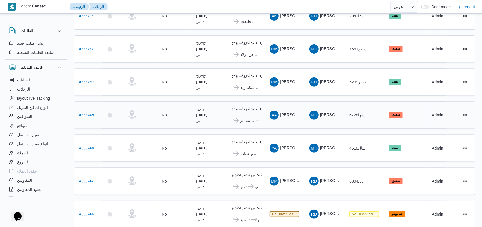
click at [89, 114] on b "# 333249" at bounding box center [86, 116] width 14 height 4
select select "ar"
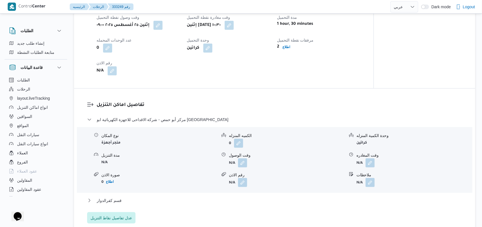
scroll to position [387, 0]
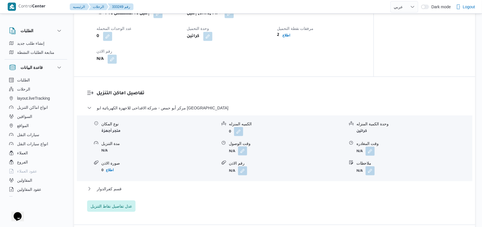
click at [244, 156] on button "button" at bounding box center [242, 150] width 9 height 9
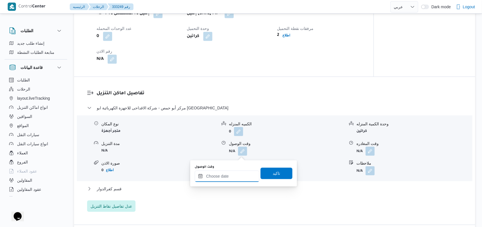
click at [224, 179] on input "وقت الوصول" at bounding box center [227, 176] width 65 height 11
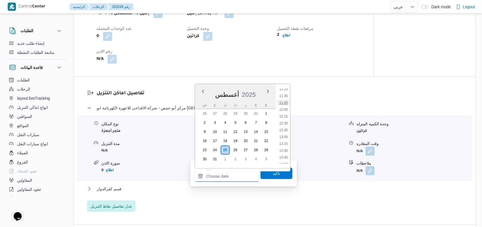
scroll to position [298, 0]
click at [284, 123] on li "12:00" at bounding box center [283, 122] width 13 height 6
type input "[DATE] ١٢:٠٠"
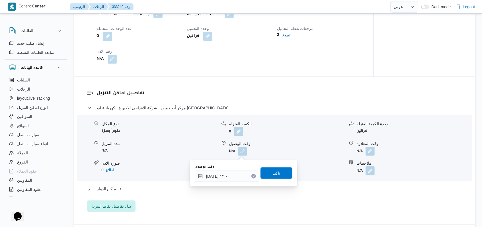
click at [267, 176] on span "تاكيد" at bounding box center [277, 172] width 32 height 11
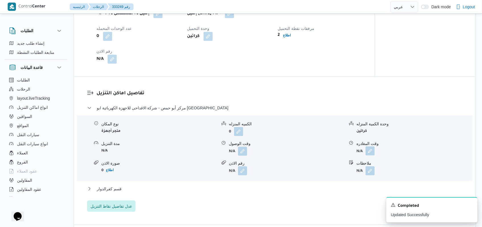
click at [367, 155] on button "button" at bounding box center [370, 150] width 9 height 9
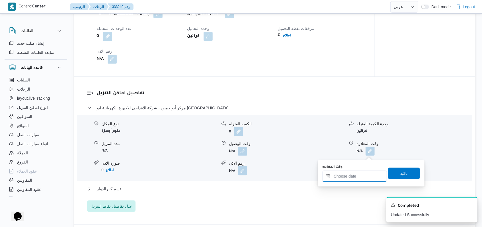
click at [359, 177] on input "وقت المغادره" at bounding box center [354, 176] width 65 height 11
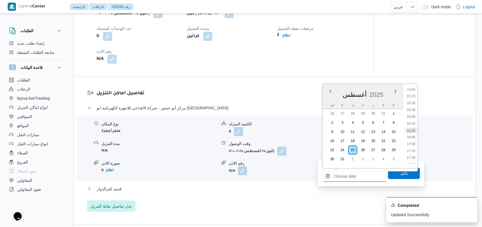
scroll to position [336, 0]
click at [410, 153] on li "14:30" at bounding box center [411, 152] width 13 height 6
type input "[DATE] ١٤:٣٠"
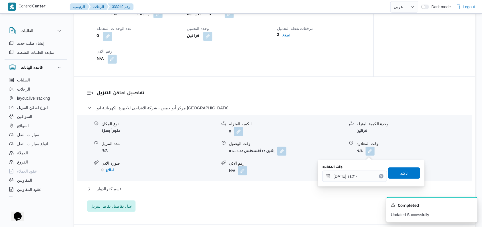
click at [406, 170] on span "تاكيد" at bounding box center [404, 172] width 32 height 11
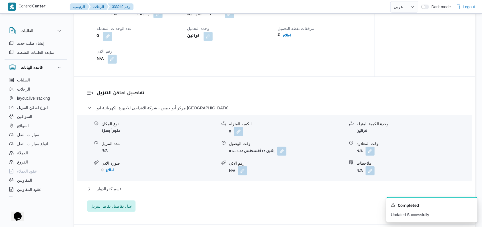
click at [130, 187] on div "مركز أبو حمص - شركة الاقداحى للاجهزة الكهربائية ابو حمص نوع المكان متجر أجهزة ا…" at bounding box center [274, 158] width 375 height 107
click at [130, 191] on button "قسم كفرالدوار" at bounding box center [274, 188] width 375 height 7
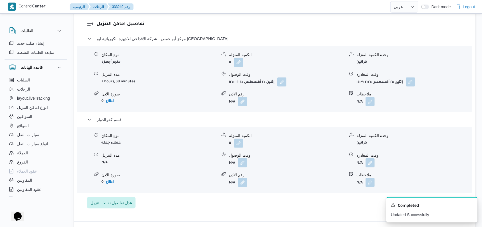
scroll to position [463, 0]
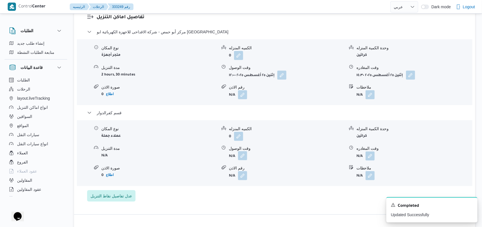
click at [239, 160] on button "button" at bounding box center [242, 155] width 9 height 9
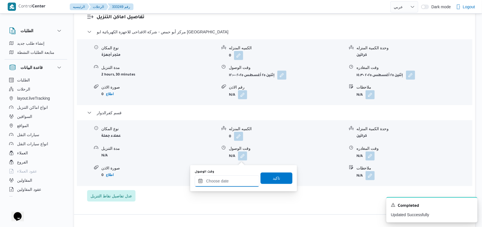
click at [223, 185] on input "وقت الوصول" at bounding box center [227, 180] width 65 height 11
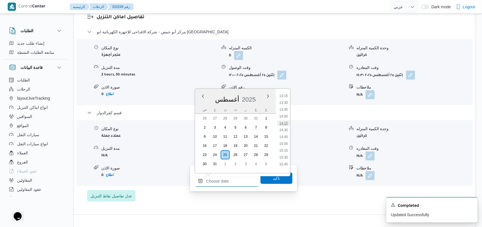
scroll to position [374, 0]
click at [285, 135] on li "15:00" at bounding box center [283, 133] width 13 height 6
type input "[DATE] ١٥:٠٠"
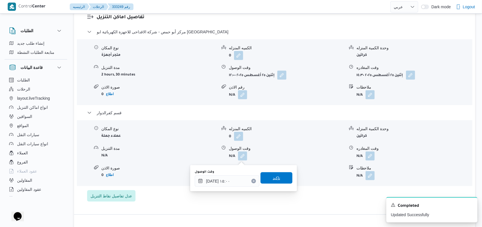
click at [280, 178] on span "تاكيد" at bounding box center [277, 177] width 32 height 11
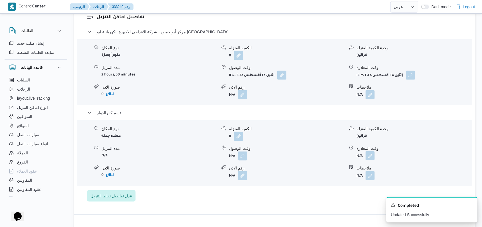
click at [368, 159] on button "button" at bounding box center [370, 155] width 9 height 9
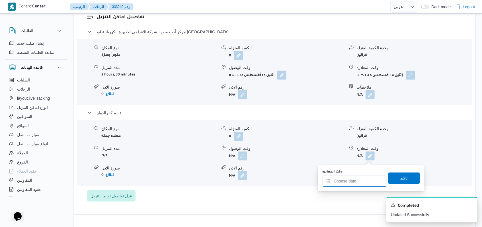
click at [358, 179] on input "وقت المغادره" at bounding box center [354, 180] width 65 height 11
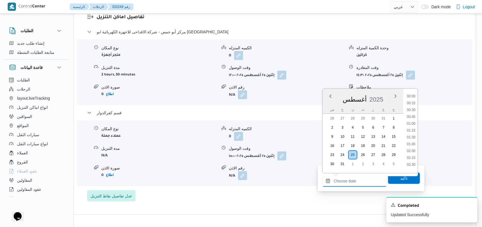
scroll to position [412, 0]
click at [413, 115] on li "15:45" at bounding box center [411, 115] width 13 height 6
type input "[DATE] ١٥:٤٥"
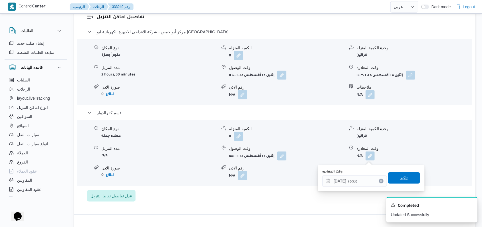
click at [404, 177] on span "تاكيد" at bounding box center [404, 177] width 32 height 11
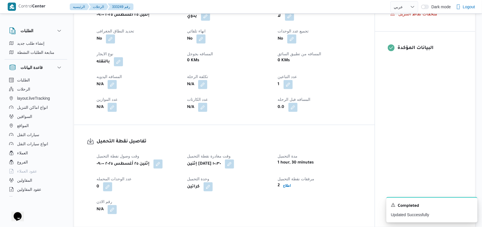
scroll to position [235, 0]
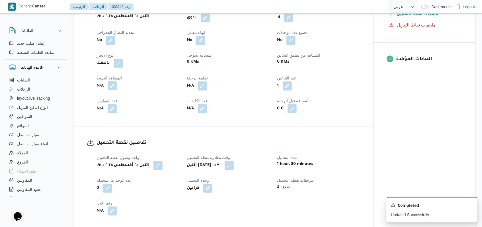
click at [111, 87] on button "button" at bounding box center [112, 85] width 9 height 9
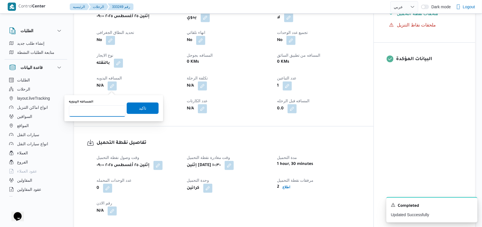
click at [97, 114] on input "المسافه اليدويه" at bounding box center [97, 110] width 57 height 11
type input "105"
click at [139, 111] on span "تاكيد" at bounding box center [142, 108] width 7 height 7
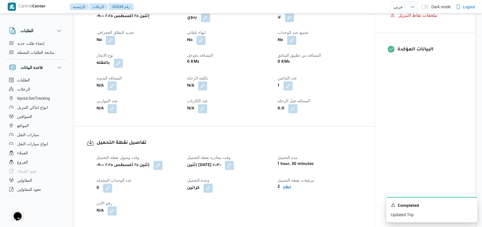
scroll to position [387, 0]
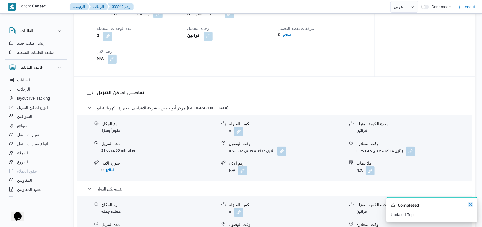
click at [472, 204] on icon "Dismiss toast" at bounding box center [471, 204] width 5 height 5
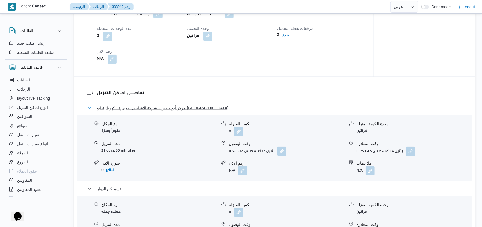
click at [146, 111] on span "مركز أبو حمص - شركة الاقداحى للاجهزة الكهربائية ابو [GEOGRAPHIC_DATA]" at bounding box center [163, 108] width 132 height 7
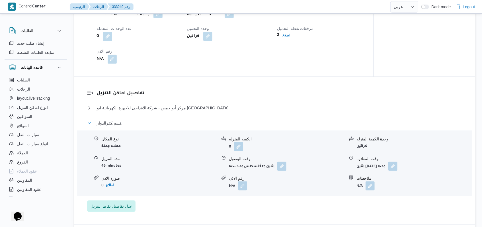
click at [113, 124] on span "قسم كفرالدوار" at bounding box center [109, 123] width 25 height 7
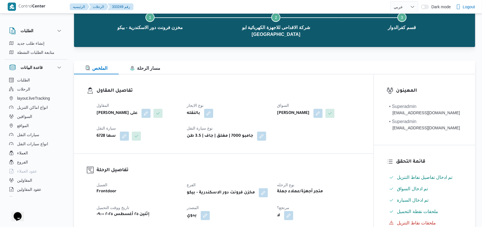
scroll to position [0, 0]
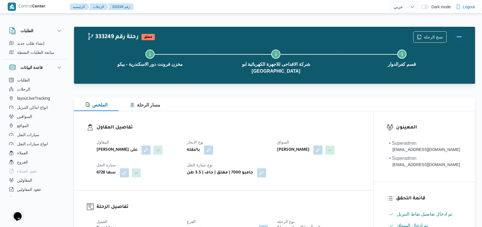
click at [458, 40] on button "Actions" at bounding box center [459, 36] width 11 height 11
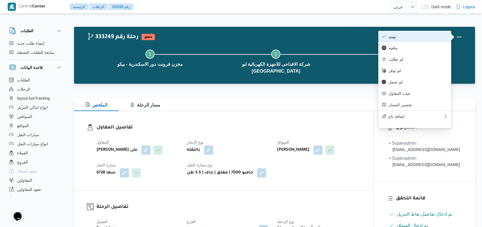
click at [436, 36] on span "تمت" at bounding box center [418, 36] width 59 height 5
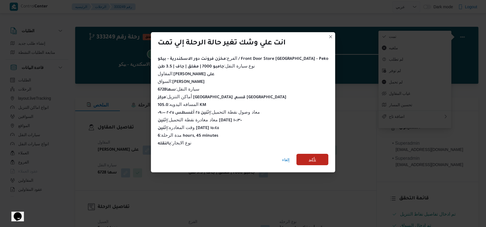
click at [309, 156] on span "تأكيد" at bounding box center [312, 159] width 7 height 7
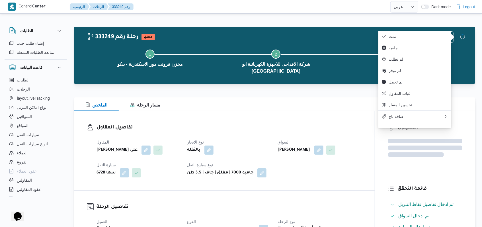
click at [243, 145] on div "بالنقله" at bounding box center [229, 150] width 85 height 10
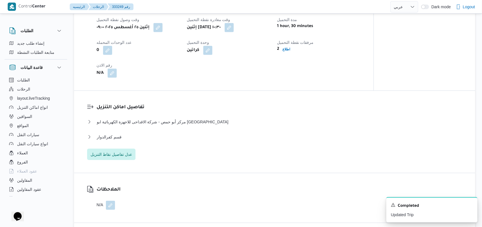
scroll to position [380, 0]
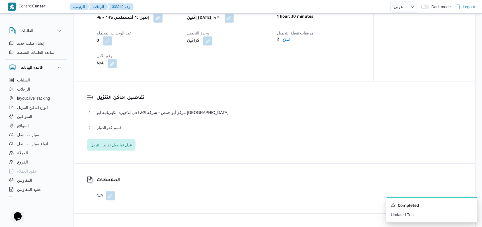
click at [129, 124] on div "مركز أبو حمص - شركة الاقداحى للاجهزة الكهربائية ابو حمص نوع المكان متجر أجهزة ا…" at bounding box center [274, 130] width 375 height 42
click at [115, 131] on span "قسم كفرالدوار" at bounding box center [109, 127] width 25 height 7
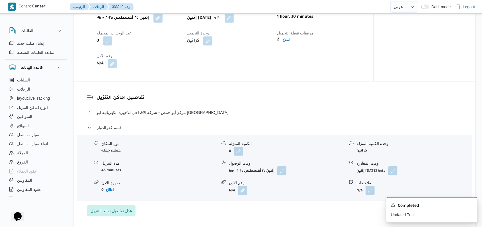
click at [146, 118] on div "مركز أبو حمص - شركة الاقداحى للاجهزة الكهربائية ابو [GEOGRAPHIC_DATA]" at bounding box center [274, 114] width 375 height 11
click at [146, 116] on span "مركز أبو حمص - شركة الاقداحى للاجهزة الكهربائية ابو [GEOGRAPHIC_DATA]" at bounding box center [163, 112] width 132 height 7
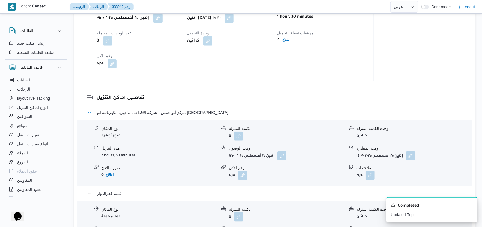
click at [146, 116] on span "مركز أبو حمص - شركة الاقداحى للاجهزة الكهربائية ابو [GEOGRAPHIC_DATA]" at bounding box center [163, 112] width 132 height 7
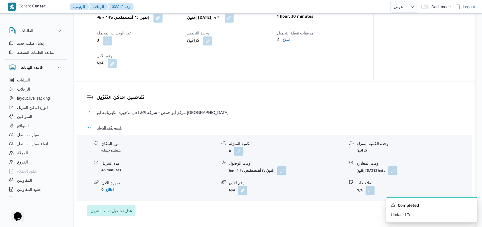
click at [115, 129] on span "قسم كفرالدوار" at bounding box center [109, 127] width 25 height 7
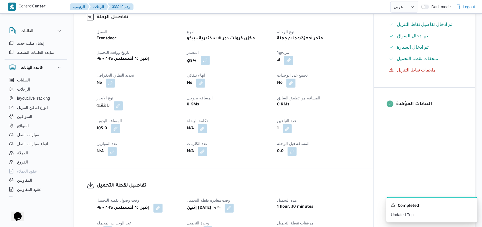
scroll to position [0, 0]
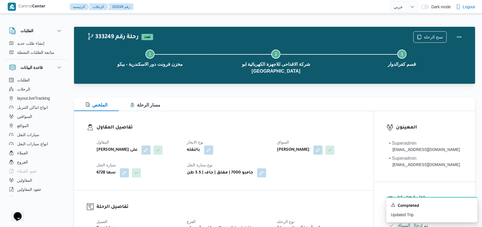
drag, startPoint x: 265, startPoint y: 137, endPoint x: 252, endPoint y: 134, distance: 13.3
click at [264, 139] on dt "نوع الايجار" at bounding box center [228, 142] width 83 height 7
select select "ar"
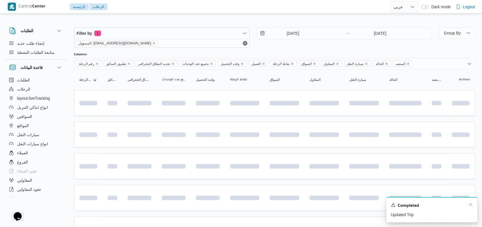
scroll to position [121, 0]
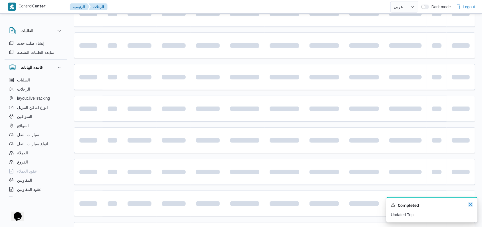
click at [471, 205] on icon "Dismiss toast" at bounding box center [470, 204] width 3 height 3
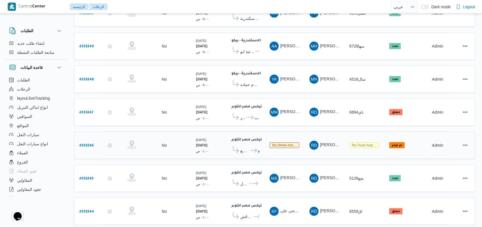
scroll to position [197, 0]
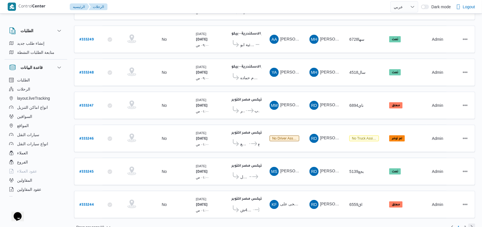
click at [469, 224] on link "Next page, 2" at bounding box center [472, 227] width 7 height 7
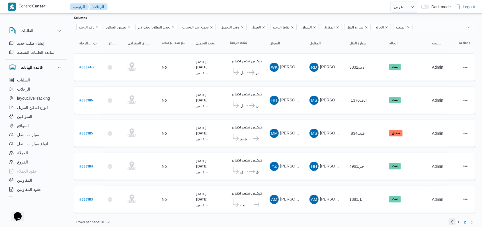
click at [453, 218] on link "Previous page, 1" at bounding box center [452, 221] width 7 height 7
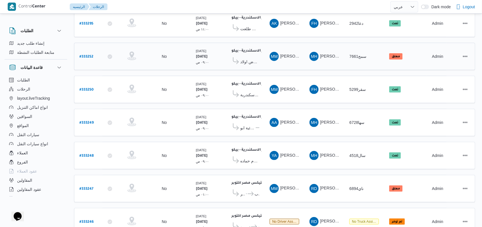
scroll to position [197, 0]
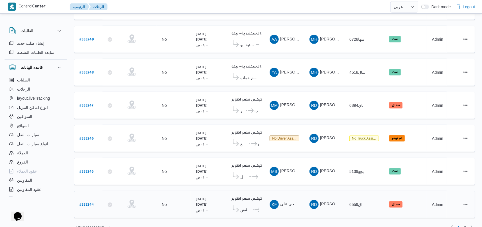
click at [89, 203] on b "# 333244" at bounding box center [86, 205] width 15 height 4
select select "ar"
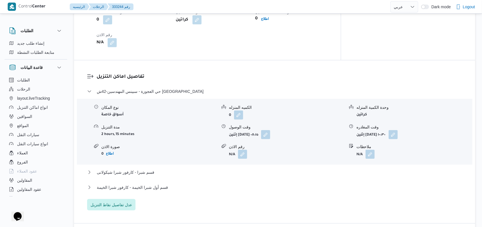
scroll to position [456, 0]
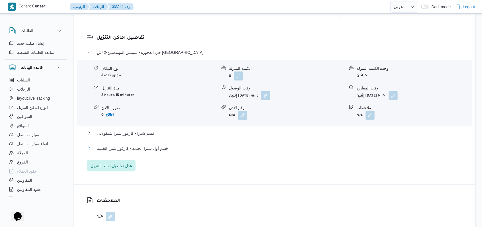
click at [165, 145] on button "قسم أول شبرا الخيمة - كارفور شبرا الخيمة" at bounding box center [274, 148] width 375 height 7
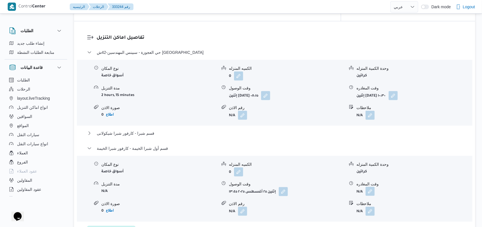
click at [369, 187] on button "button" at bounding box center [370, 191] width 9 height 9
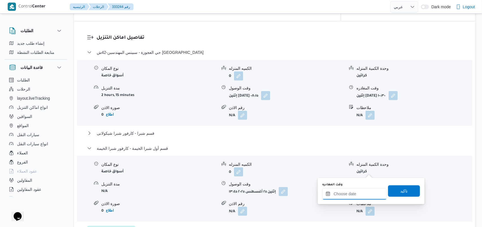
click at [358, 193] on input "وقت المغادره" at bounding box center [354, 193] width 65 height 11
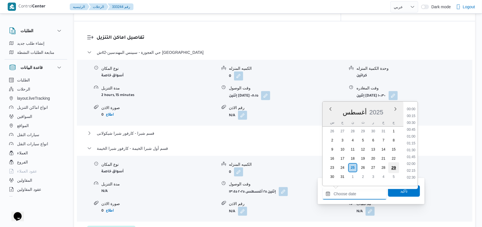
scroll to position [412, 0]
click at [410, 148] on li "16:30" at bounding box center [411, 148] width 13 height 6
type input "[DATE] ١٦:٣٠"
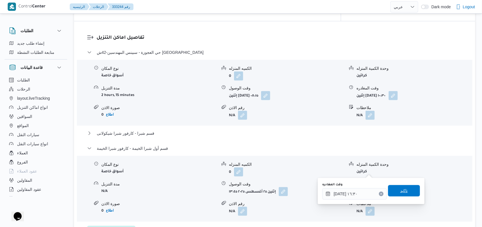
click at [401, 190] on span "تاكيد" at bounding box center [404, 190] width 7 height 7
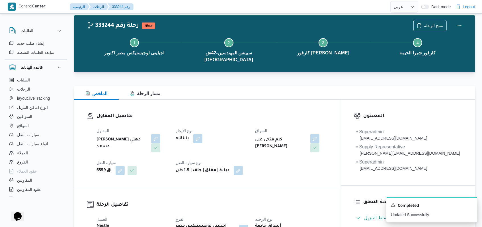
scroll to position [0, 0]
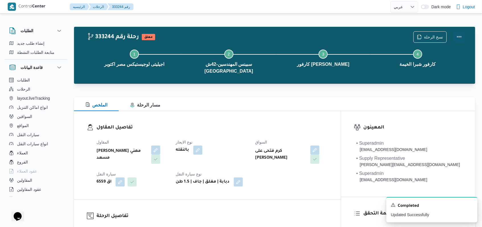
click at [458, 41] on button "Actions" at bounding box center [459, 36] width 11 height 11
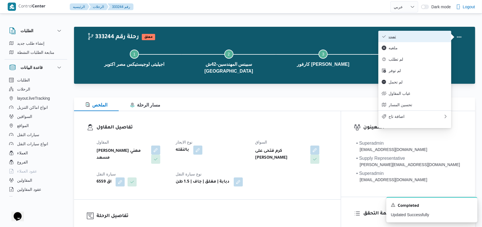
click at [432, 38] on span "تمت" at bounding box center [418, 36] width 59 height 5
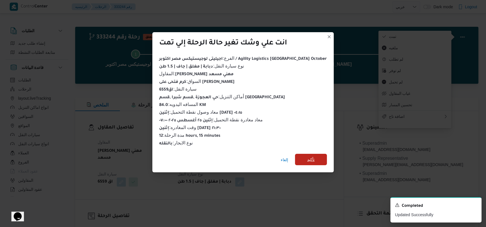
click at [309, 156] on span "تأكيد" at bounding box center [311, 159] width 32 height 11
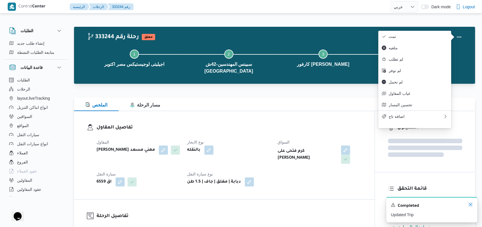
click at [470, 206] on icon "Dismiss toast" at bounding box center [470, 204] width 3 height 3
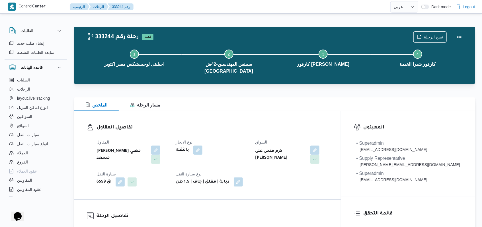
click at [294, 174] on div "المقاول [PERSON_NAME] مهني مسعد نوع الايجار بالنقله السواق كرم فتحى على [PERSON…" at bounding box center [212, 162] width 238 height 55
select select "ar"
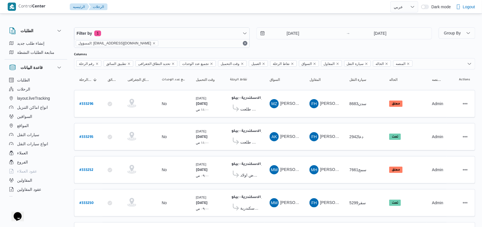
click at [269, 48] on div "Filter by 1 المسؤول: [EMAIL_ADDRESS][DOMAIN_NAME] [DATE] → [DATE]" at bounding box center [253, 37] width 365 height 27
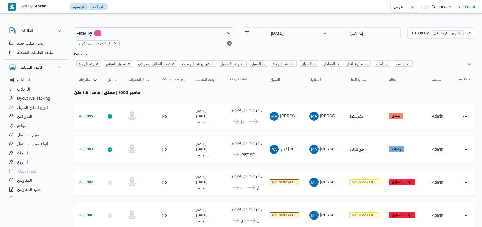
select select "ar"
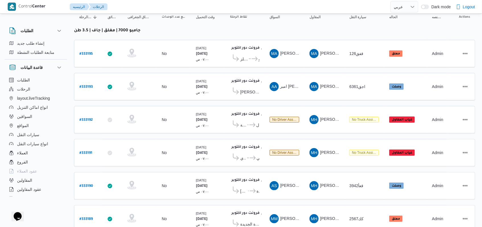
scroll to position [81, 0]
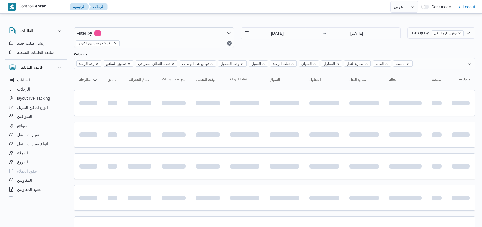
select select "ar"
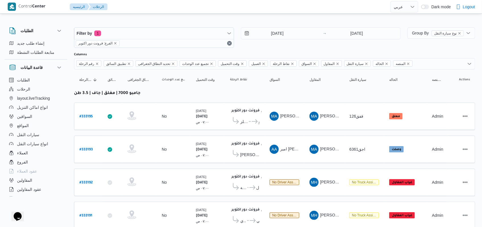
scroll to position [81, 0]
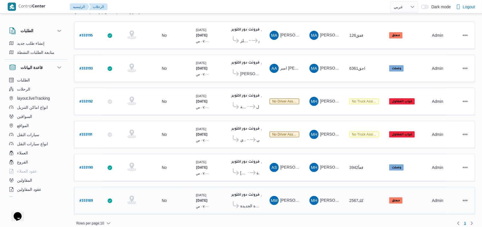
click at [88, 199] on b "# 333189" at bounding box center [85, 201] width 13 height 4
select select "ar"
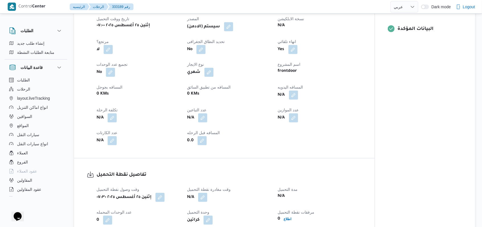
scroll to position [304, 0]
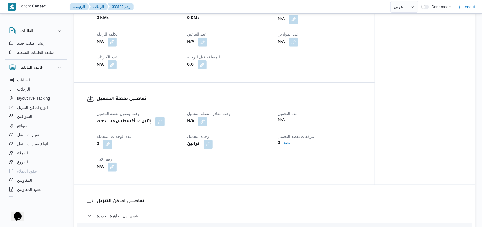
click at [197, 120] on span at bounding box center [201, 121] width 12 height 9
click at [205, 122] on button "button" at bounding box center [202, 121] width 9 height 9
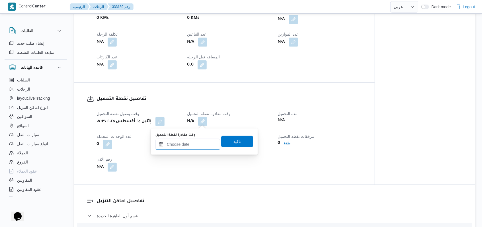
click at [192, 141] on div at bounding box center [188, 144] width 65 height 11
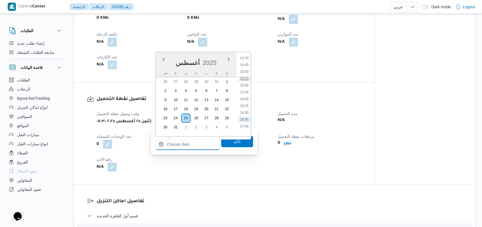
scroll to position [381, 0]
click at [246, 60] on li "14:00" at bounding box center [244, 62] width 13 height 6
type input "[DATE] ١٤:٠٠"
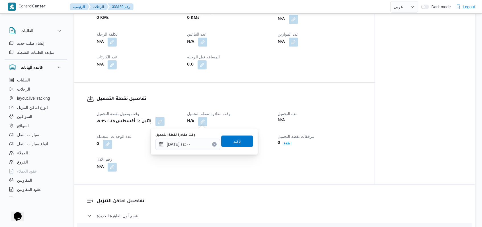
click at [241, 142] on span "تاكيد" at bounding box center [237, 141] width 32 height 11
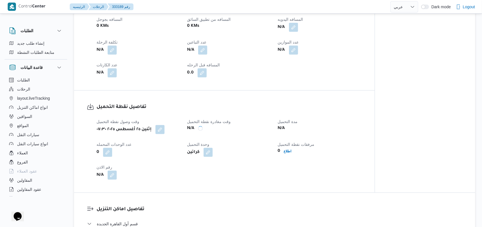
scroll to position [190, 0]
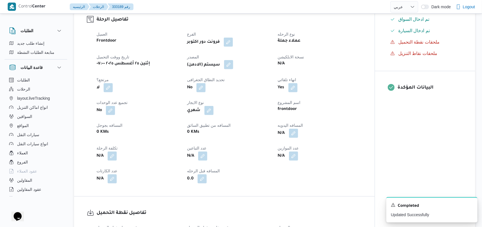
click at [231, 66] on button "button" at bounding box center [228, 64] width 9 height 9
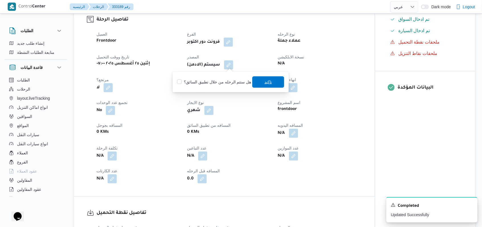
click at [262, 81] on span "تاكيد" at bounding box center [268, 81] width 32 height 11
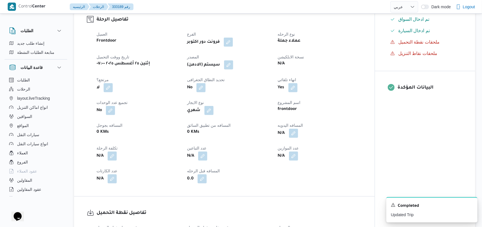
scroll to position [0, 0]
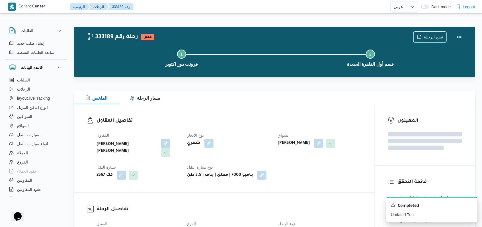
click at [467, 36] on div "نسخ الرحلة" at bounding box center [439, 37] width 58 height 18
click at [463, 36] on button "Actions" at bounding box center [459, 36] width 11 height 11
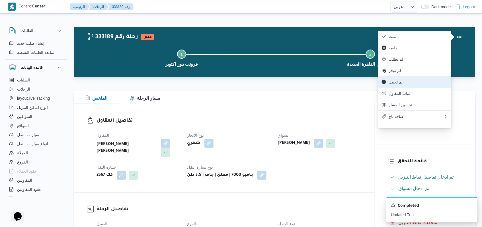
click at [407, 84] on span "لم تحمل" at bounding box center [418, 82] width 59 height 5
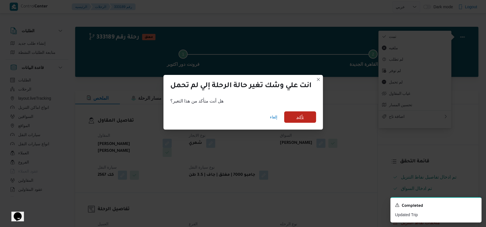
click at [310, 117] on span "تأكيد" at bounding box center [300, 116] width 32 height 11
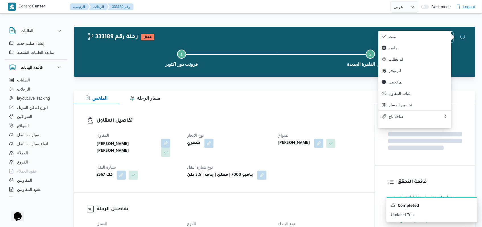
click at [263, 122] on h3 "تفاصيل المقاول" at bounding box center [229, 121] width 265 height 8
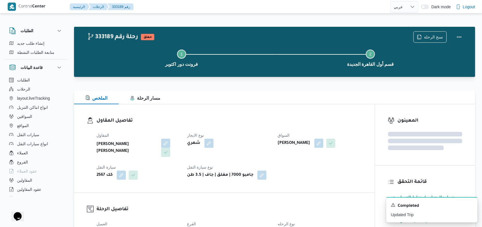
select select "ar"
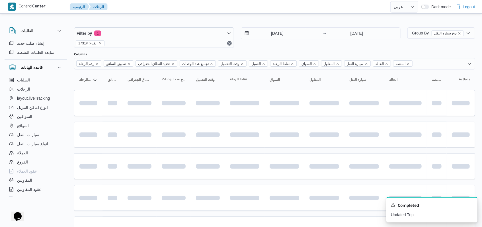
scroll to position [65, 0]
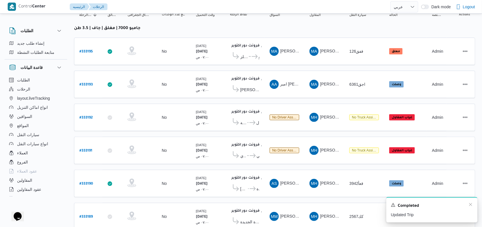
click at [468, 205] on div "Completed" at bounding box center [432, 205] width 82 height 7
click at [477, 206] on div "A new notification appears Completed Updated Trip" at bounding box center [432, 209] width 91 height 25
click at [473, 205] on icon "Dismiss toast" at bounding box center [471, 204] width 5 height 5
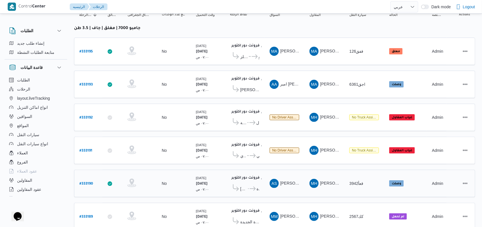
click at [91, 182] on b "# 333190" at bounding box center [86, 184] width 14 height 4
select select "ar"
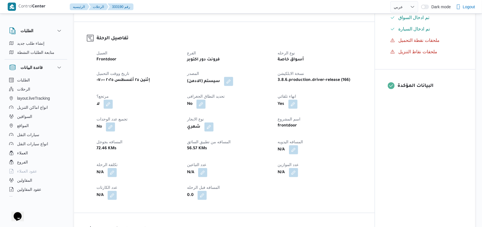
scroll to position [179, 0]
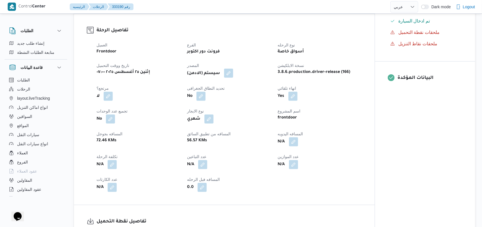
click at [229, 72] on button "button" at bounding box center [228, 73] width 9 height 9
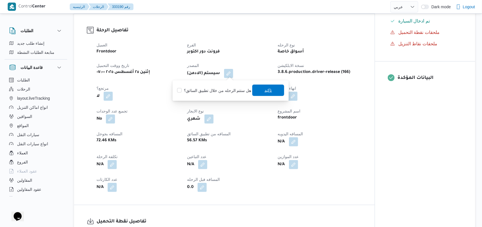
click at [257, 85] on span "تاكيد" at bounding box center [268, 90] width 32 height 11
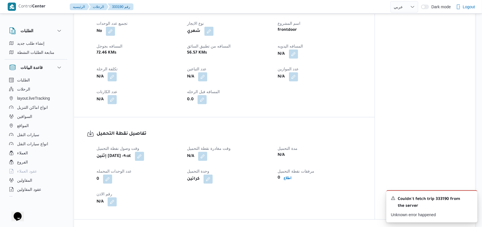
scroll to position [304, 0]
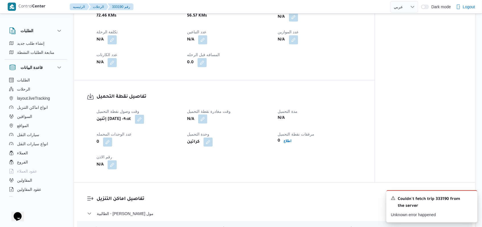
click at [205, 117] on button "button" at bounding box center [202, 119] width 9 height 9
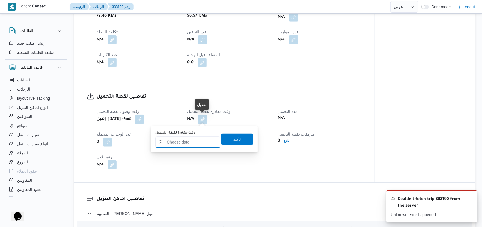
click at [195, 142] on input "وقت مغادرة نقطة التحميل" at bounding box center [188, 141] width 65 height 11
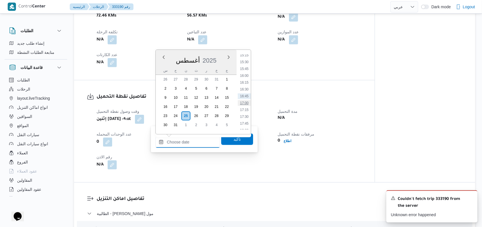
scroll to position [381, 0]
click at [245, 60] on li "14:00" at bounding box center [244, 59] width 13 height 6
type input "[DATE] ١٤:٠٠"
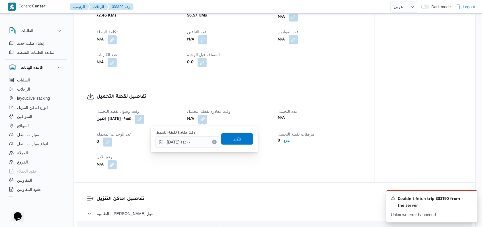
click at [239, 140] on span "تاكيد" at bounding box center [237, 138] width 32 height 11
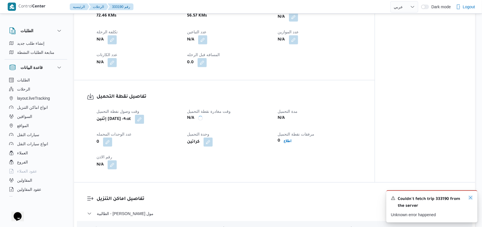
click at [471, 199] on icon "Dismiss toast" at bounding box center [471, 197] width 5 height 5
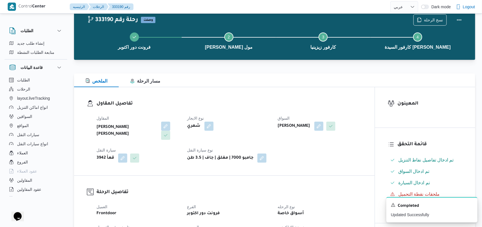
scroll to position [0, 0]
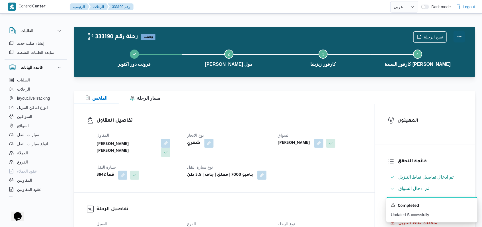
click at [462, 40] on button "Actions" at bounding box center [459, 36] width 11 height 11
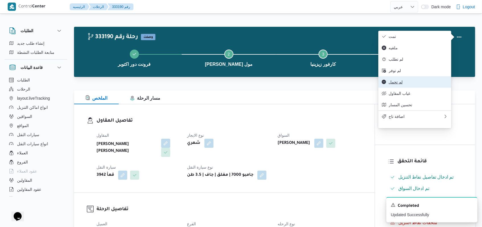
click at [405, 84] on span "لم تحمل" at bounding box center [418, 82] width 59 height 5
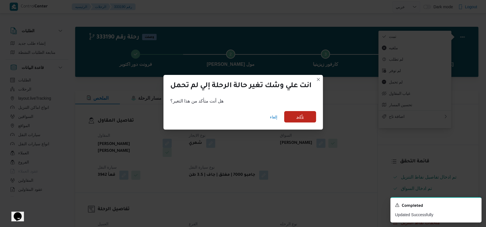
click at [299, 122] on span "تأكيد" at bounding box center [300, 116] width 32 height 11
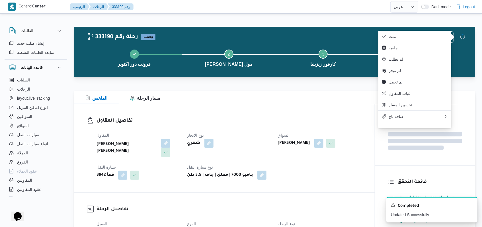
click at [273, 116] on div "تفاصيل المقاول المقاول محمد حسني محمد ابراهيم نوع الايجار شهري السواق احمد سعد …" at bounding box center [224, 148] width 301 height 88
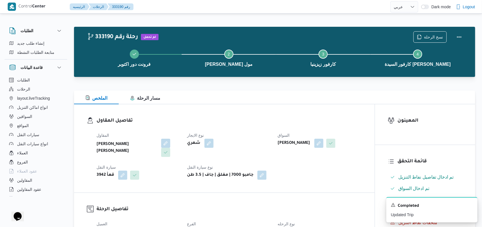
select select "ar"
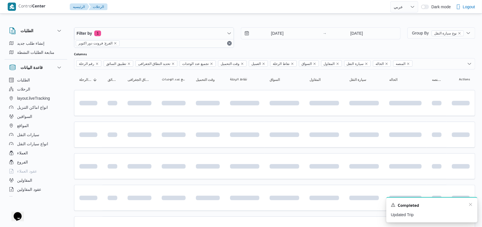
scroll to position [65, 0]
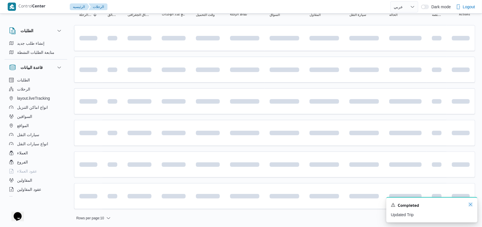
click at [469, 206] on icon "Dismiss toast" at bounding box center [471, 204] width 5 height 5
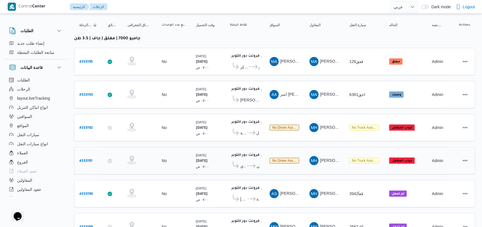
scroll to position [43, 0]
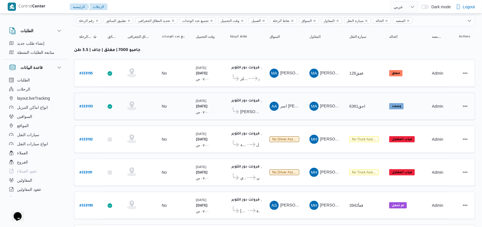
click at [93, 105] on b "# 333193" at bounding box center [85, 107] width 13 height 4
select select "ar"
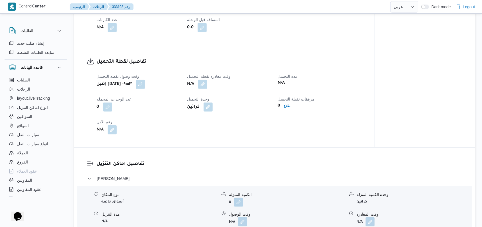
scroll to position [347, 0]
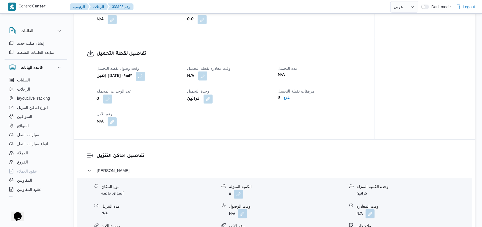
click at [205, 77] on button "button" at bounding box center [202, 75] width 9 height 9
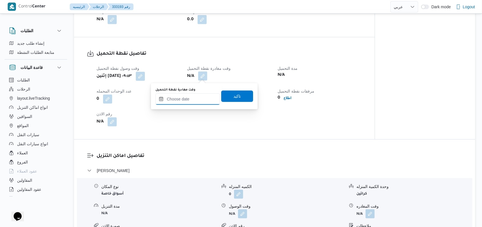
click at [195, 99] on input "وقت مغادرة نقطة التحميل" at bounding box center [188, 98] width 65 height 11
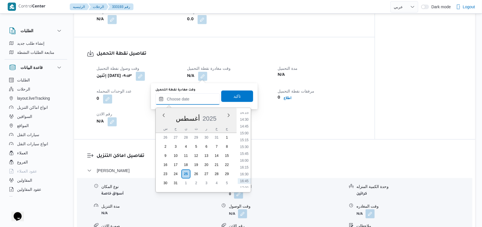
scroll to position [381, 0]
click at [241, 102] on div "وقت مغادرة نقطة التحميل Previous Month Next month أغسطس ٢٠٢٥ أغسطس 2025 س ح ن ث…" at bounding box center [204, 96] width 99 height 18
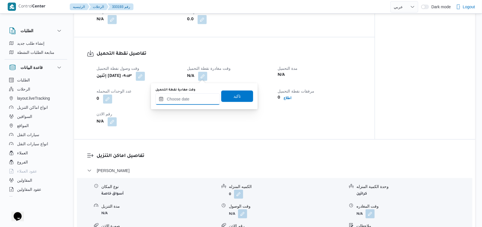
click at [204, 98] on input "وقت مغادرة نقطة التحميل" at bounding box center [188, 98] width 65 height 11
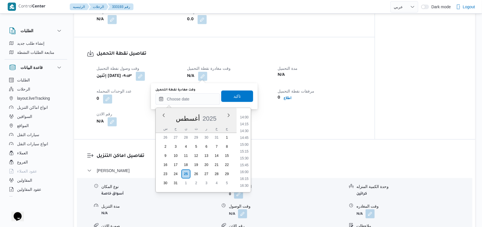
click at [247, 120] on li "14:00" at bounding box center [244, 118] width 13 height 6
type input "[DATE] ١٤:٠٠"
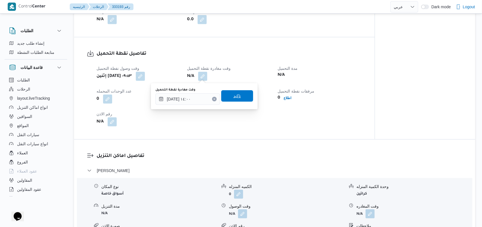
click at [237, 96] on span "تاكيد" at bounding box center [237, 95] width 32 height 11
click at [237, 96] on div "كراتين" at bounding box center [229, 99] width 85 height 10
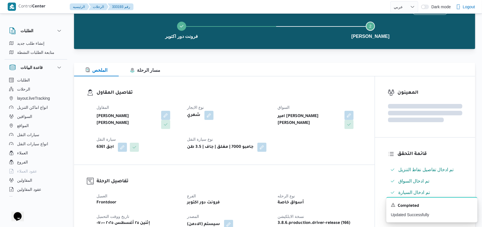
scroll to position [0, 0]
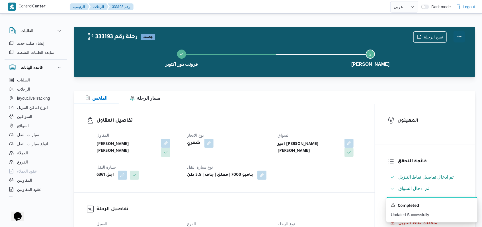
click at [457, 38] on button "Actions" at bounding box center [459, 36] width 11 height 11
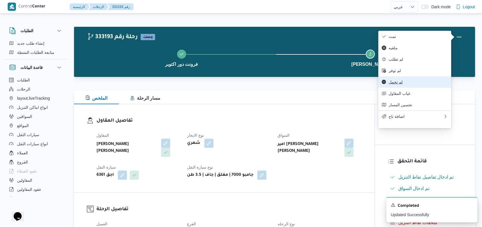
click at [403, 83] on span "لم تحمل" at bounding box center [418, 82] width 59 height 5
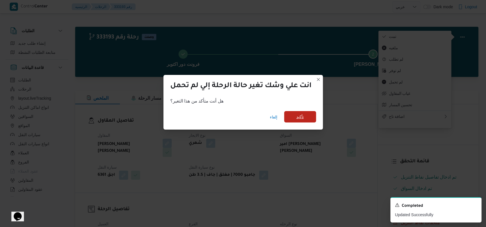
click at [306, 115] on span "تأكيد" at bounding box center [300, 116] width 32 height 11
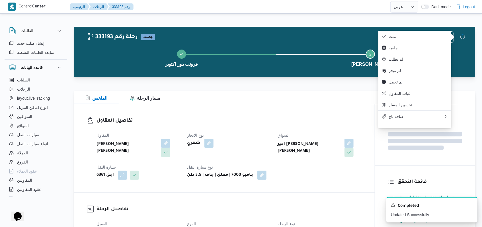
click at [271, 122] on h3 "تفاصيل المقاول" at bounding box center [229, 121] width 265 height 8
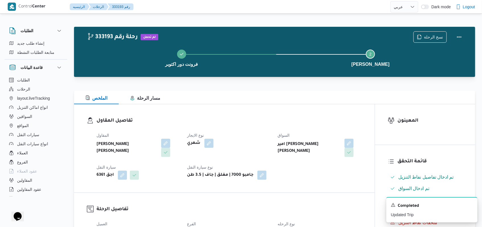
select select "ar"
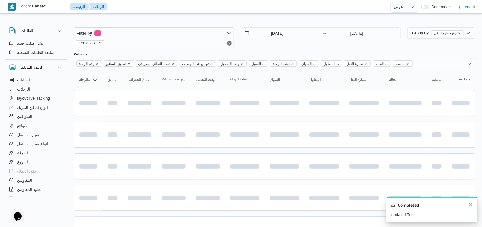
scroll to position [43, 0]
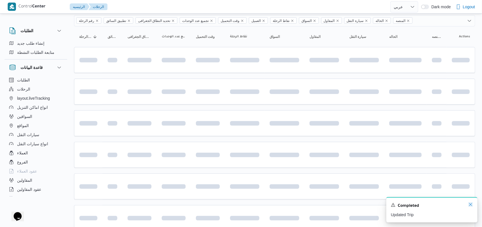
click at [469, 205] on icon "Dismiss toast" at bounding box center [471, 204] width 5 height 5
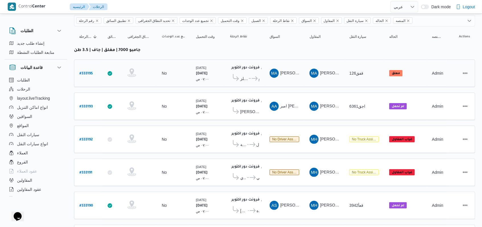
click at [89, 72] on b "# 333195" at bounding box center [85, 74] width 13 height 4
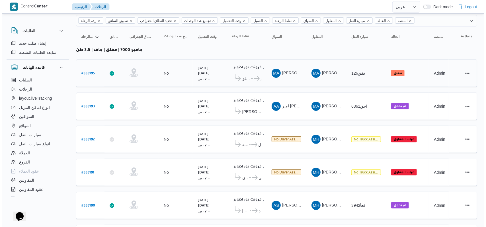
scroll to position [15, 0]
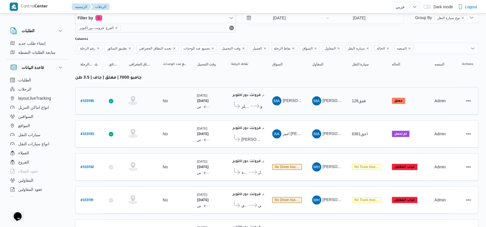
select select "ar"
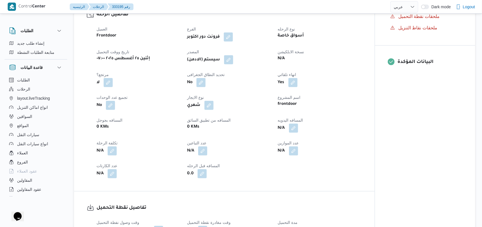
scroll to position [157, 0]
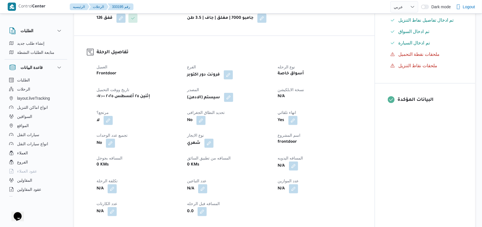
click at [228, 101] on button "button" at bounding box center [228, 97] width 9 height 9
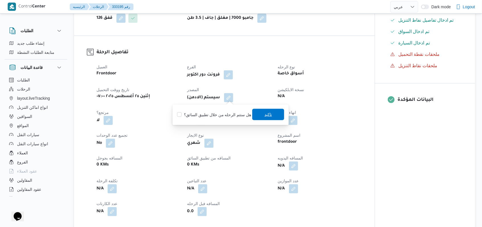
click at [259, 115] on span "تاكيد" at bounding box center [268, 114] width 32 height 11
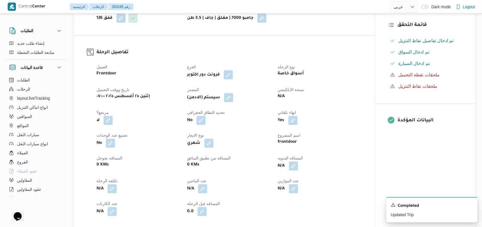
scroll to position [309, 0]
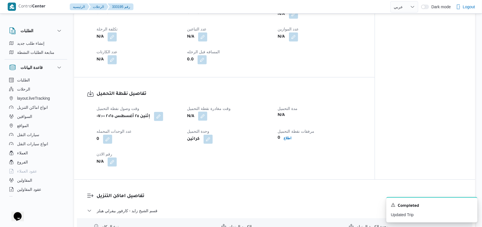
click at [205, 119] on button "button" at bounding box center [202, 116] width 9 height 9
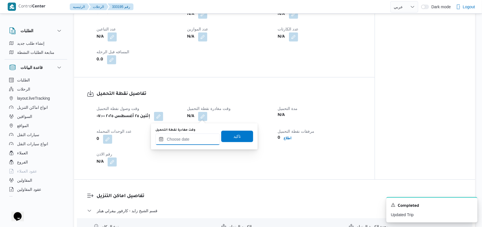
click at [194, 141] on input "وقت مغادرة نقطة التحميل" at bounding box center [188, 139] width 65 height 11
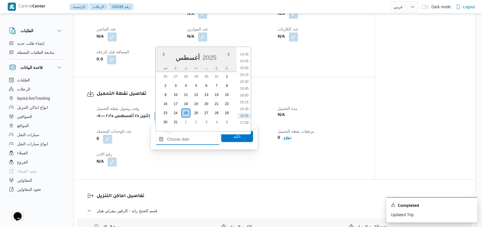
scroll to position [381, 0]
click at [246, 57] on li "14:00" at bounding box center [244, 57] width 13 height 6
type input "[DATE] ١٤:٠٠"
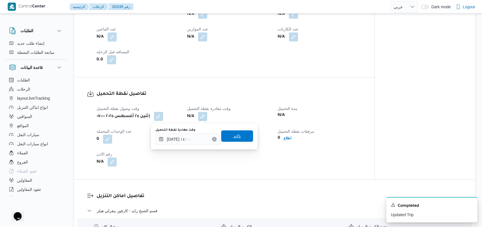
click at [234, 137] on span "تاكيد" at bounding box center [237, 136] width 7 height 7
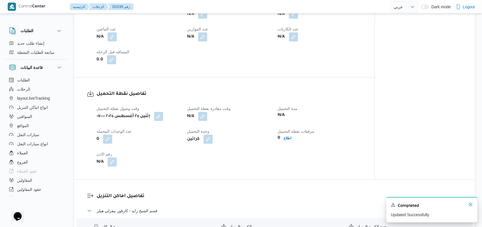
click at [470, 205] on icon "Dismiss toast" at bounding box center [471, 204] width 5 height 5
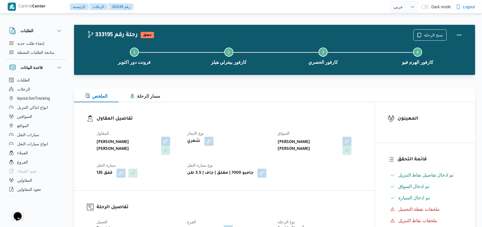
scroll to position [0, 0]
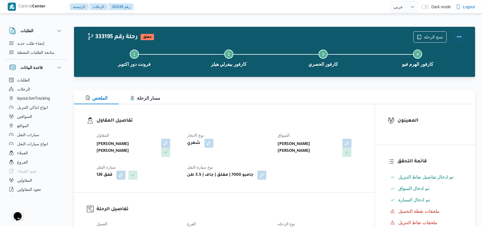
click at [460, 34] on button "Actions" at bounding box center [459, 36] width 11 height 11
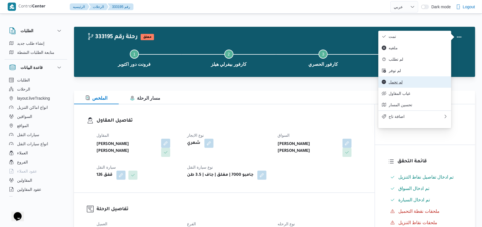
click at [405, 83] on span "لم تحمل" at bounding box center [418, 82] width 59 height 5
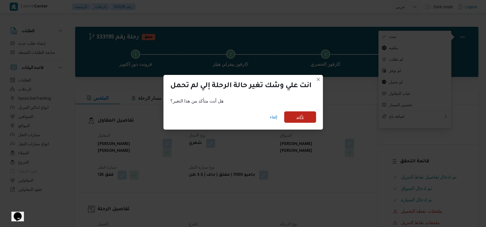
click at [304, 112] on span "تأكيد" at bounding box center [300, 116] width 32 height 11
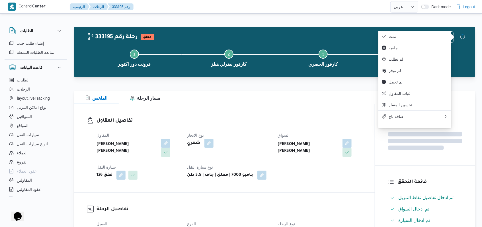
click at [294, 117] on div "تفاصيل المقاول المقاول محمد عبدالمنعم هاشم اسماعيل نوع الايجار شهري السواق محمد…" at bounding box center [224, 148] width 301 height 88
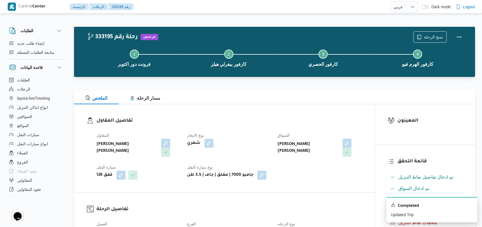
select select "ar"
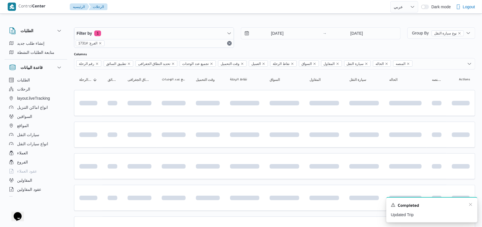
scroll to position [43, 0]
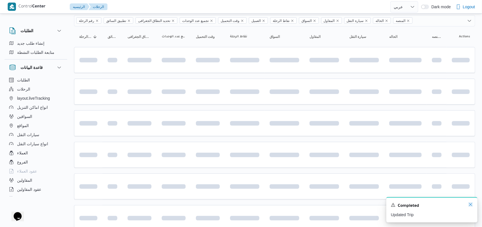
click at [471, 205] on icon "Dismiss toast" at bounding box center [470, 204] width 3 height 3
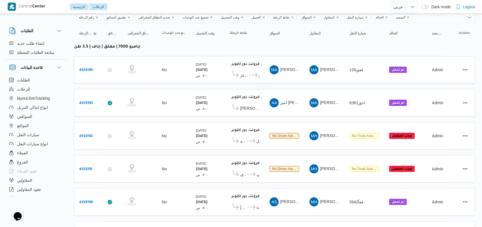
scroll to position [81, 0]
